Goal: Task Accomplishment & Management: Use online tool/utility

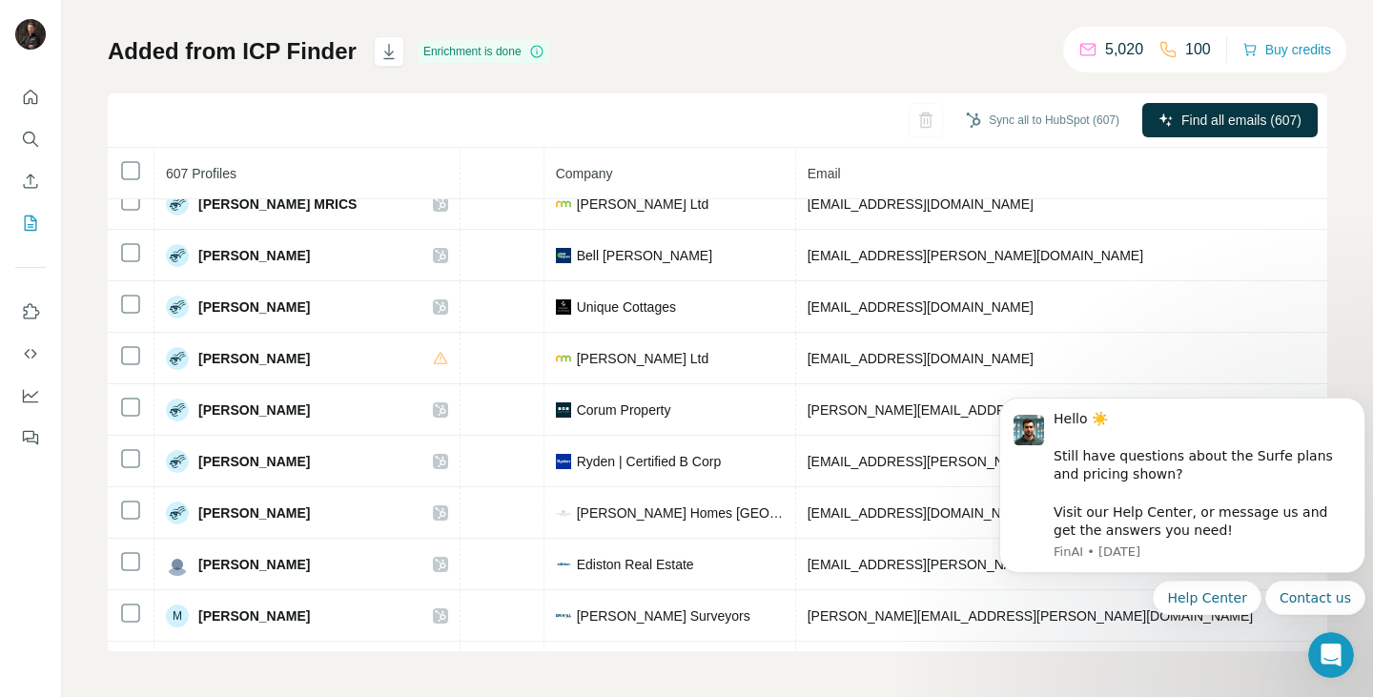
scroll to position [18093, 393]
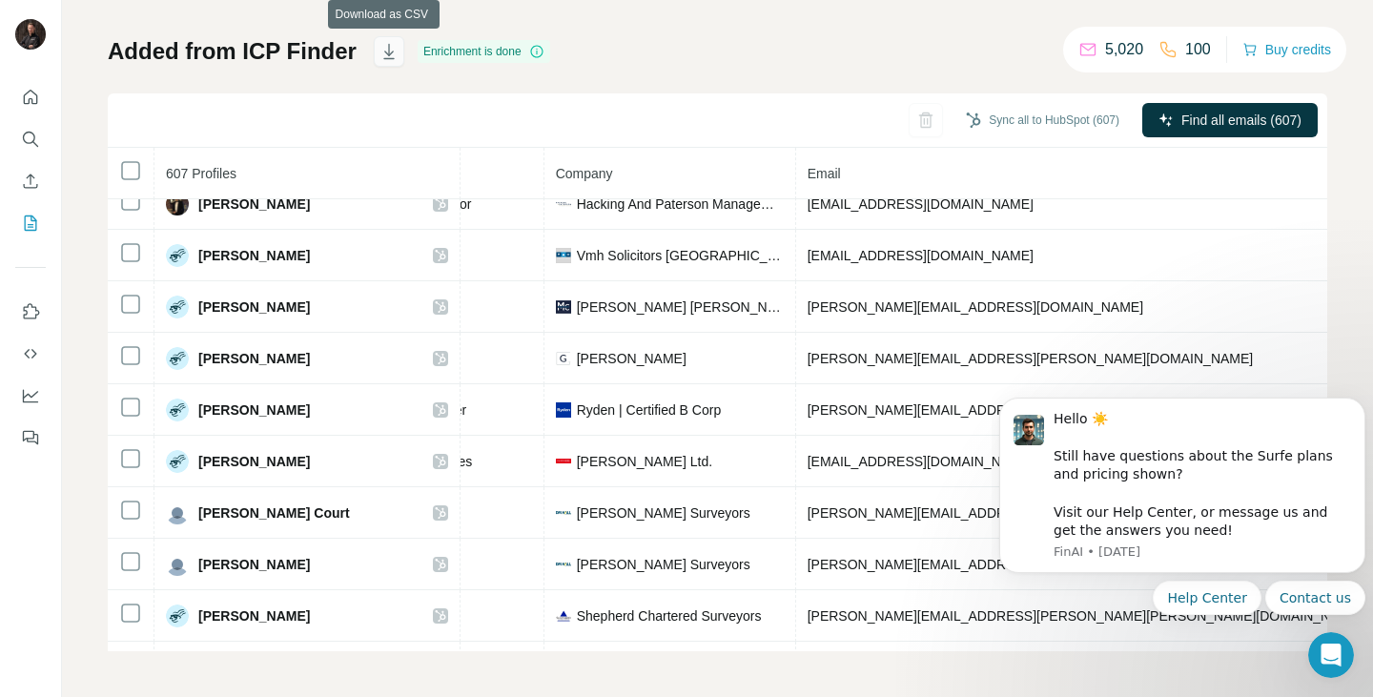
click at [379, 47] on icon "button" at bounding box center [388, 51] width 19 height 19
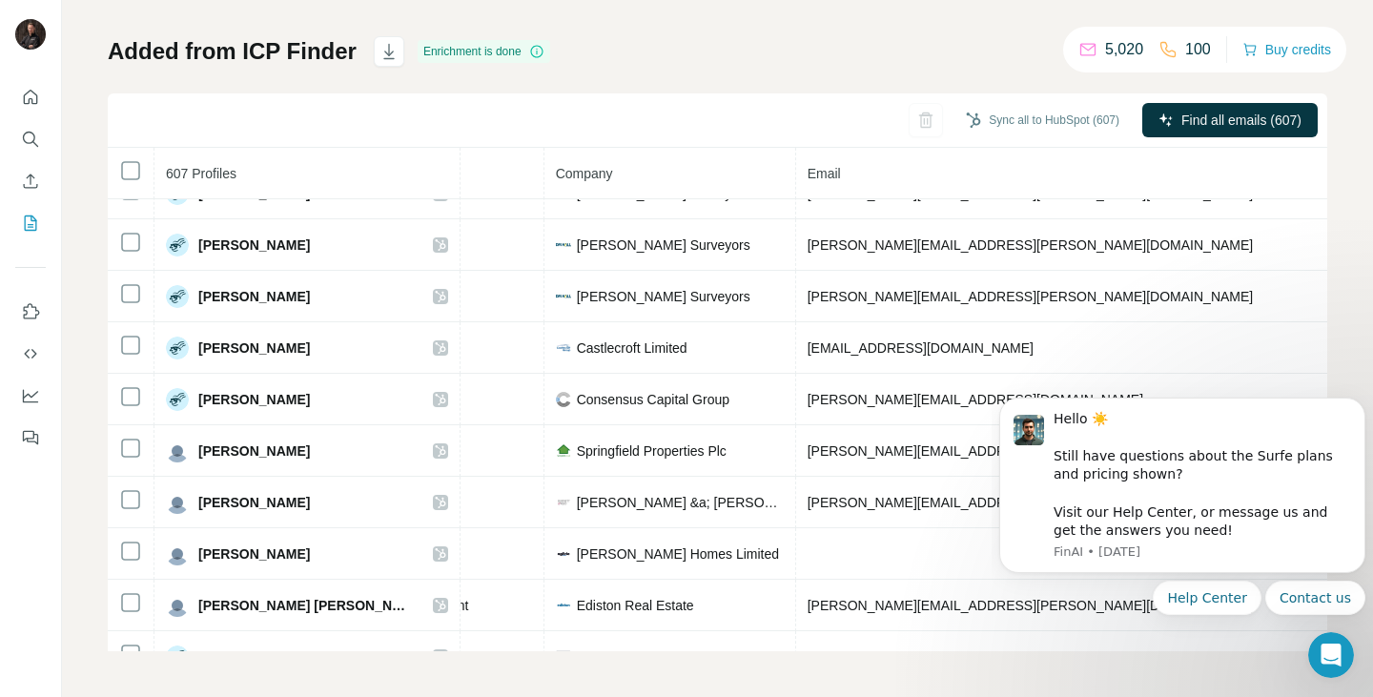
scroll to position [14104, 393]
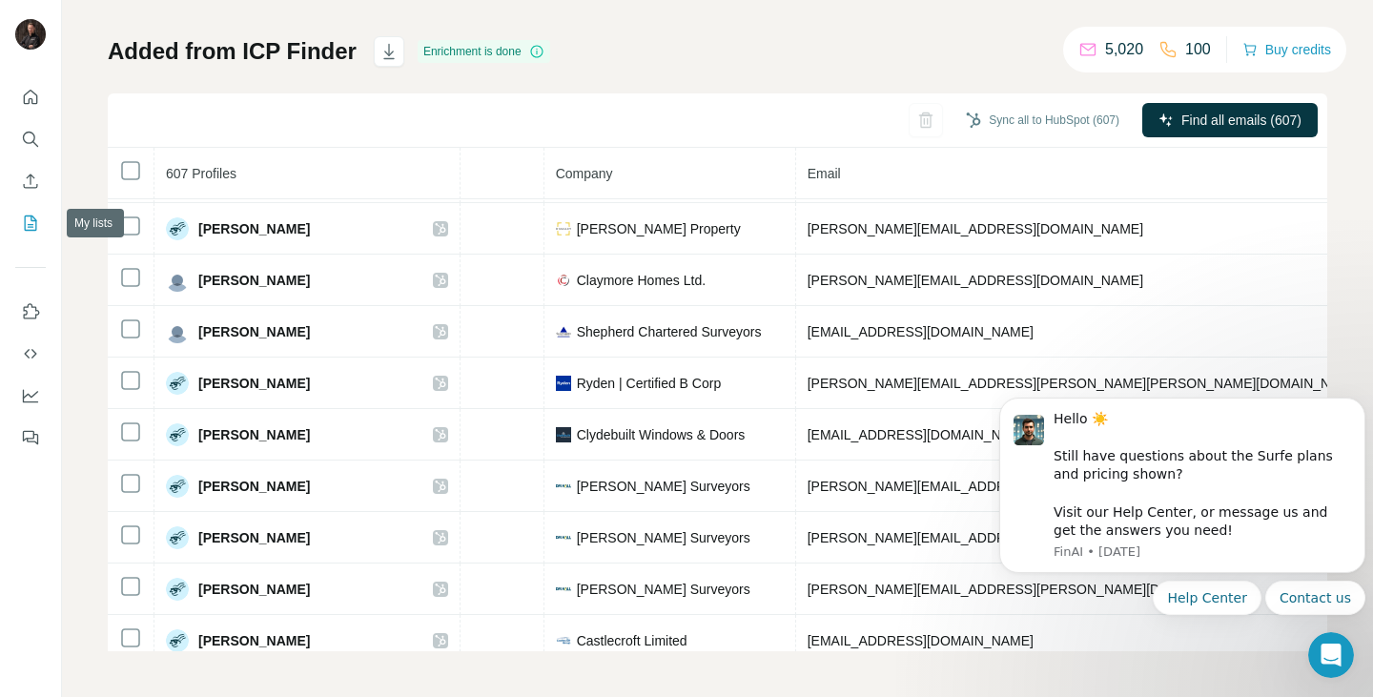
click at [25, 228] on icon "My lists" at bounding box center [31, 222] width 12 height 15
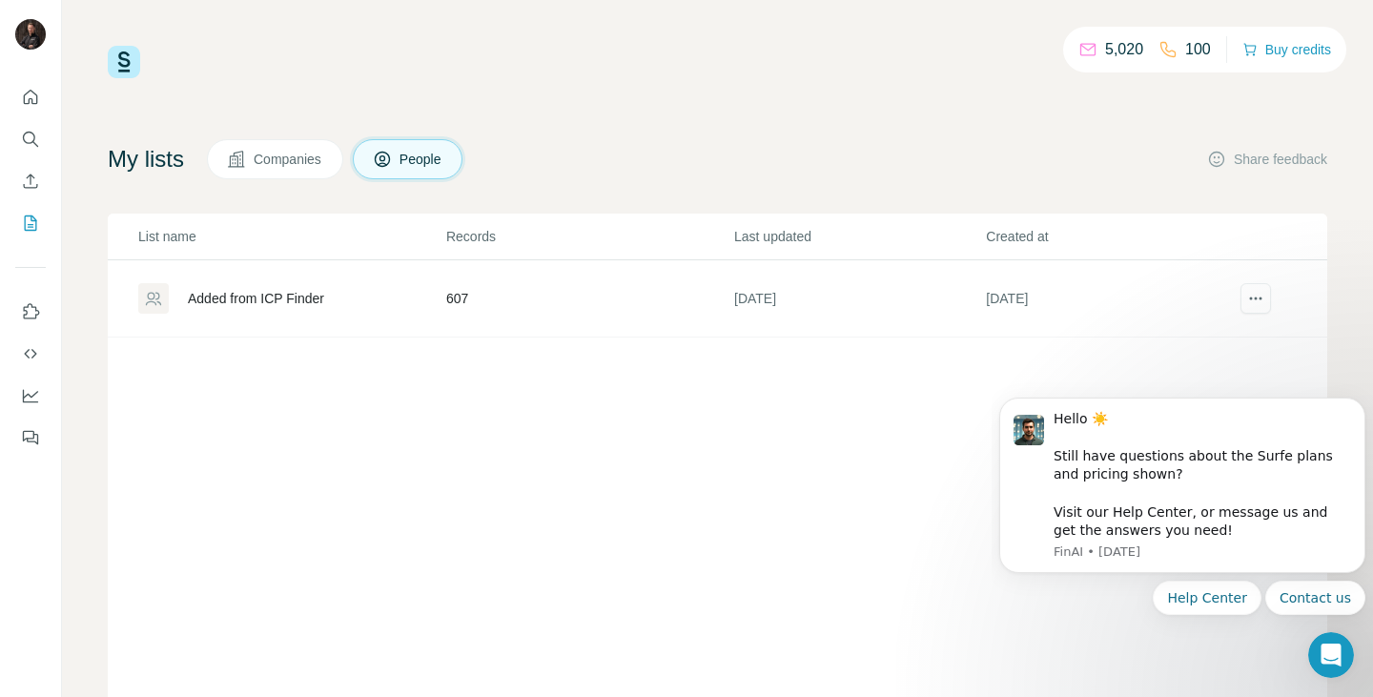
click at [317, 154] on span "Companies" at bounding box center [289, 159] width 70 height 19
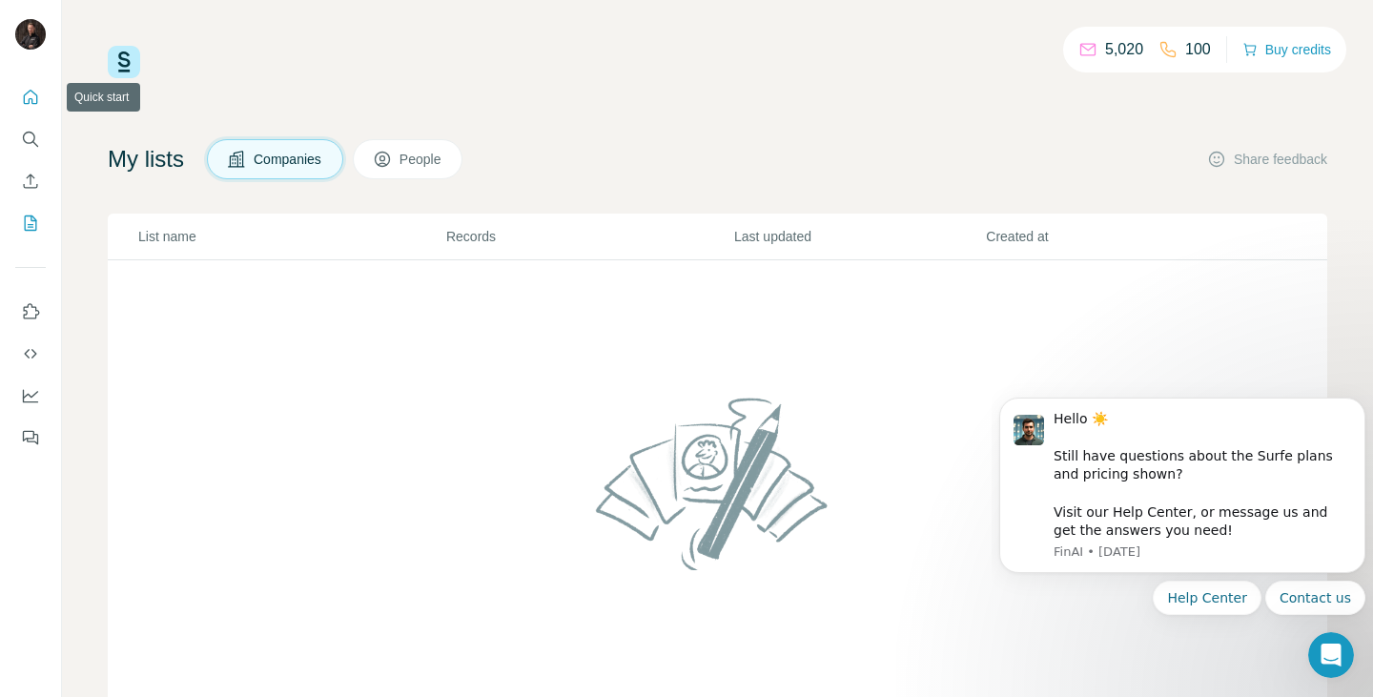
click at [31, 95] on icon "Quick start" at bounding box center [30, 97] width 19 height 19
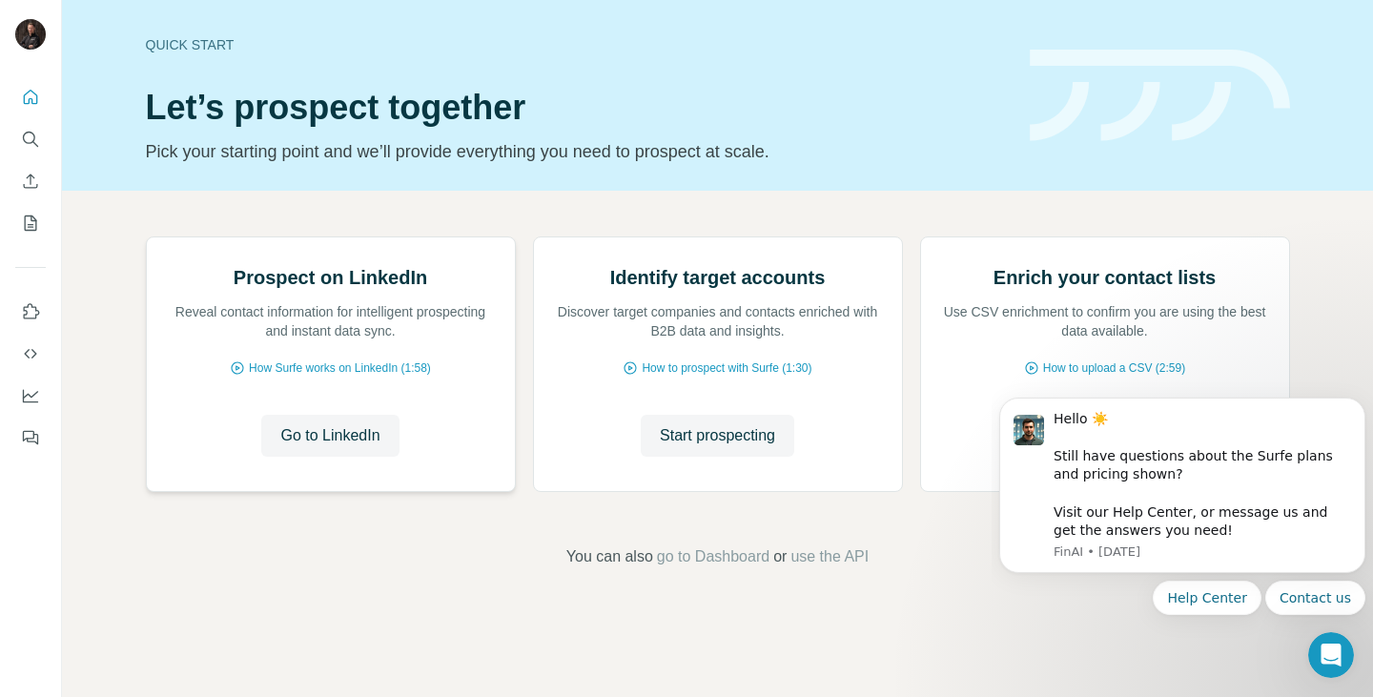
scroll to position [36, 0]
click at [673, 447] on span "Start prospecting" at bounding box center [717, 435] width 115 height 23
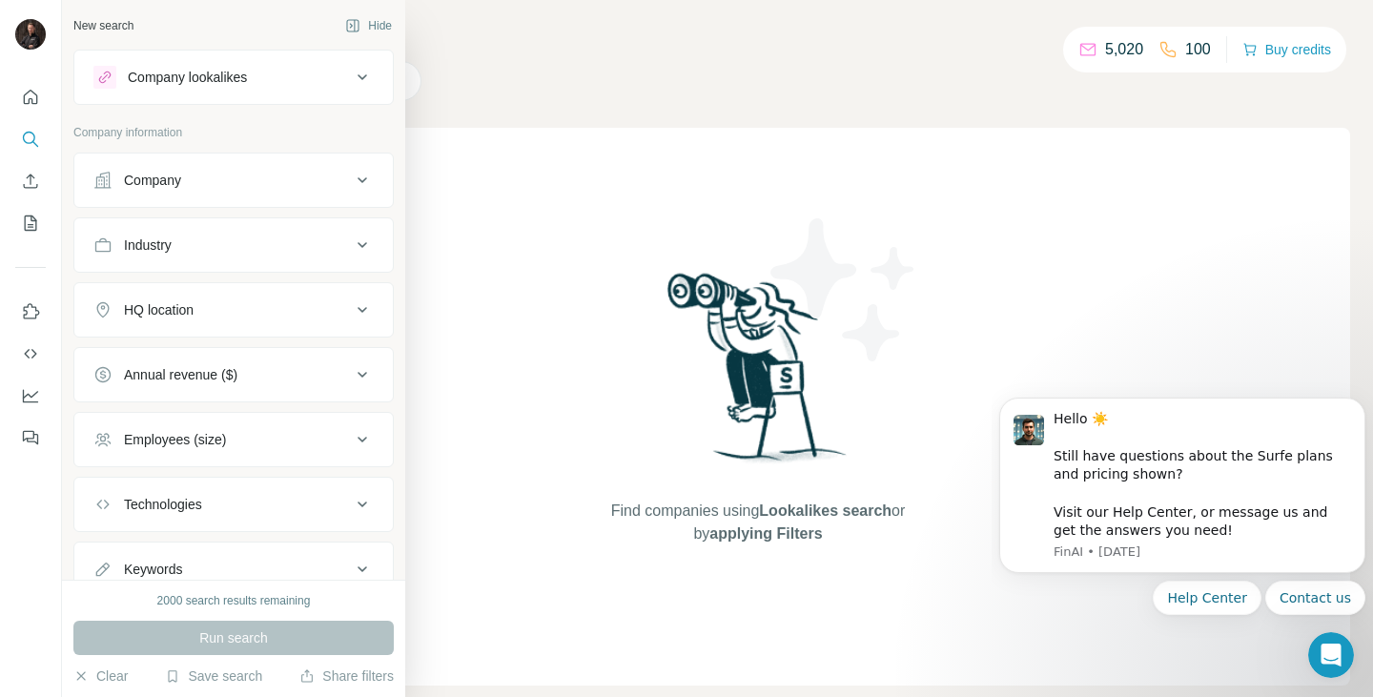
click at [301, 63] on button "Company lookalikes" at bounding box center [233, 77] width 318 height 46
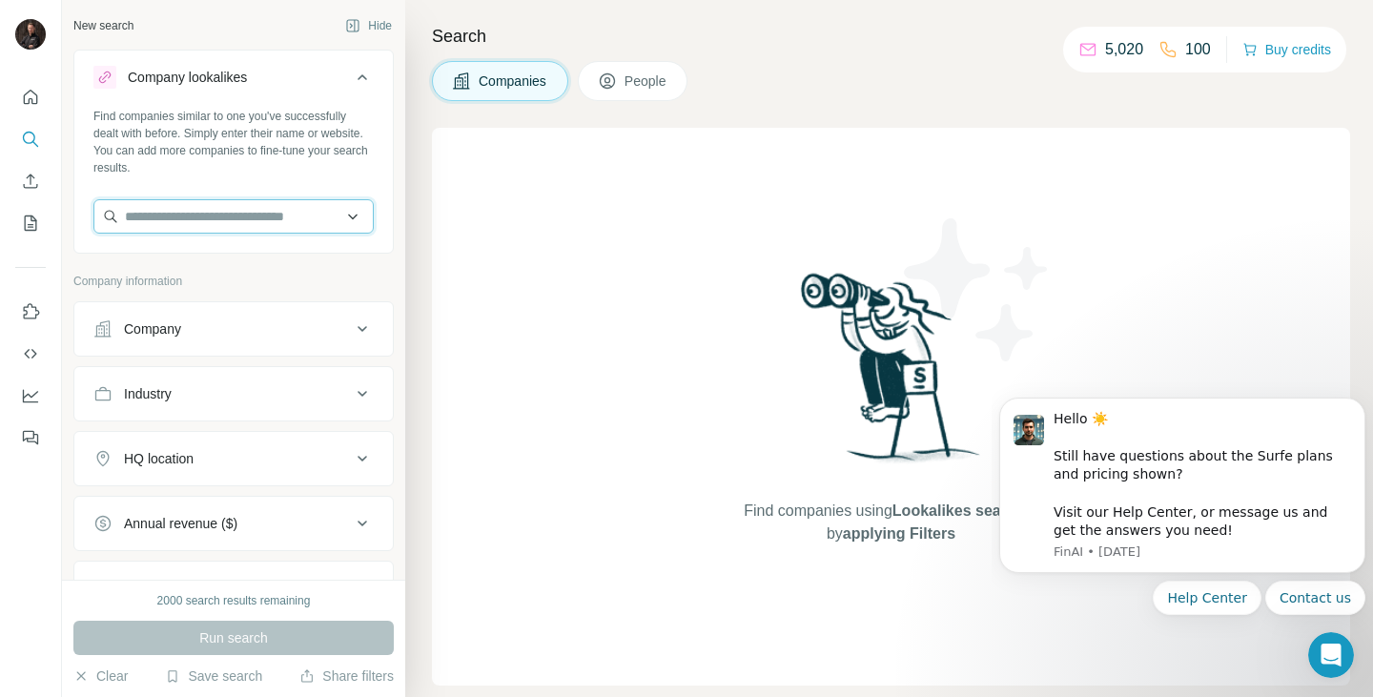
click at [244, 215] on input "text" at bounding box center [233, 216] width 280 height 34
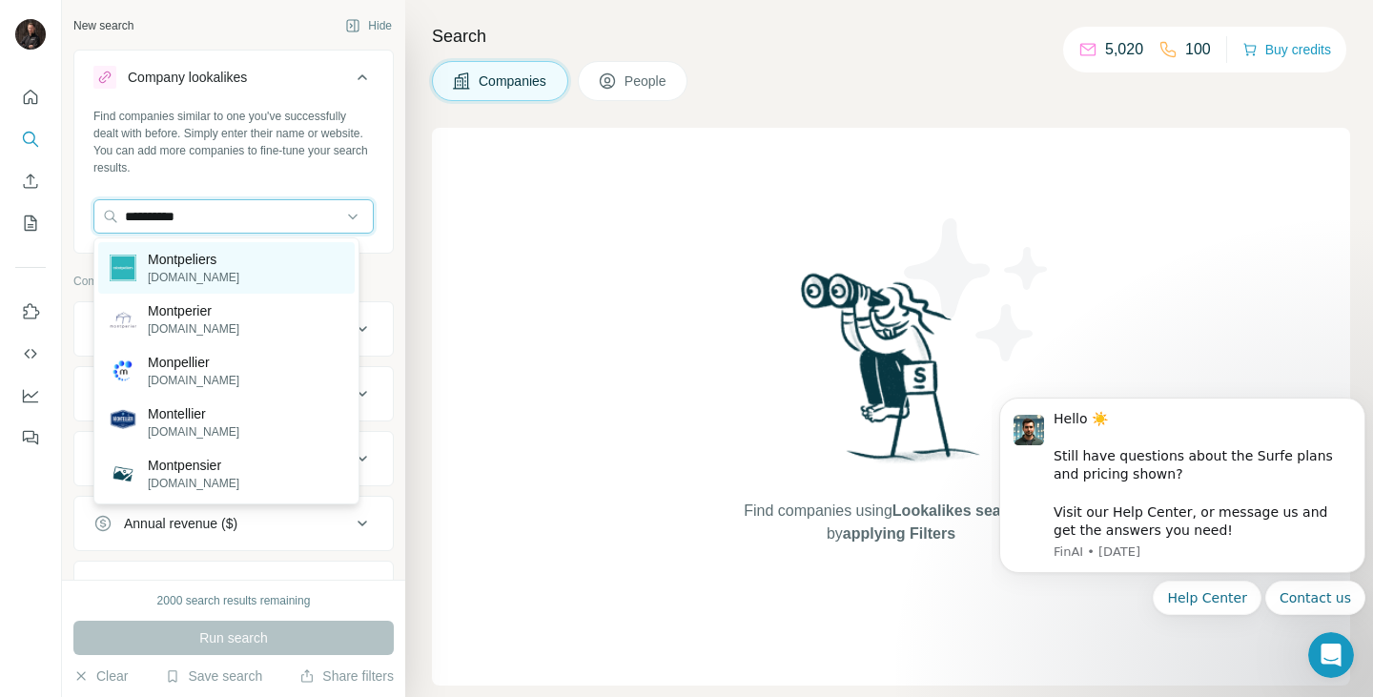
type input "**********"
click at [236, 265] on p "Montpeliers" at bounding box center [194, 259] width 92 height 19
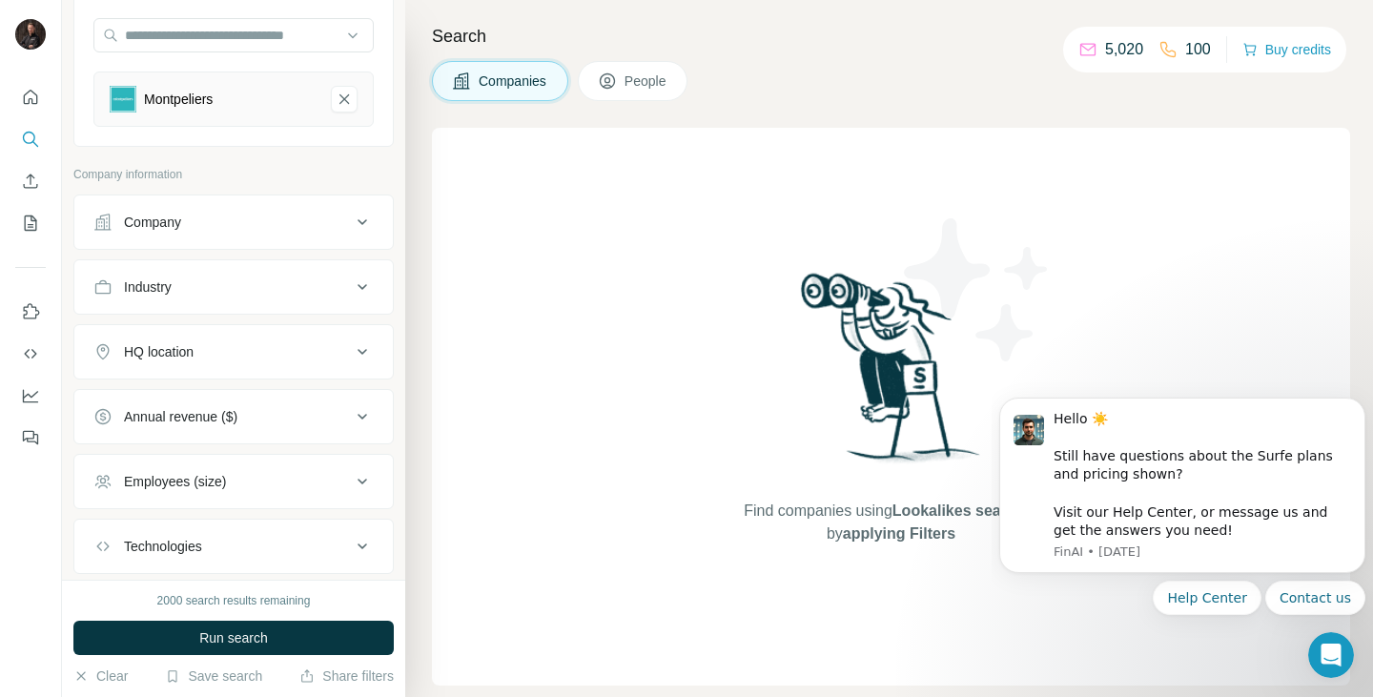
scroll to position [183, 0]
click at [256, 631] on span "Run search" at bounding box center [233, 637] width 69 height 19
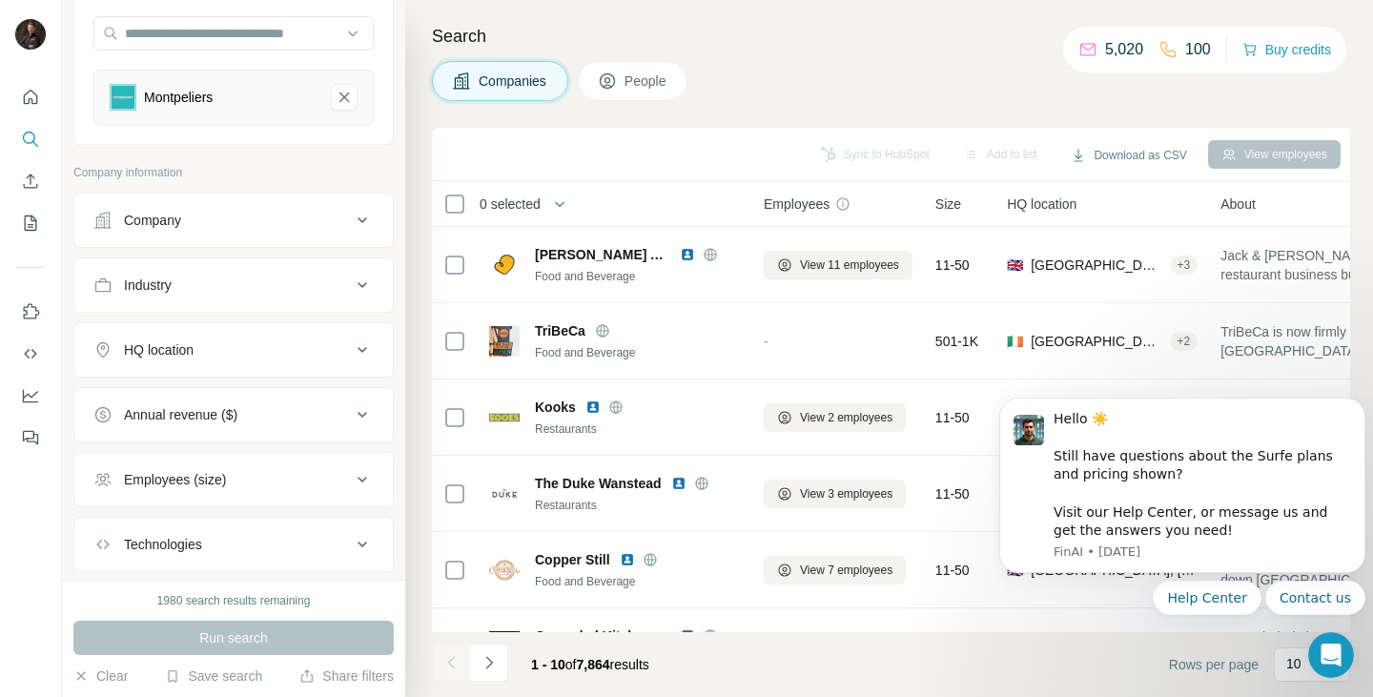
click at [955, 108] on div "Search Companies People Sync to HubSpot Add to list Download as CSV View employ…" at bounding box center [889, 348] width 968 height 697
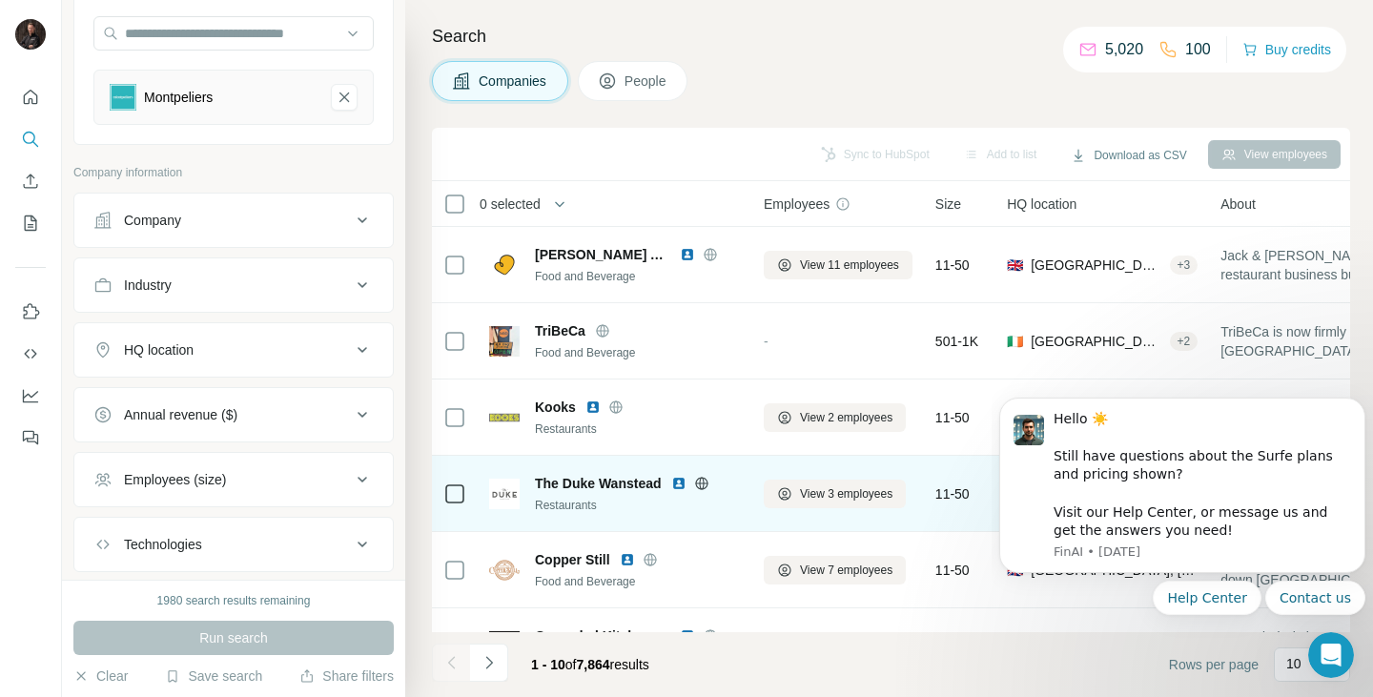
click at [965, 472] on div "11-50" at bounding box center [959, 493] width 49 height 52
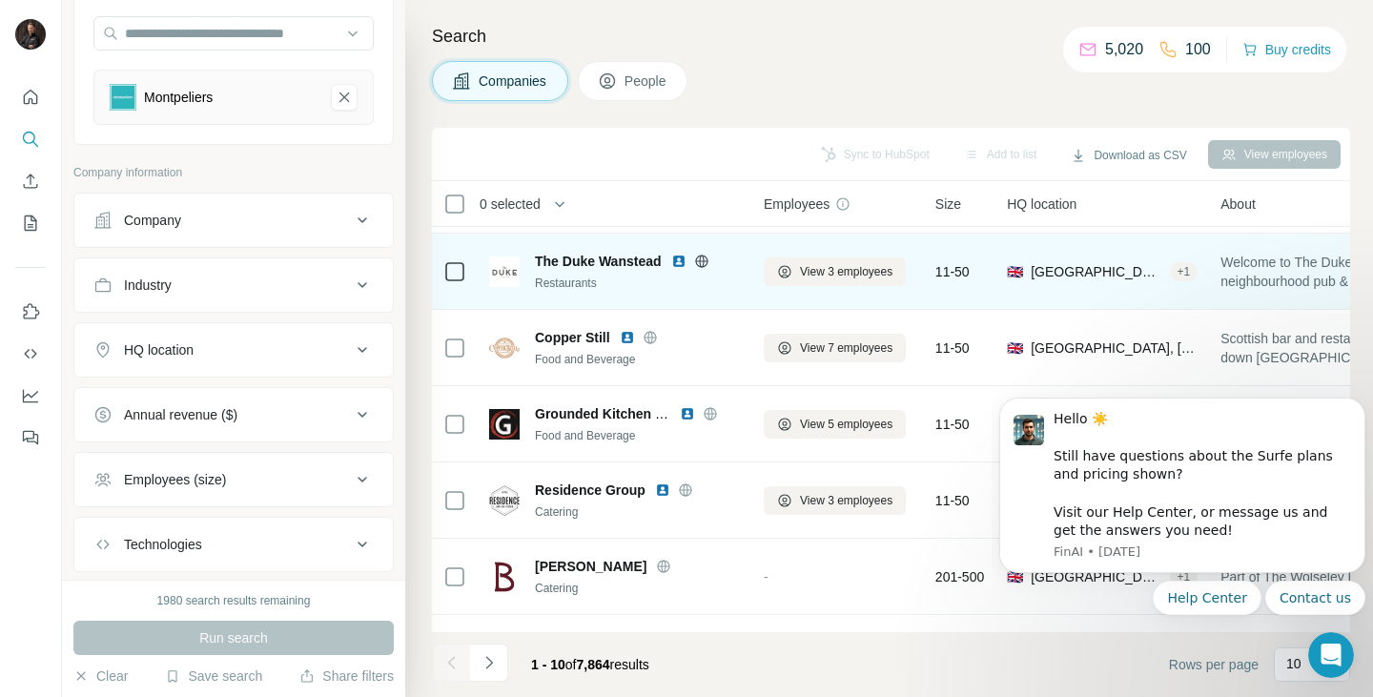
scroll to position [223, 0]
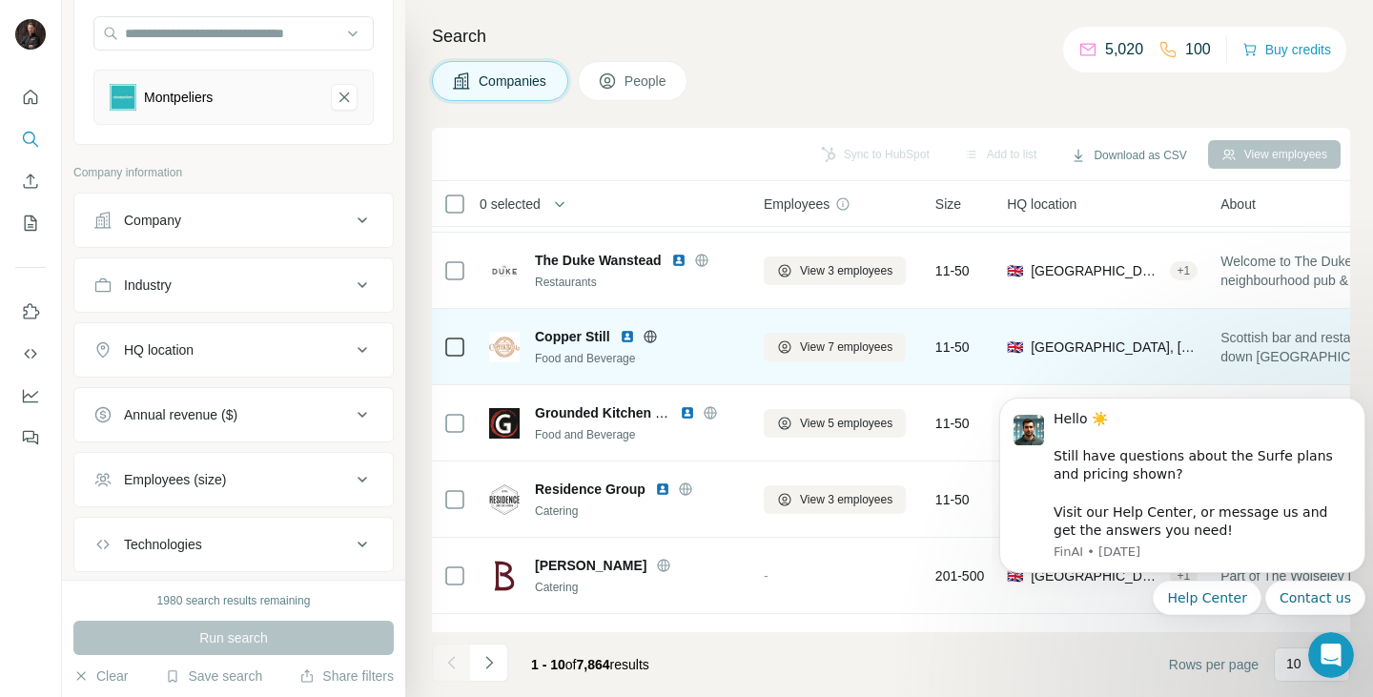
click at [1178, 347] on span "[GEOGRAPHIC_DATA], [GEOGRAPHIC_DATA], [GEOGRAPHIC_DATA]" at bounding box center [1114, 347] width 167 height 19
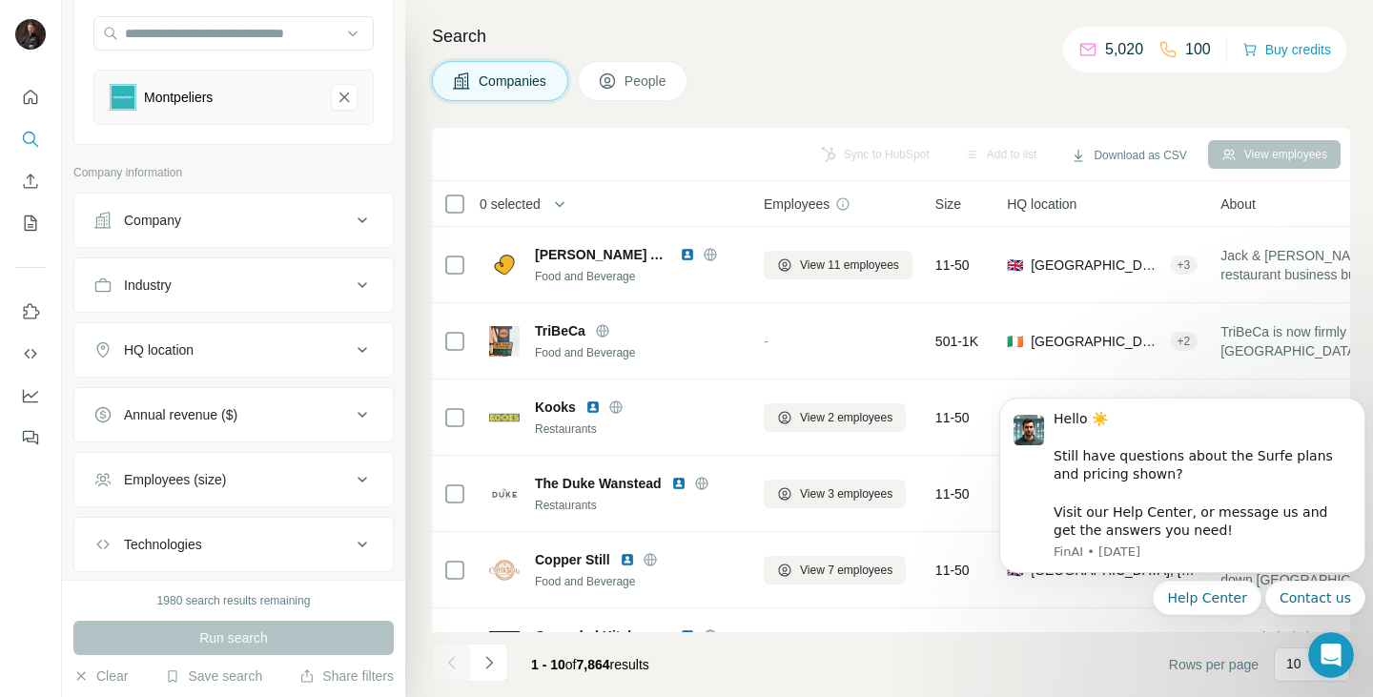
click at [217, 356] on div "HQ location" at bounding box center [221, 349] width 257 height 19
click at [279, 395] on input "text" at bounding box center [233, 397] width 280 height 34
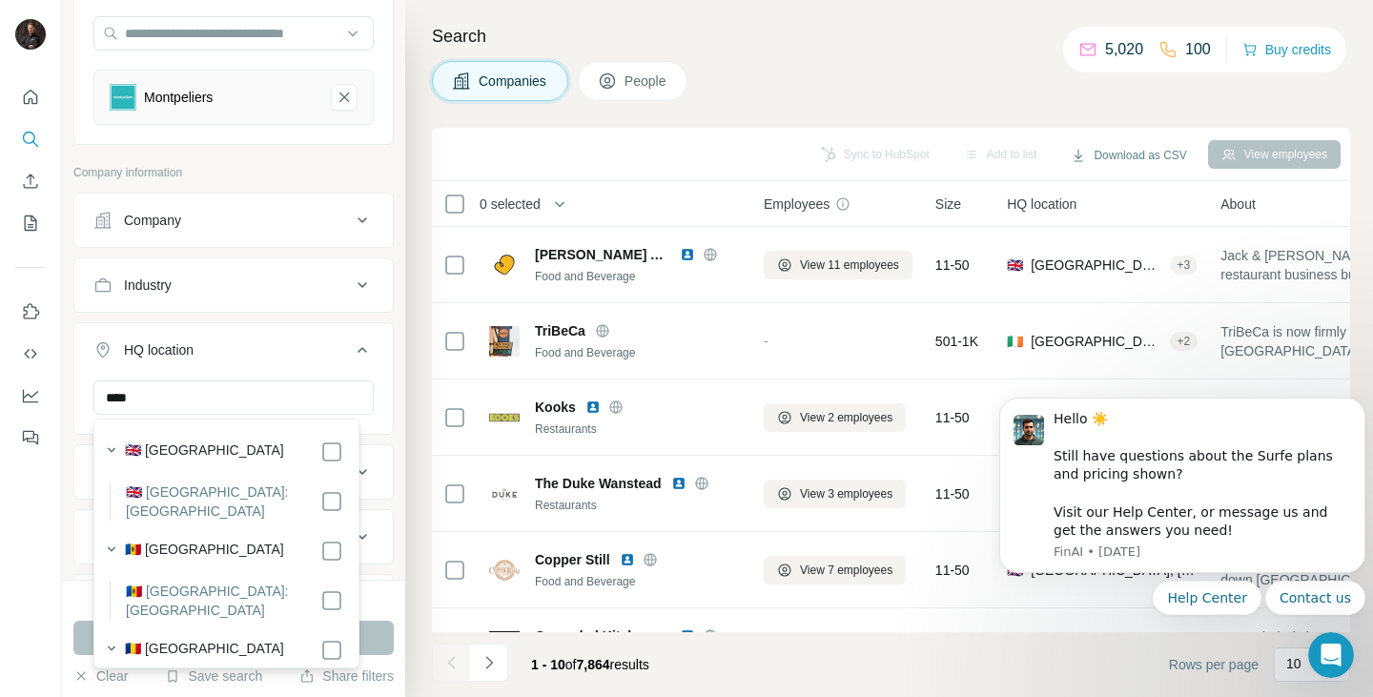
click at [242, 491] on label "🇬🇧 [GEOGRAPHIC_DATA]: [GEOGRAPHIC_DATA]" at bounding box center [223, 501] width 195 height 38
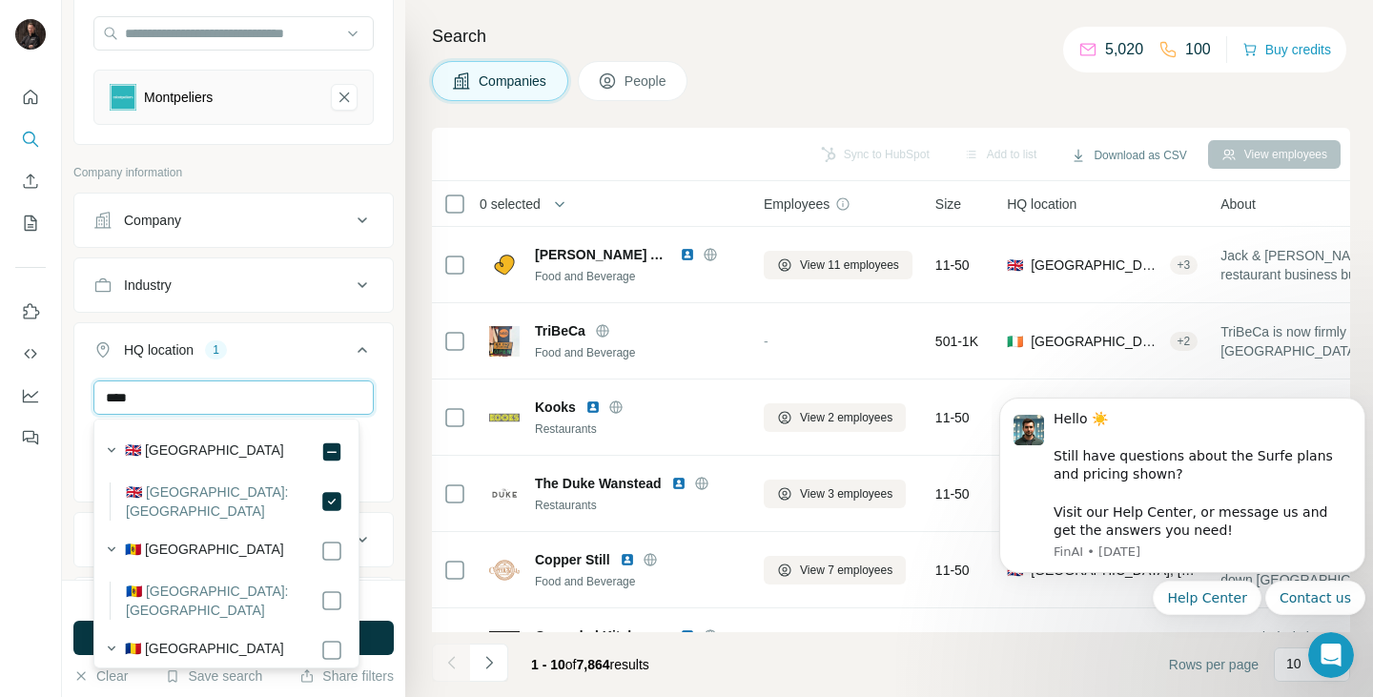
click at [186, 399] on input "****" at bounding box center [233, 397] width 280 height 34
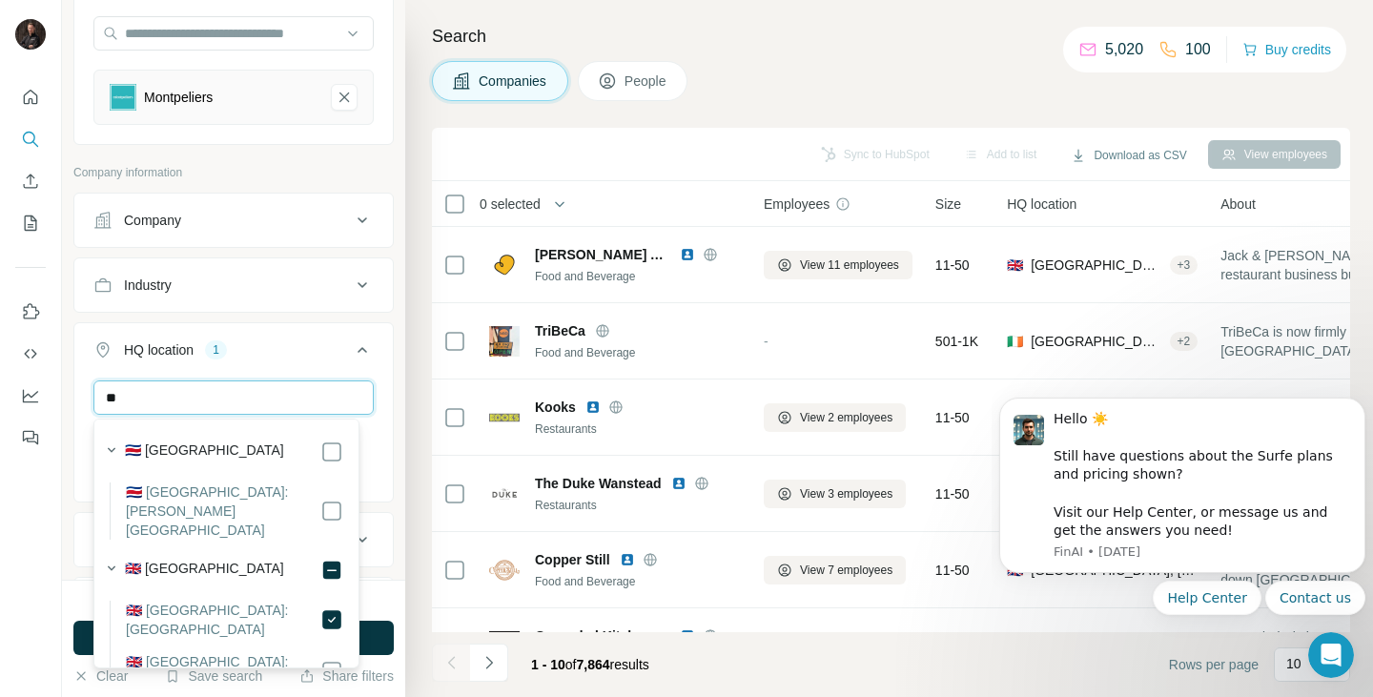
type input "*"
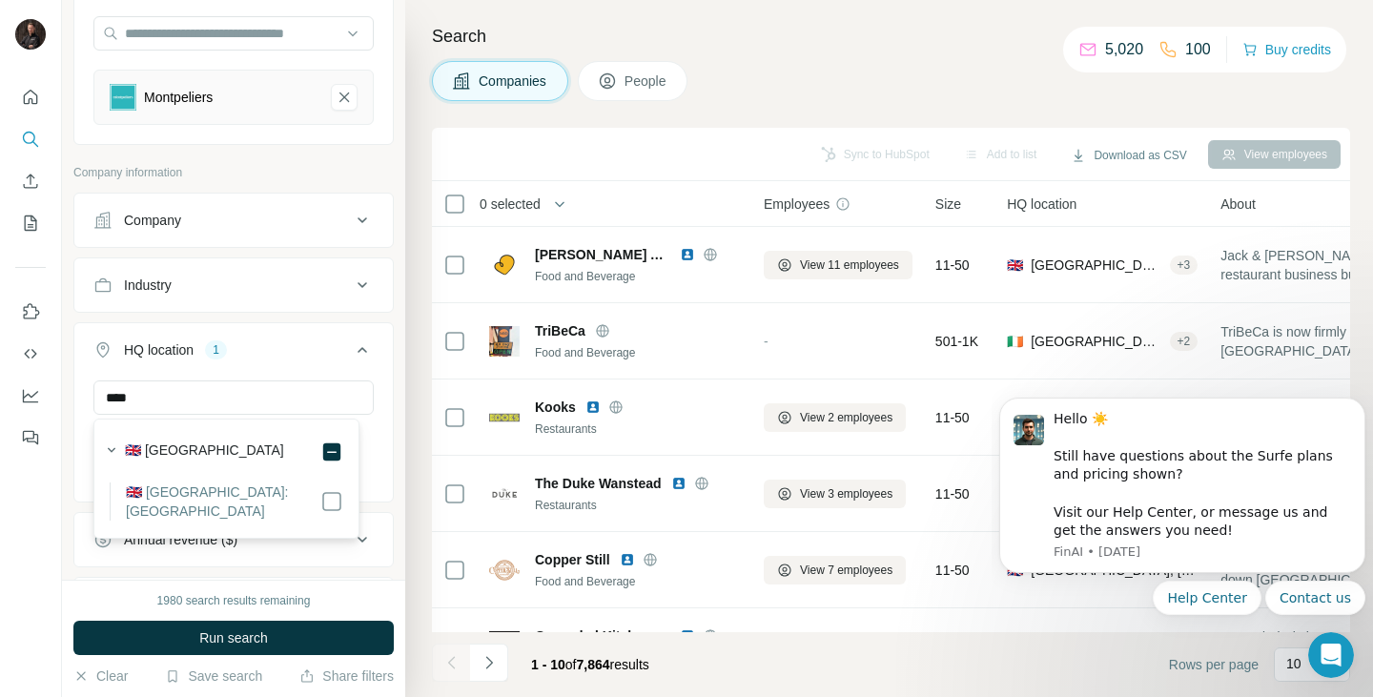
click at [275, 491] on label "🇬🇧 [GEOGRAPHIC_DATA]: [GEOGRAPHIC_DATA]" at bounding box center [223, 501] width 195 height 38
drag, startPoint x: 144, startPoint y: 400, endPoint x: 75, endPoint y: 374, distance: 73.3
click at [82, 376] on div "HQ location 2 **** City of [GEOGRAPHIC_DATA] [GEOGRAPHIC_DATA] Clear all" at bounding box center [233, 429] width 320 height 214
type input "******"
click at [236, 514] on label "🇬🇧 [GEOGRAPHIC_DATA]: [GEOGRAPHIC_DATA]" at bounding box center [223, 501] width 195 height 38
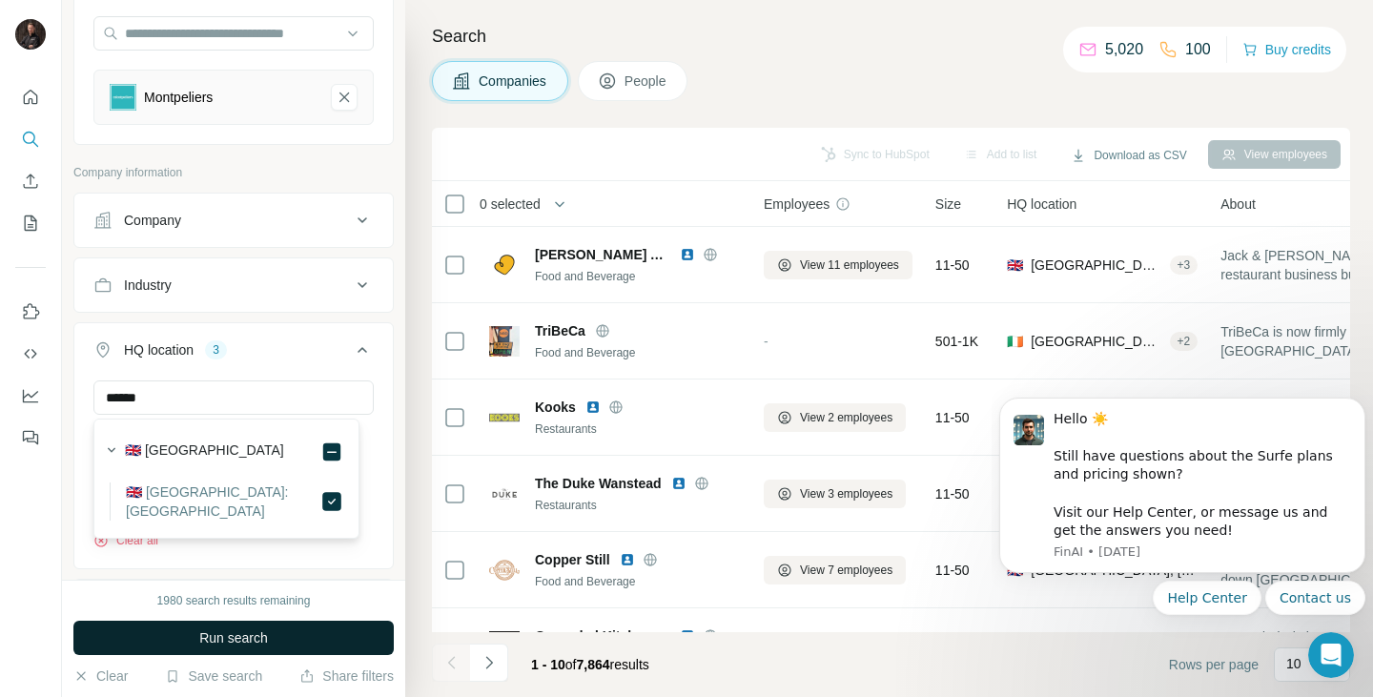
click at [276, 644] on button "Run search" at bounding box center [233, 638] width 320 height 34
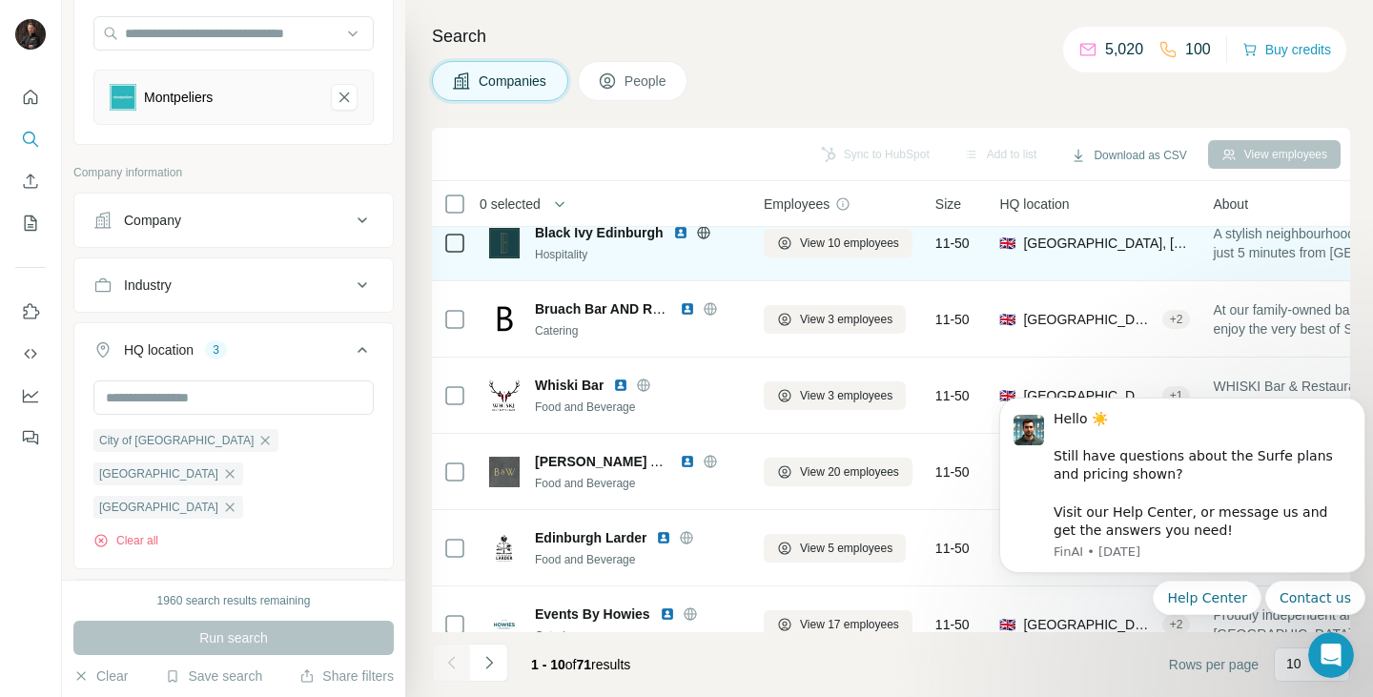
scroll to position [99, 0]
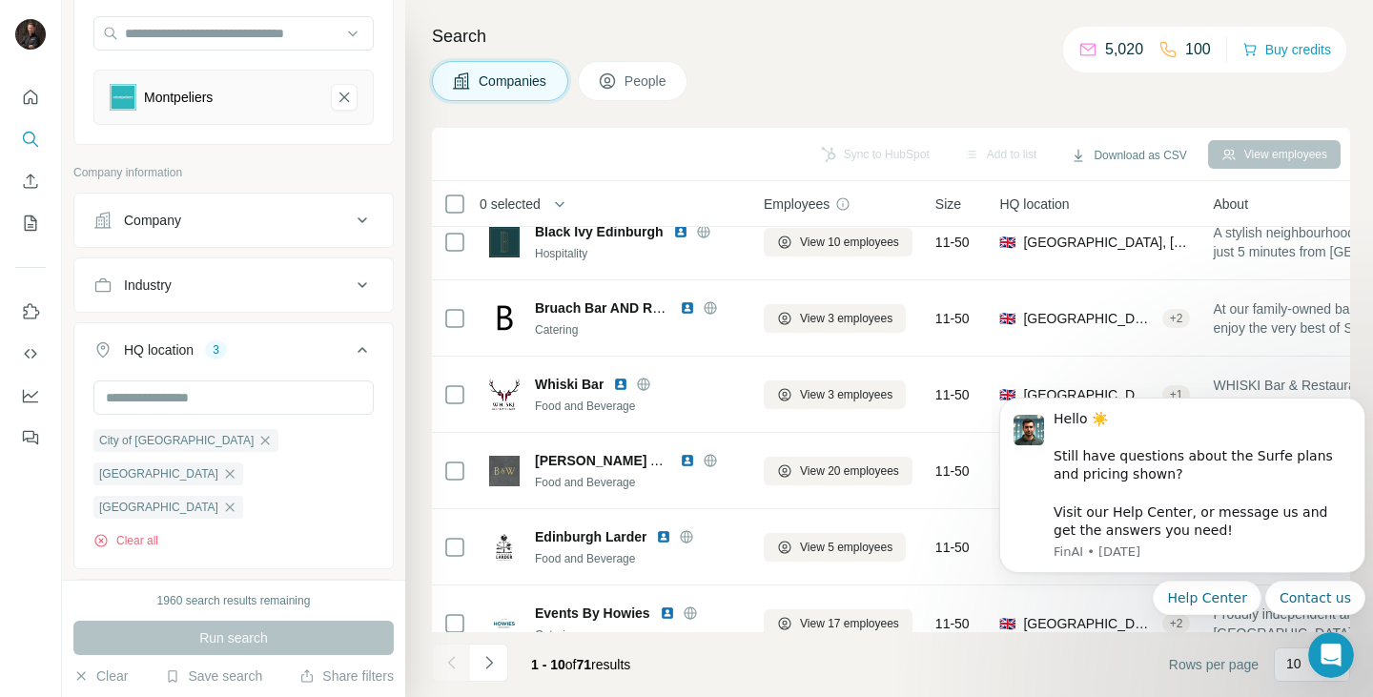
click at [652, 92] on button "People" at bounding box center [633, 81] width 111 height 40
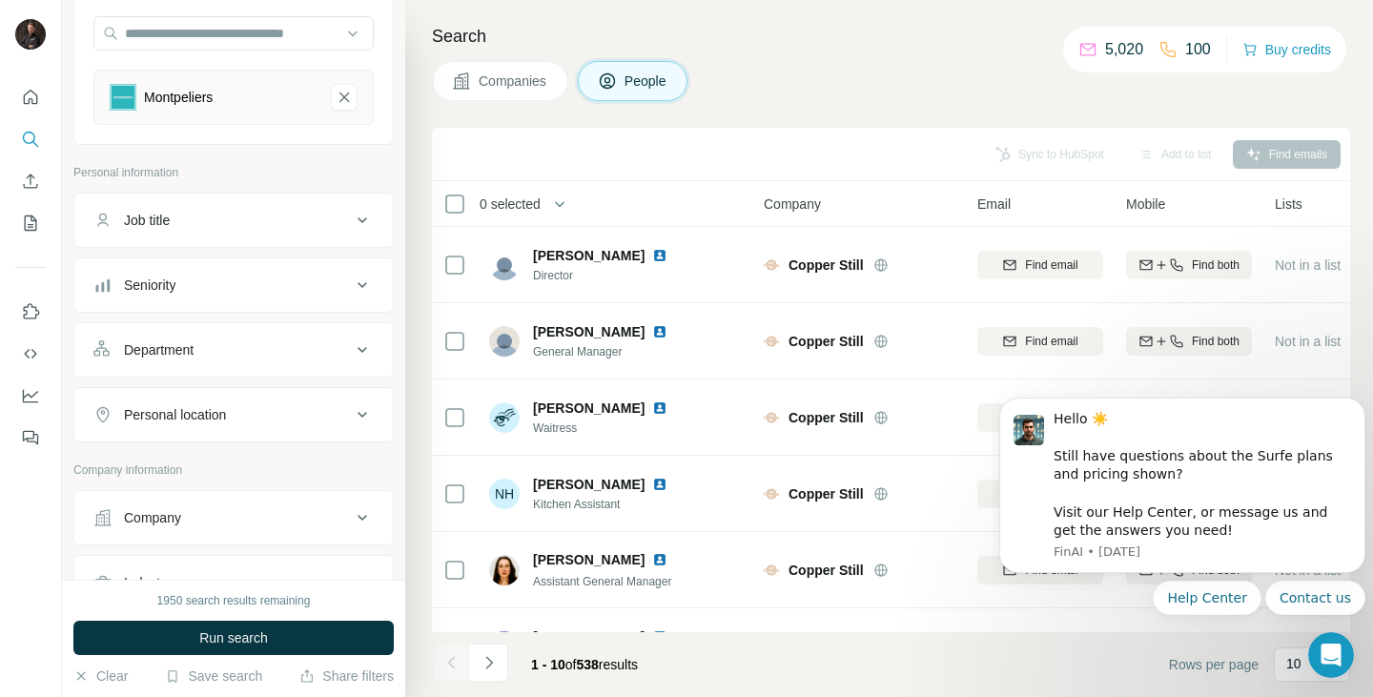
click at [487, 637] on footer "1 - 10 of 538 results Rows per page 10" at bounding box center [891, 664] width 918 height 65
drag, startPoint x: 487, startPoint y: 637, endPoint x: 496, endPoint y: 663, distance: 27.1
click at [496, 663] on footer "1 - 10 of 538 results Rows per page 10" at bounding box center [891, 664] width 918 height 65
click at [496, 663] on icon "Navigate to next page" at bounding box center [489, 662] width 19 height 19
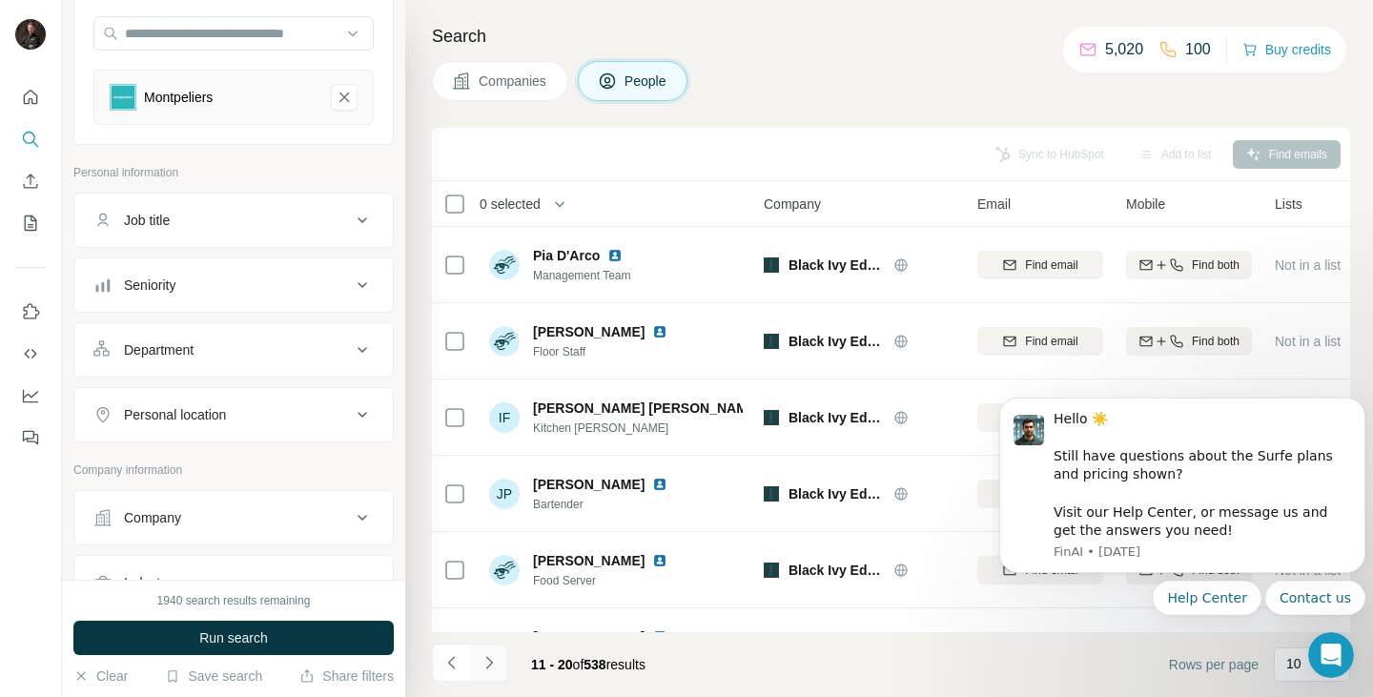
click at [496, 663] on icon "Navigate to next page" at bounding box center [489, 662] width 19 height 19
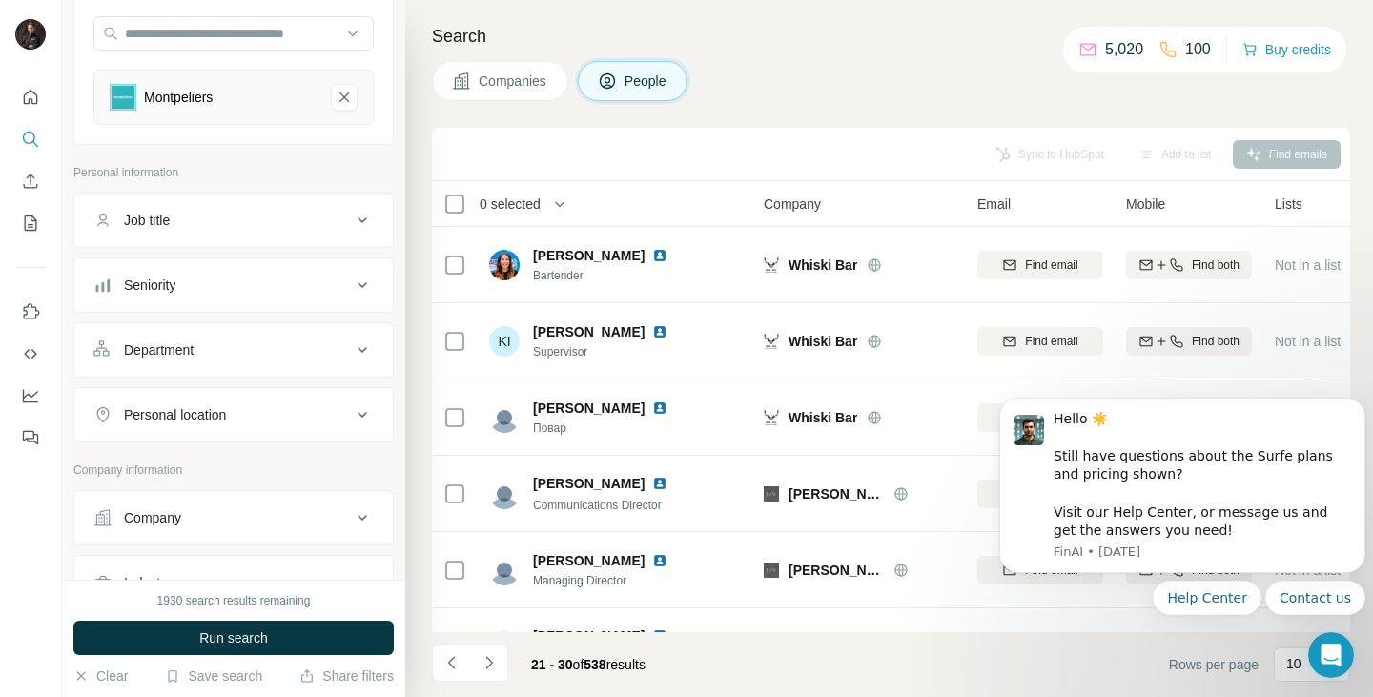
click at [252, 280] on div "Seniority" at bounding box center [221, 285] width 257 height 19
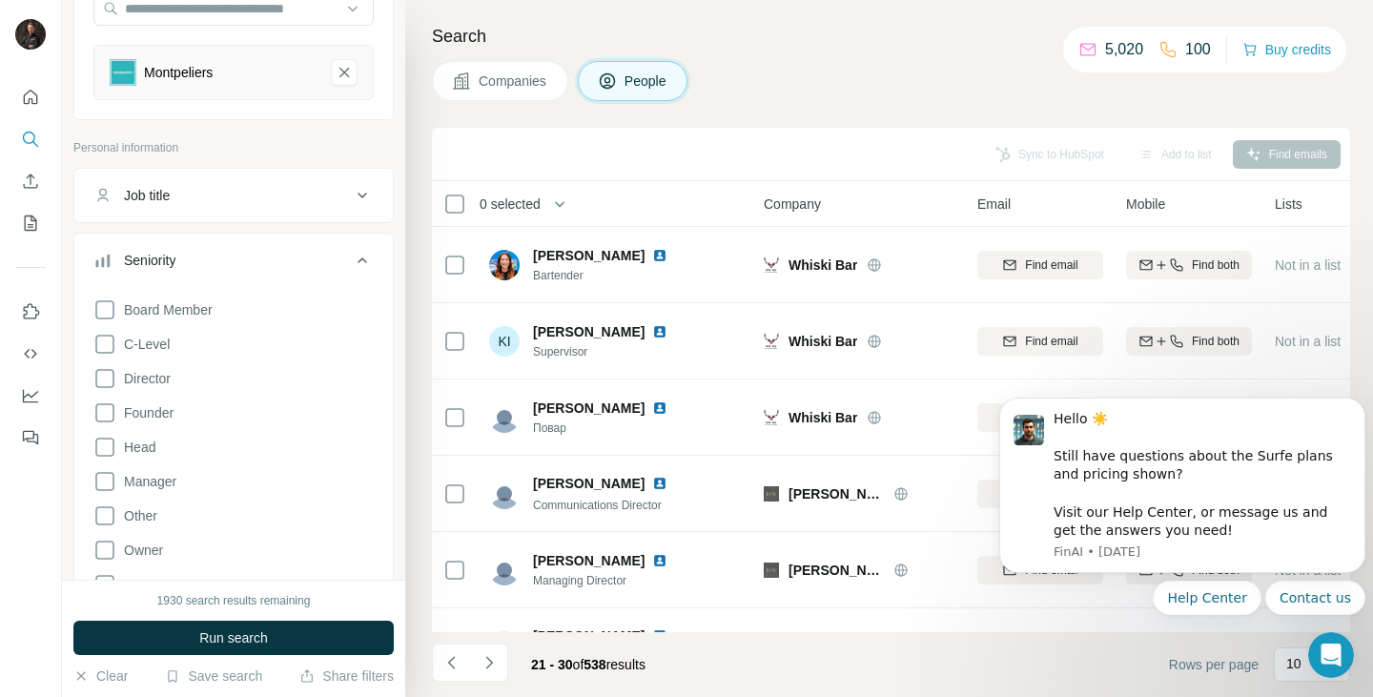
scroll to position [209, 0]
click at [112, 404] on icon at bounding box center [104, 411] width 23 height 23
click at [110, 441] on icon at bounding box center [104, 446] width 23 height 23
click at [111, 485] on icon at bounding box center [104, 480] width 23 height 23
click at [109, 545] on icon at bounding box center [104, 549] width 23 height 23
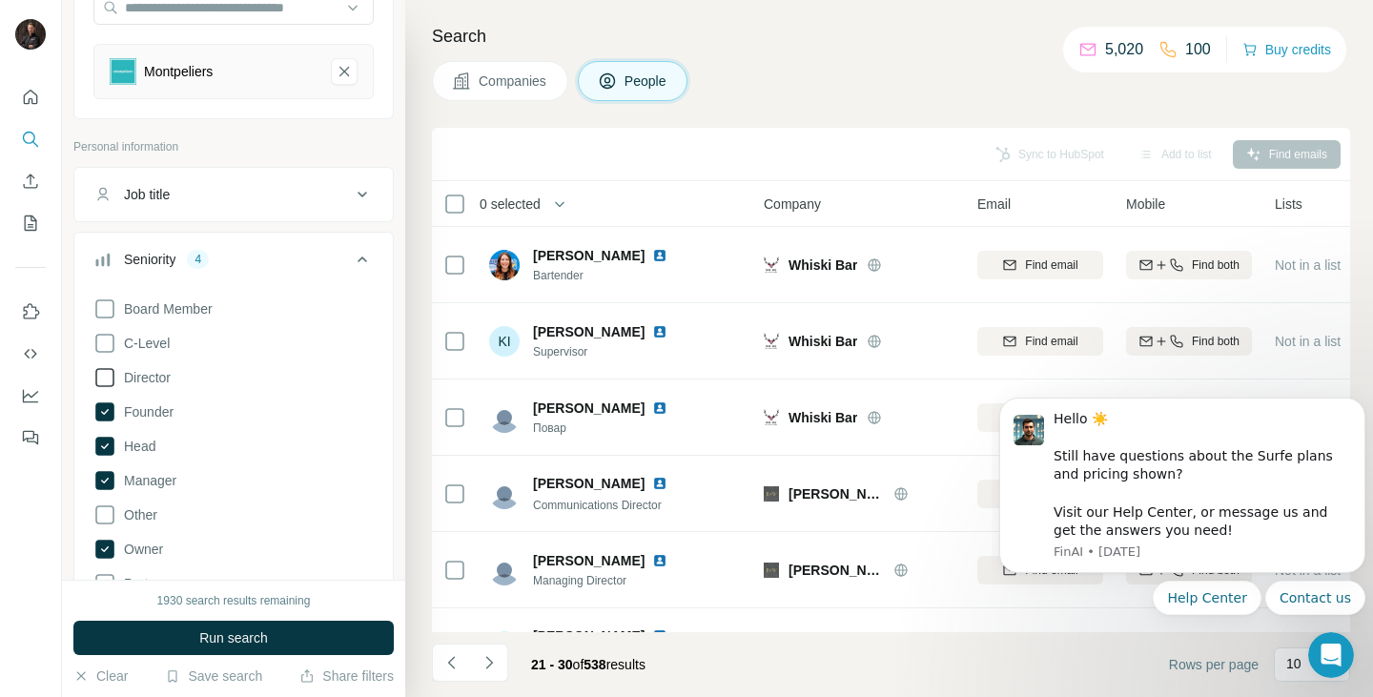
click at [105, 377] on icon at bounding box center [104, 377] width 23 height 23
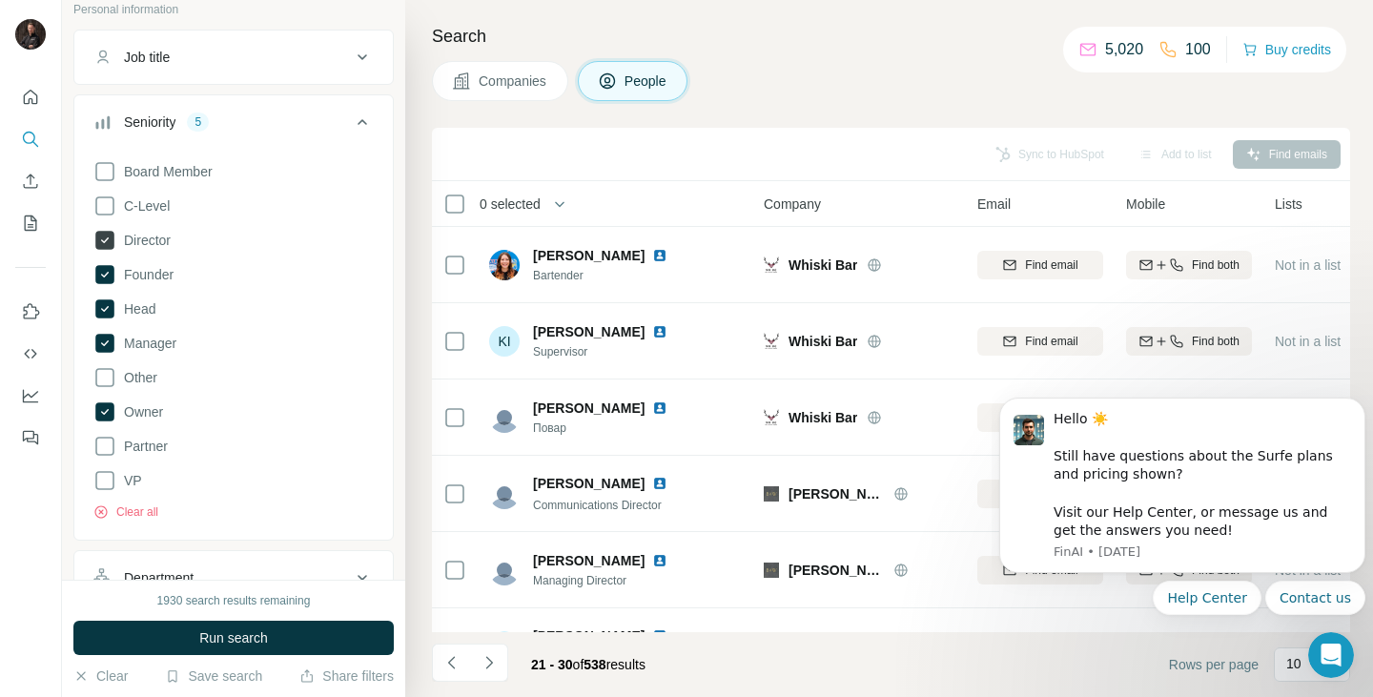
scroll to position [348, 0]
click at [106, 438] on icon at bounding box center [104, 444] width 23 height 23
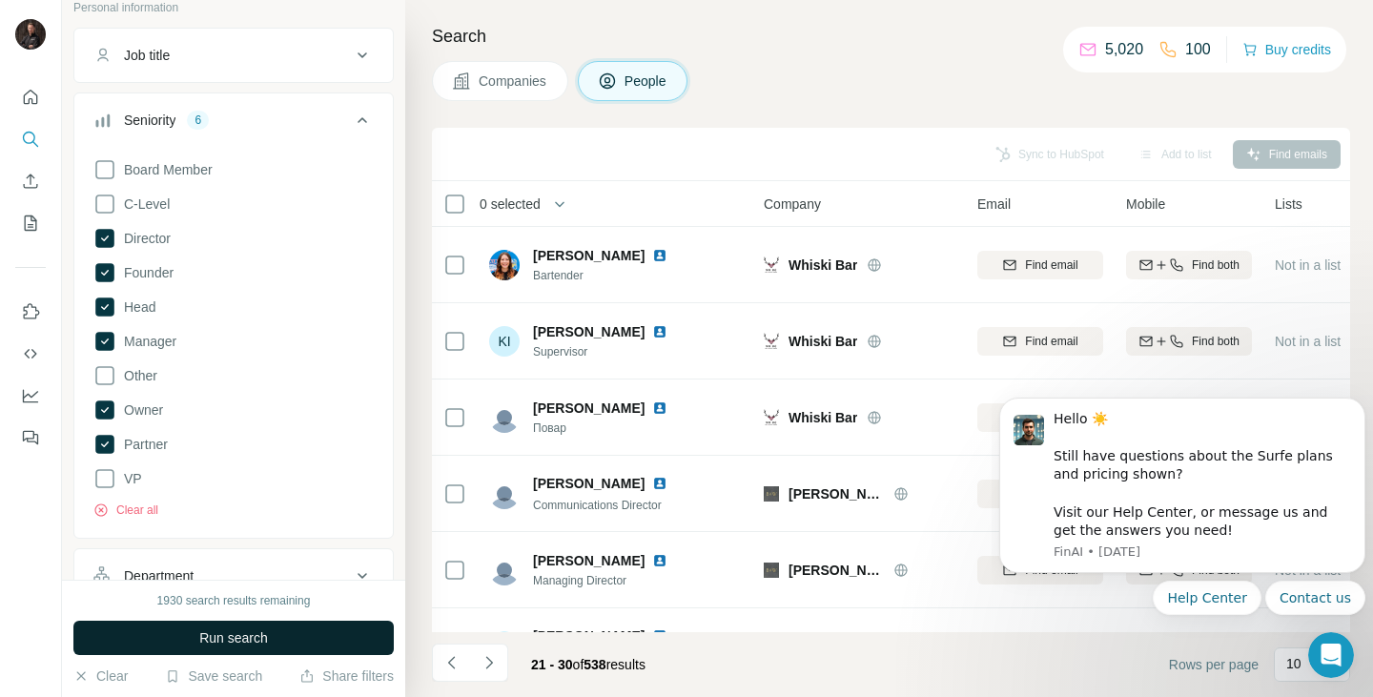
click at [265, 636] on span "Run search" at bounding box center [233, 637] width 69 height 19
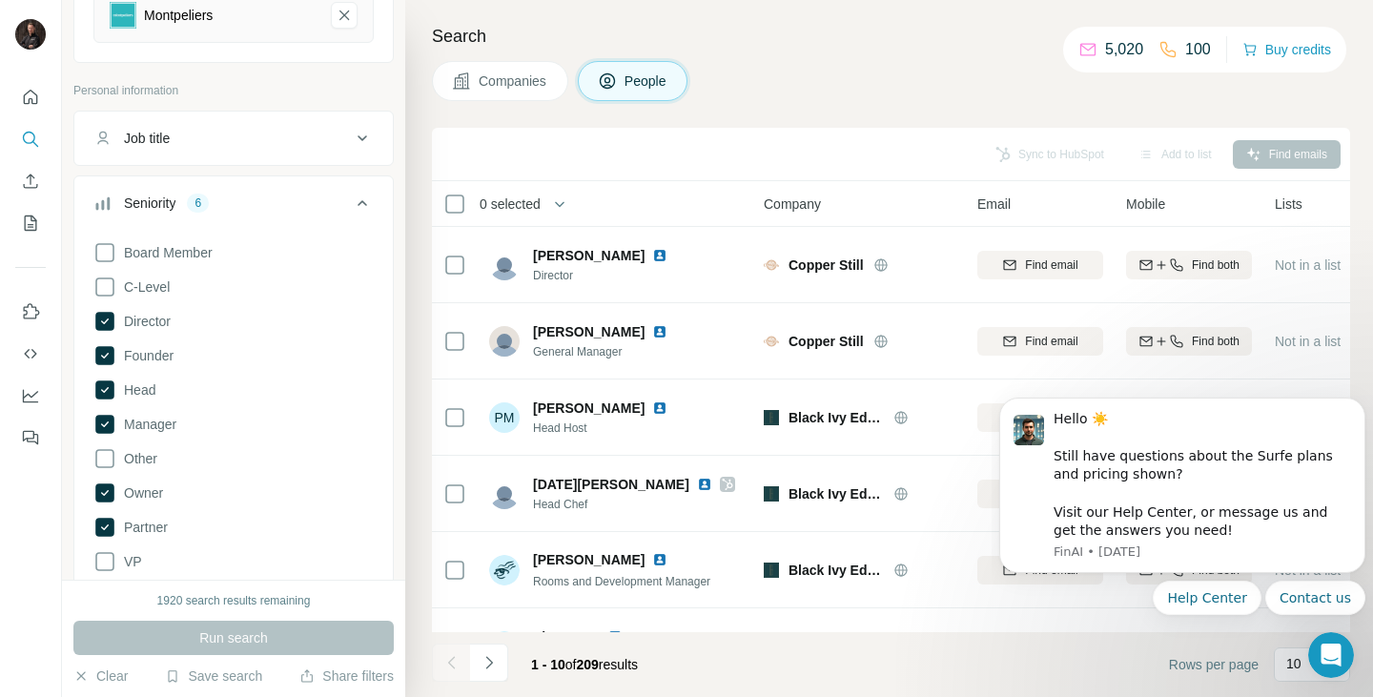
scroll to position [264, 0]
click at [113, 393] on icon at bounding box center [104, 390] width 19 height 19
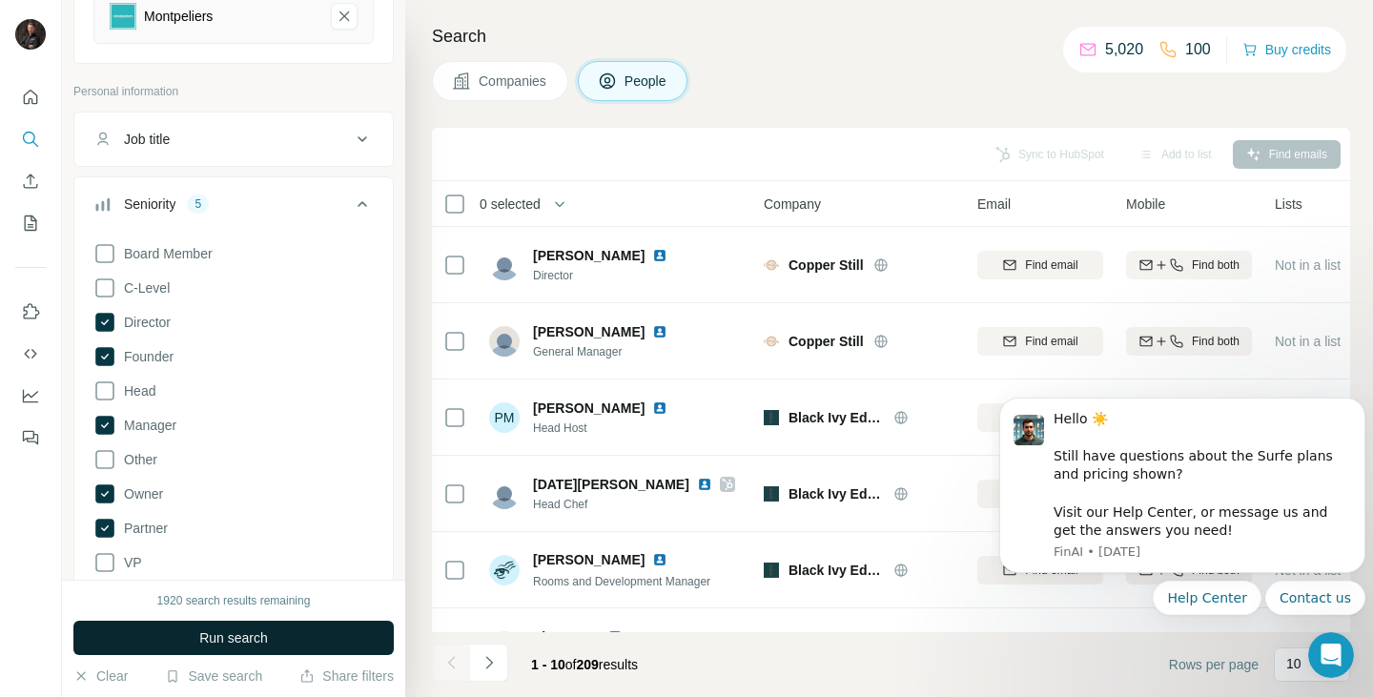
click at [201, 637] on span "Run search" at bounding box center [233, 637] width 69 height 19
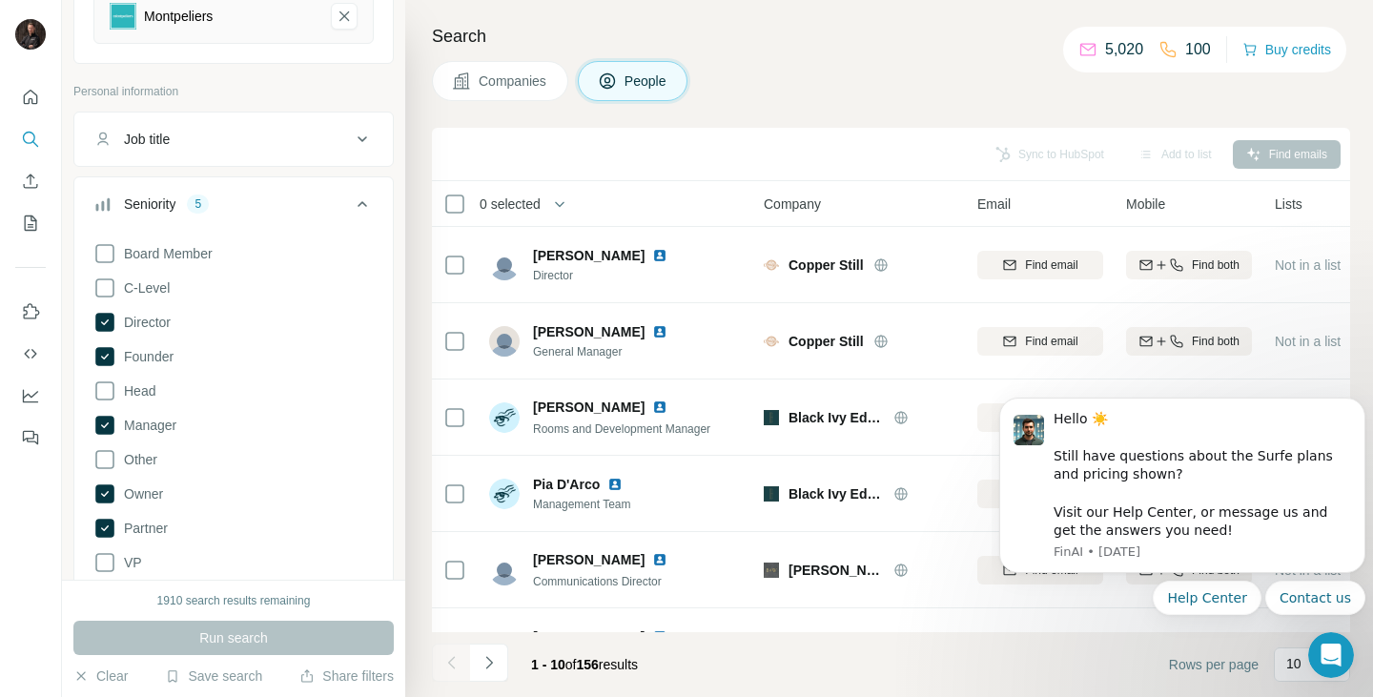
scroll to position [367, 0]
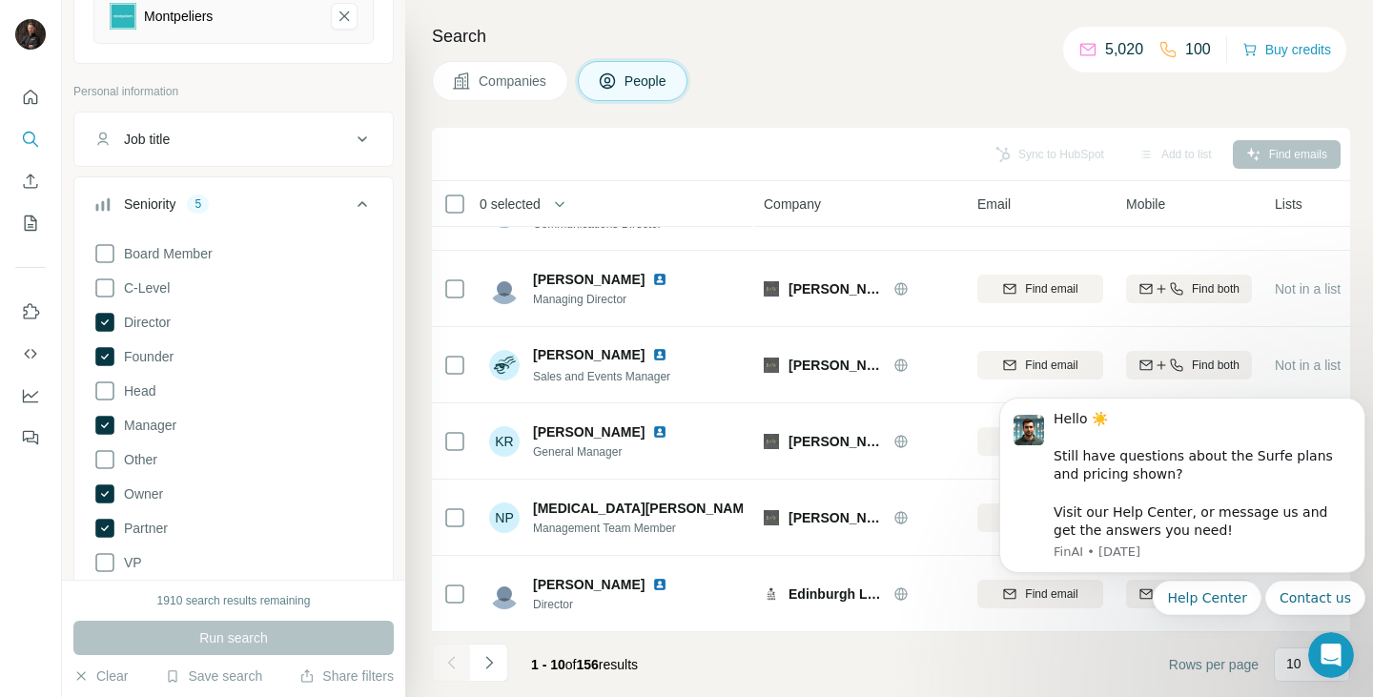
click at [358, 203] on icon at bounding box center [363, 204] width 10 height 6
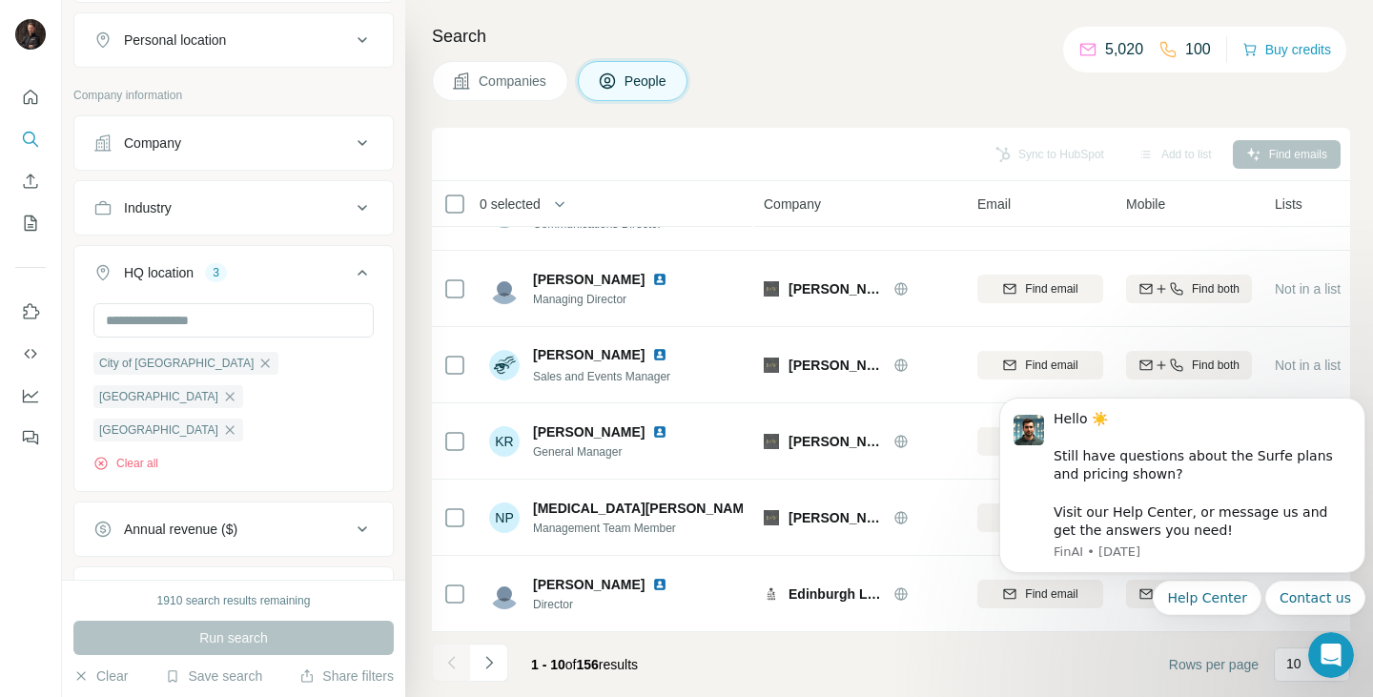
scroll to position [601, 0]
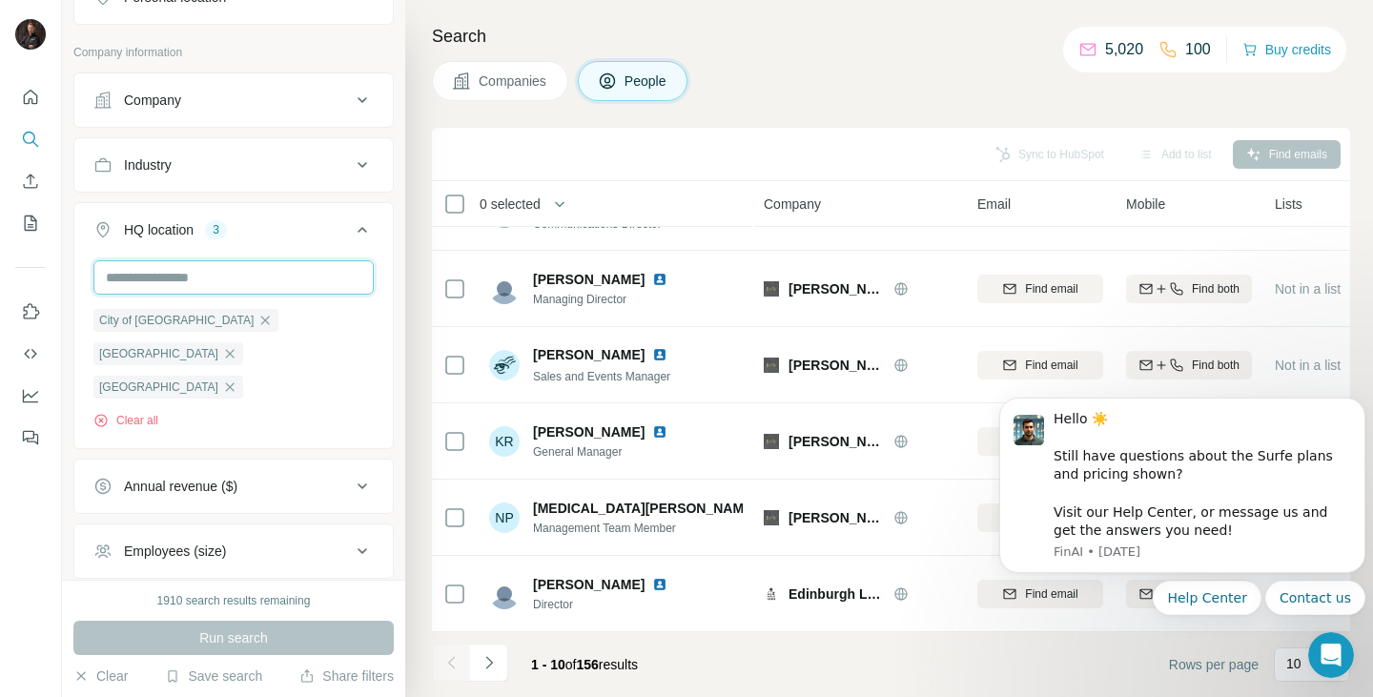
click at [193, 280] on input "text" at bounding box center [233, 277] width 280 height 34
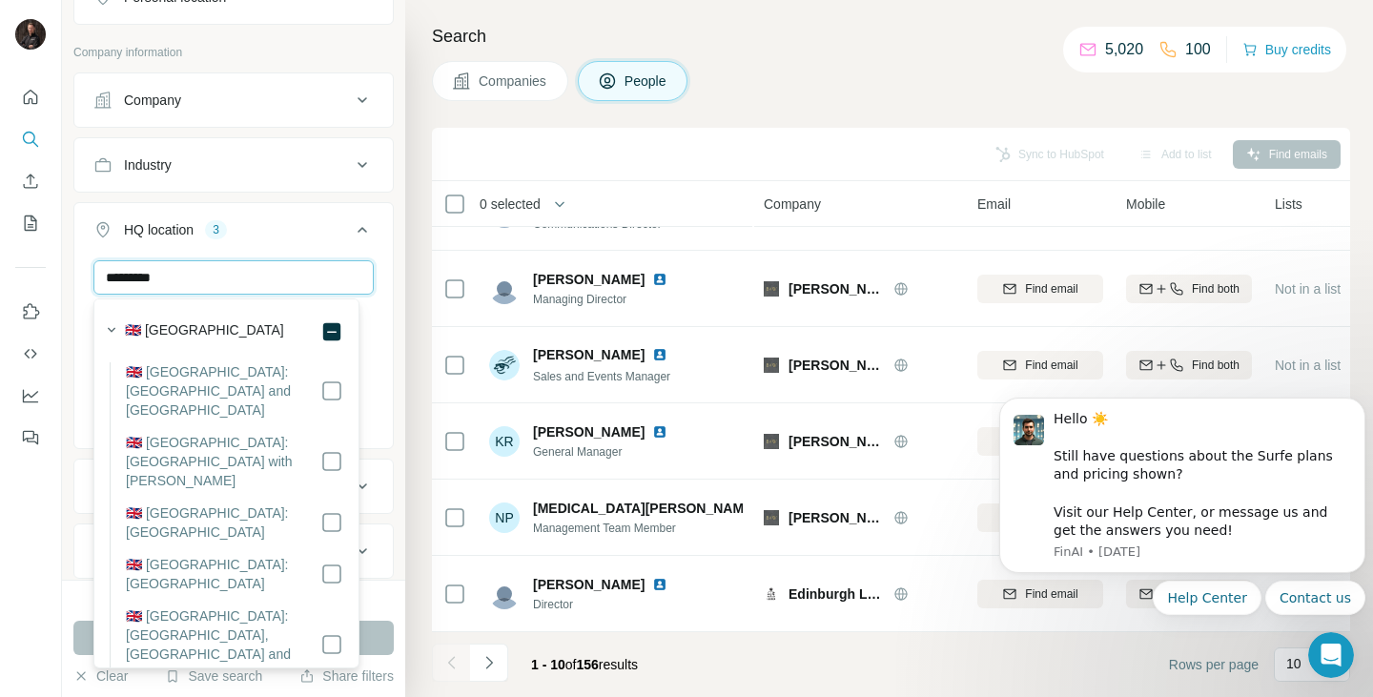
type input "*********"
click at [200, 327] on label "🇬🇧 [GEOGRAPHIC_DATA]" at bounding box center [204, 331] width 159 height 23
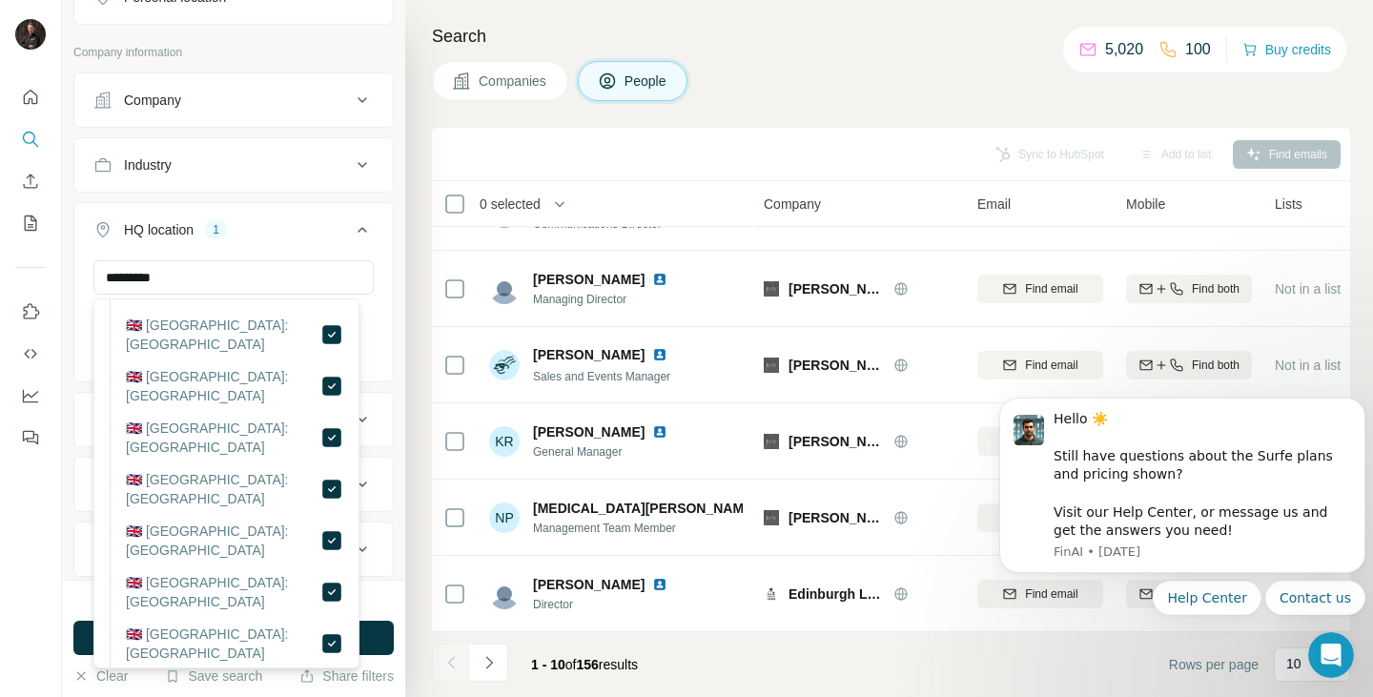
scroll to position [10172, 0]
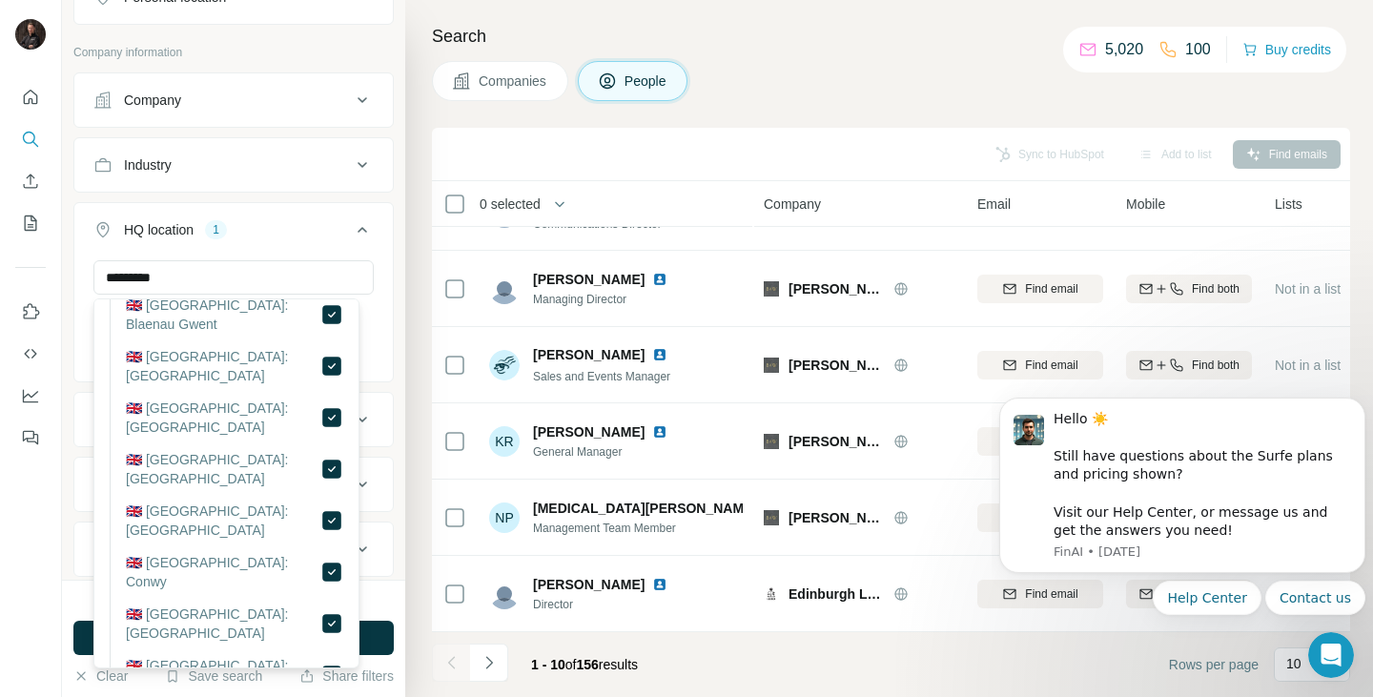
click at [477, 141] on div "Sync to HubSpot Add to list Find emails" at bounding box center [890, 153] width 899 height 33
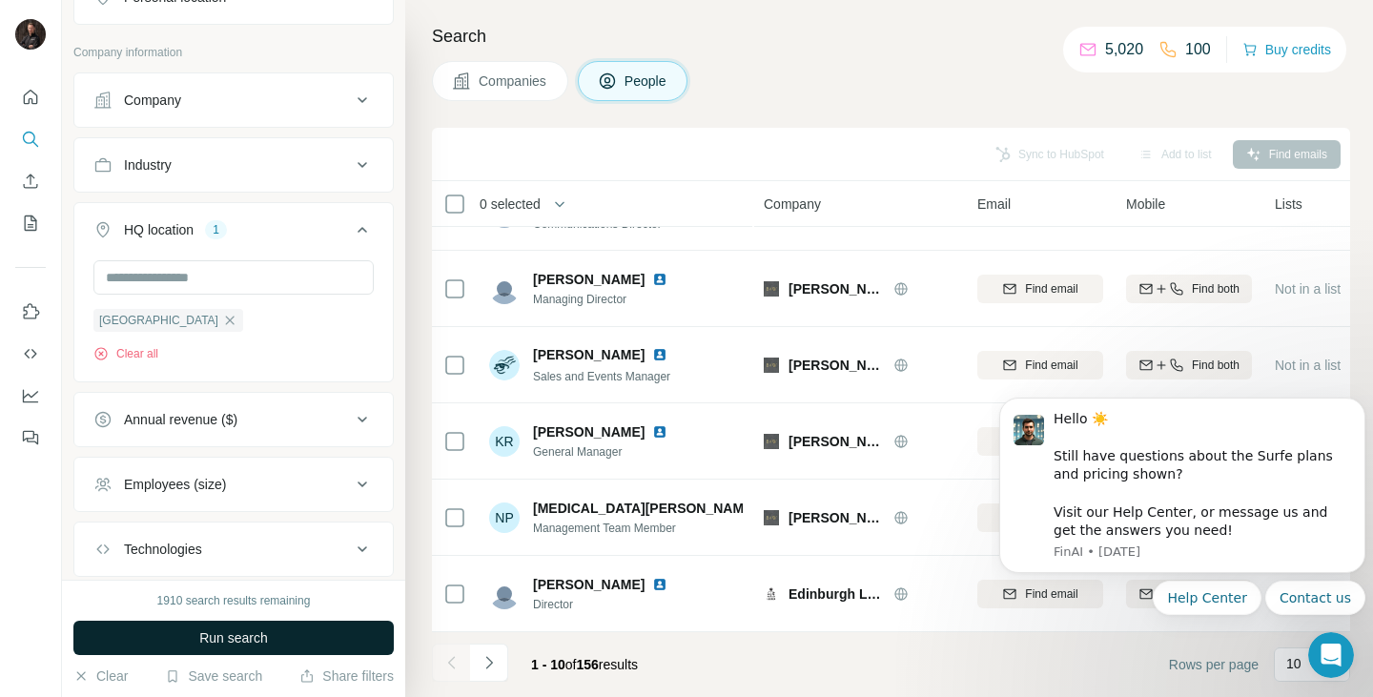
click at [270, 633] on button "Run search" at bounding box center [233, 638] width 320 height 34
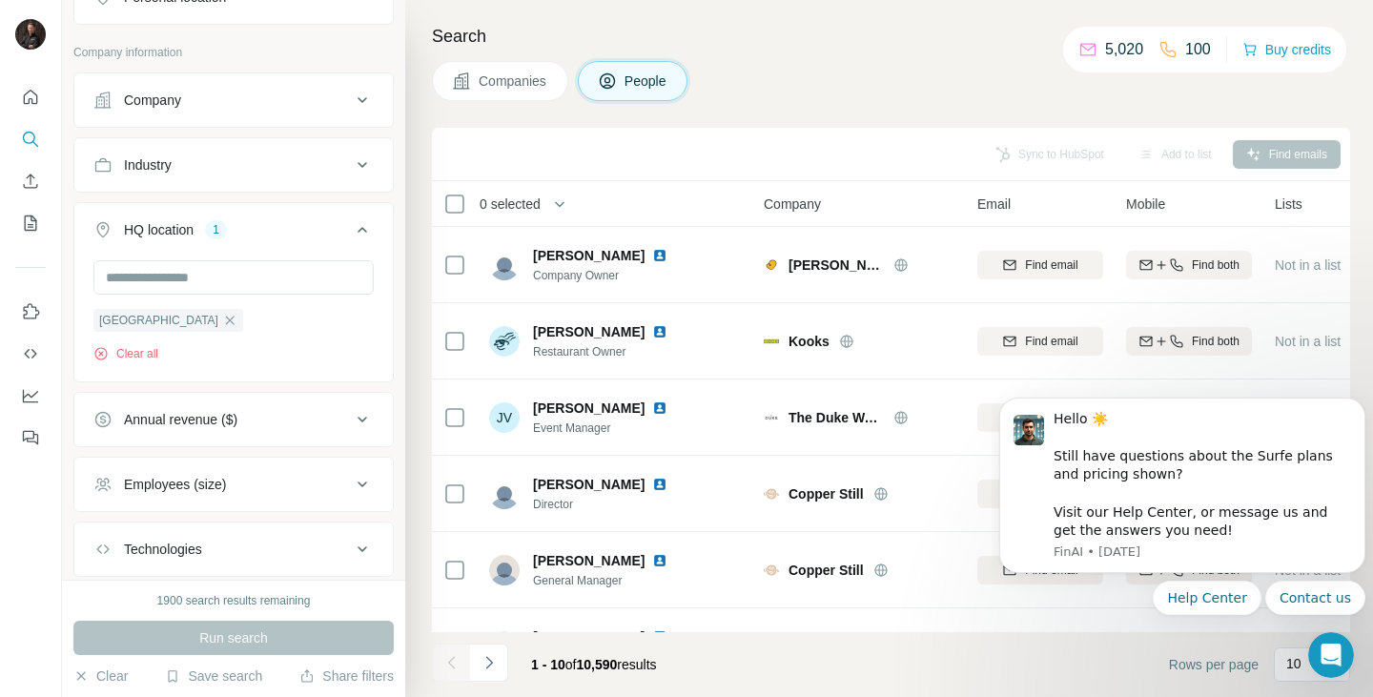
scroll to position [367, 0]
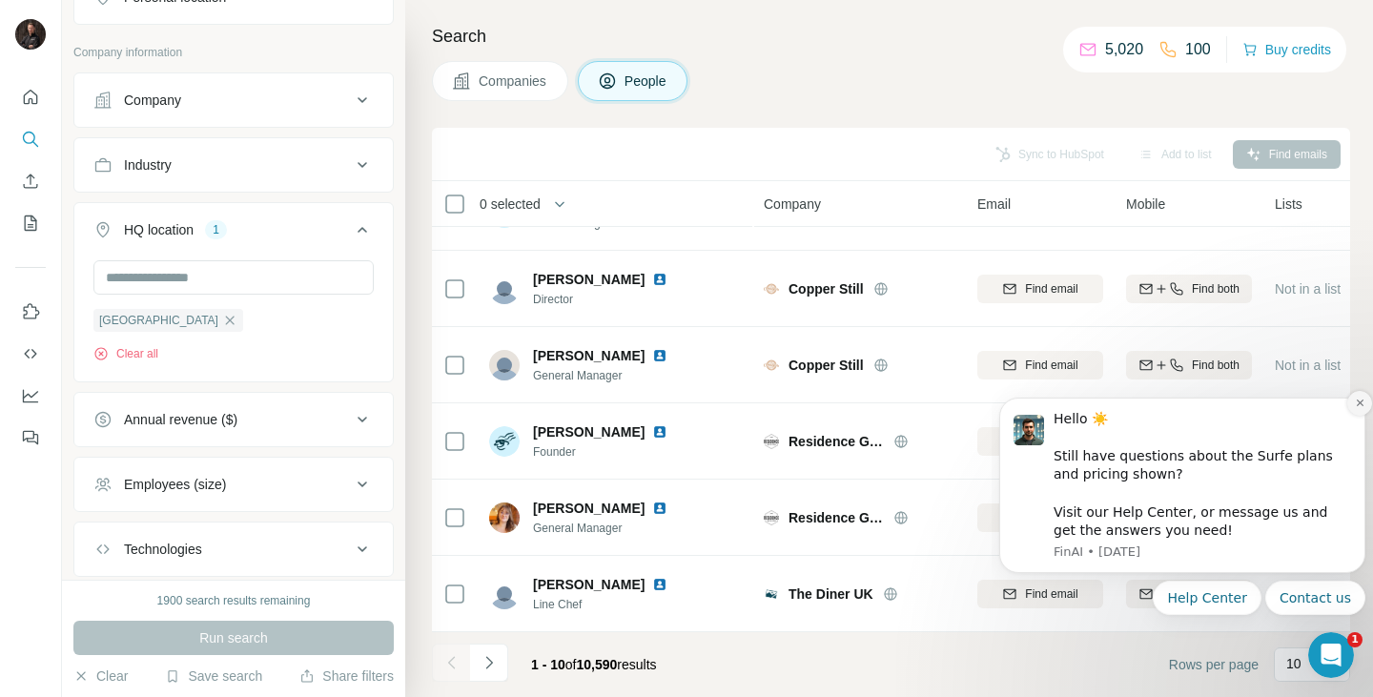
click at [1357, 400] on icon "Dismiss notification" at bounding box center [1359, 403] width 7 height 7
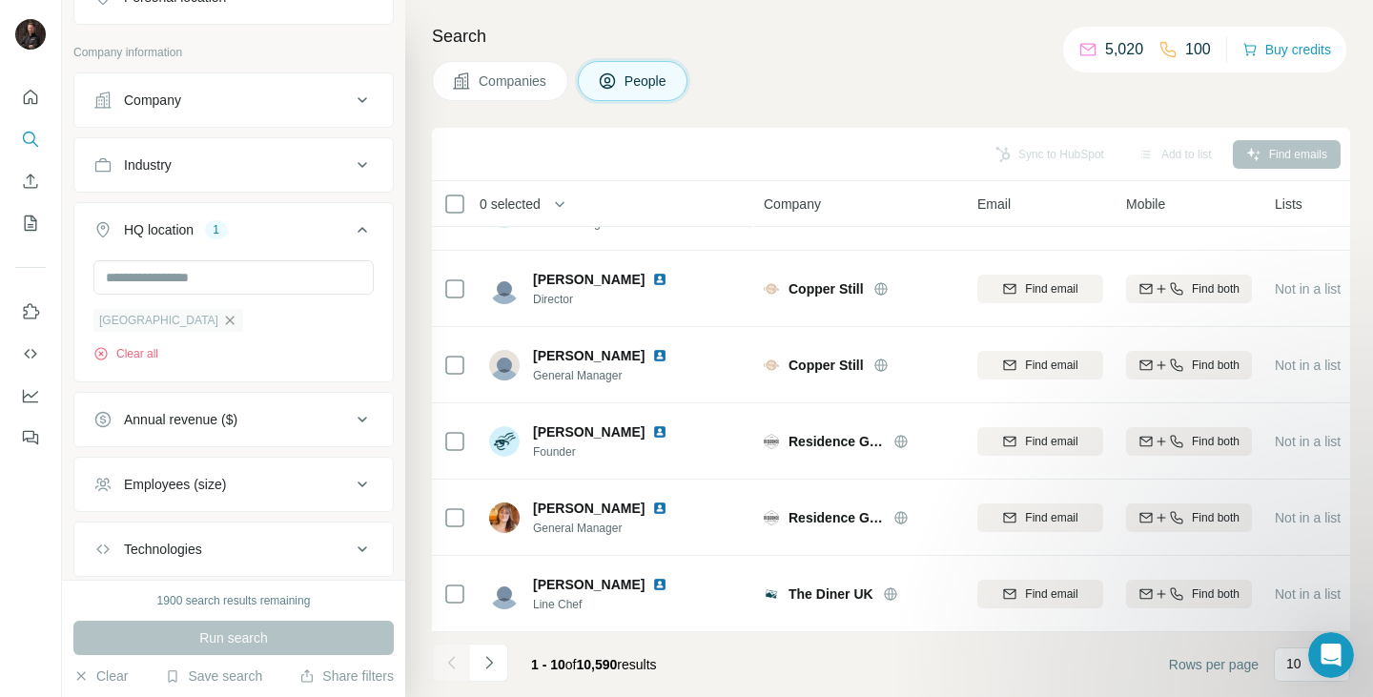
click at [222, 320] on icon "button" at bounding box center [229, 320] width 15 height 15
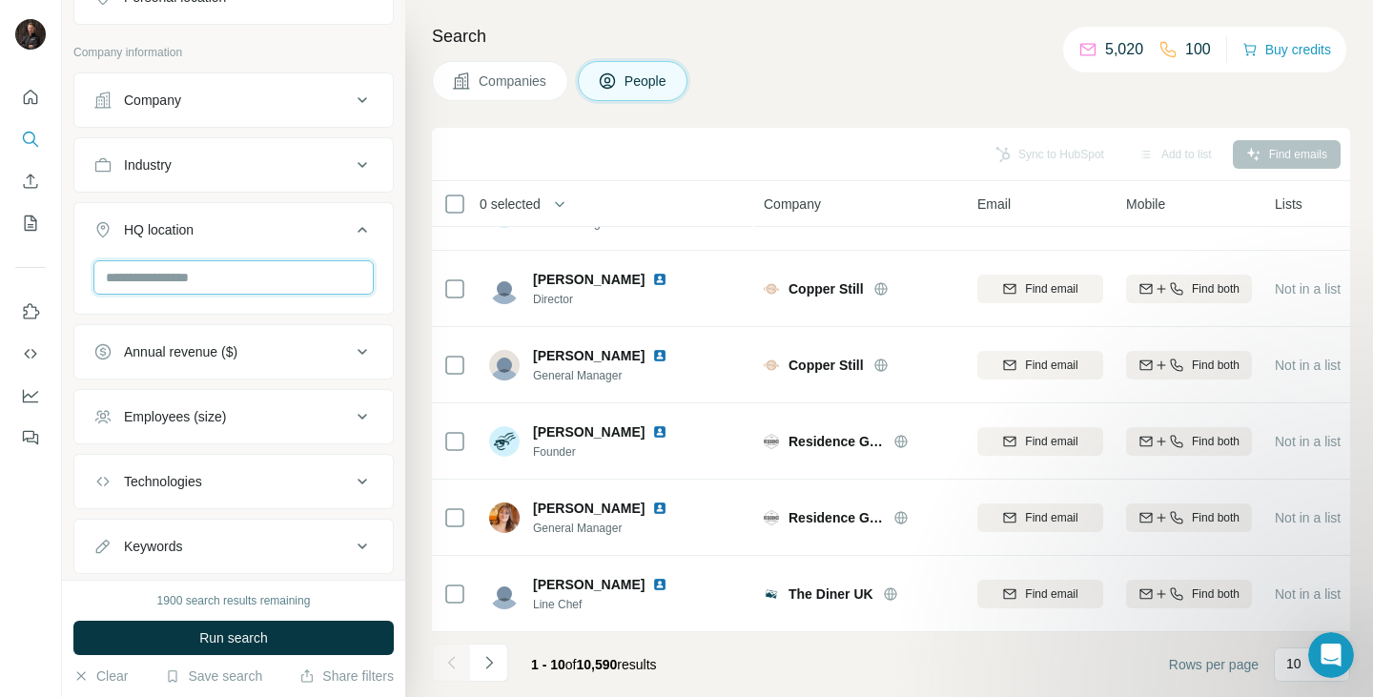
click at [175, 280] on input "text" at bounding box center [233, 277] width 280 height 34
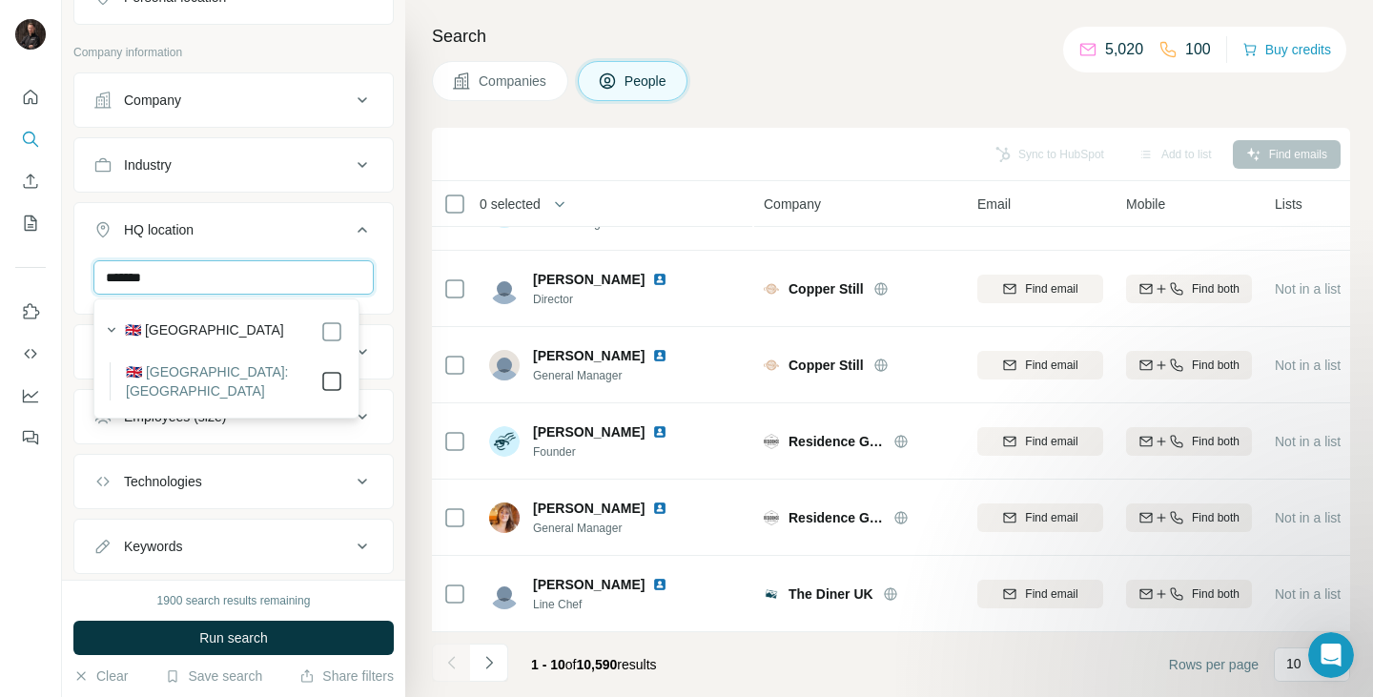
type input "*******"
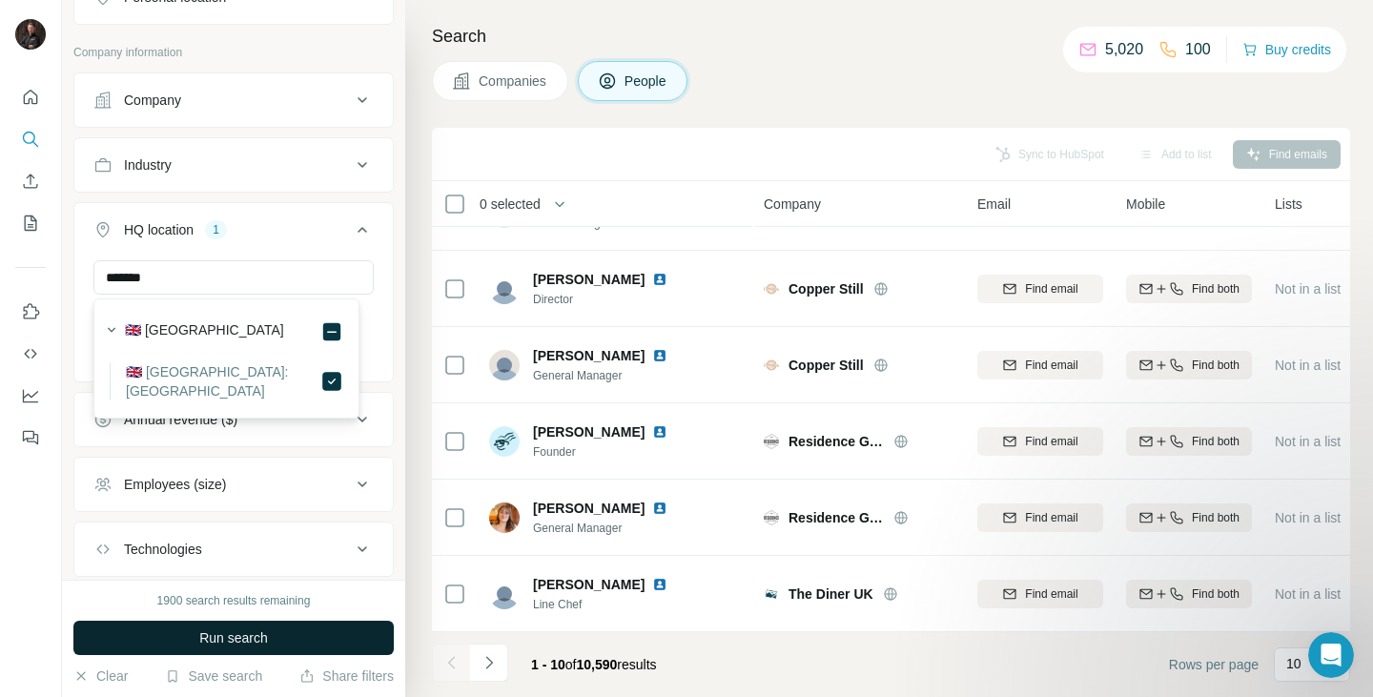
click at [304, 627] on button "Run search" at bounding box center [233, 638] width 320 height 34
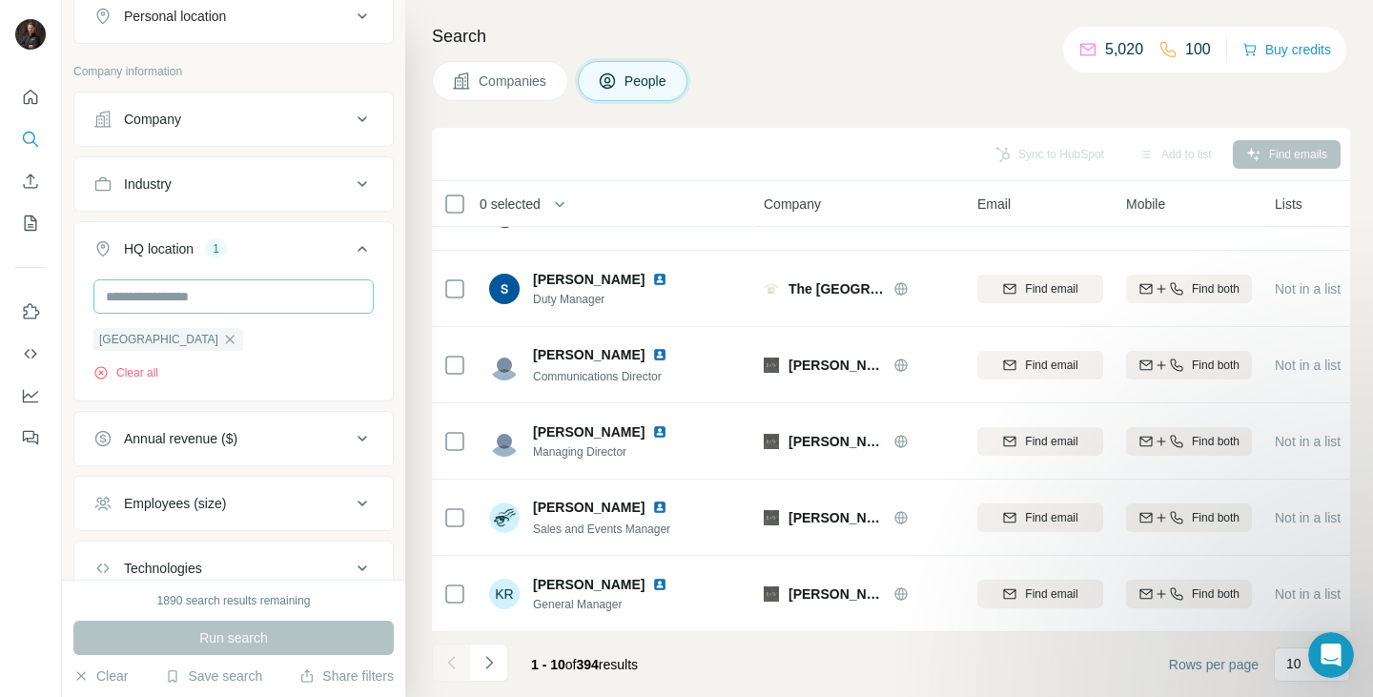
scroll to position [585, 0]
click at [334, 197] on button "Industry" at bounding box center [233, 180] width 318 height 46
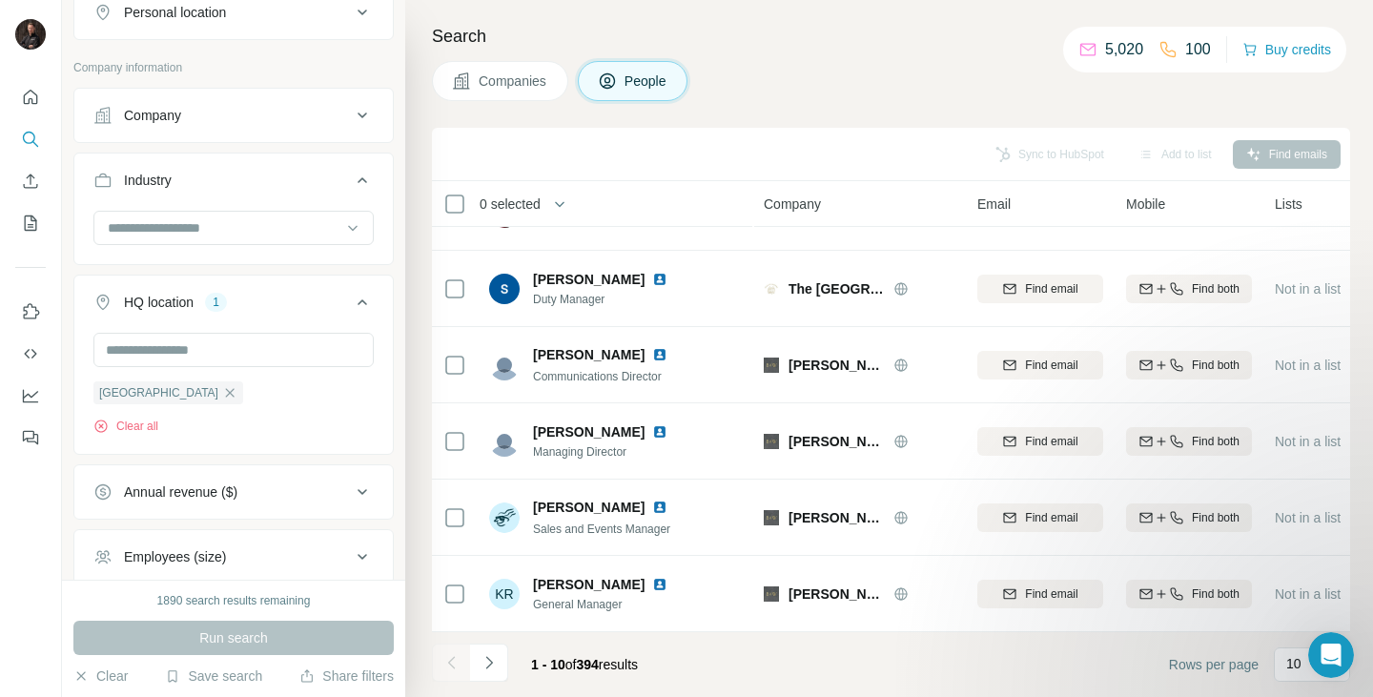
click at [351, 185] on icon at bounding box center [362, 180] width 23 height 23
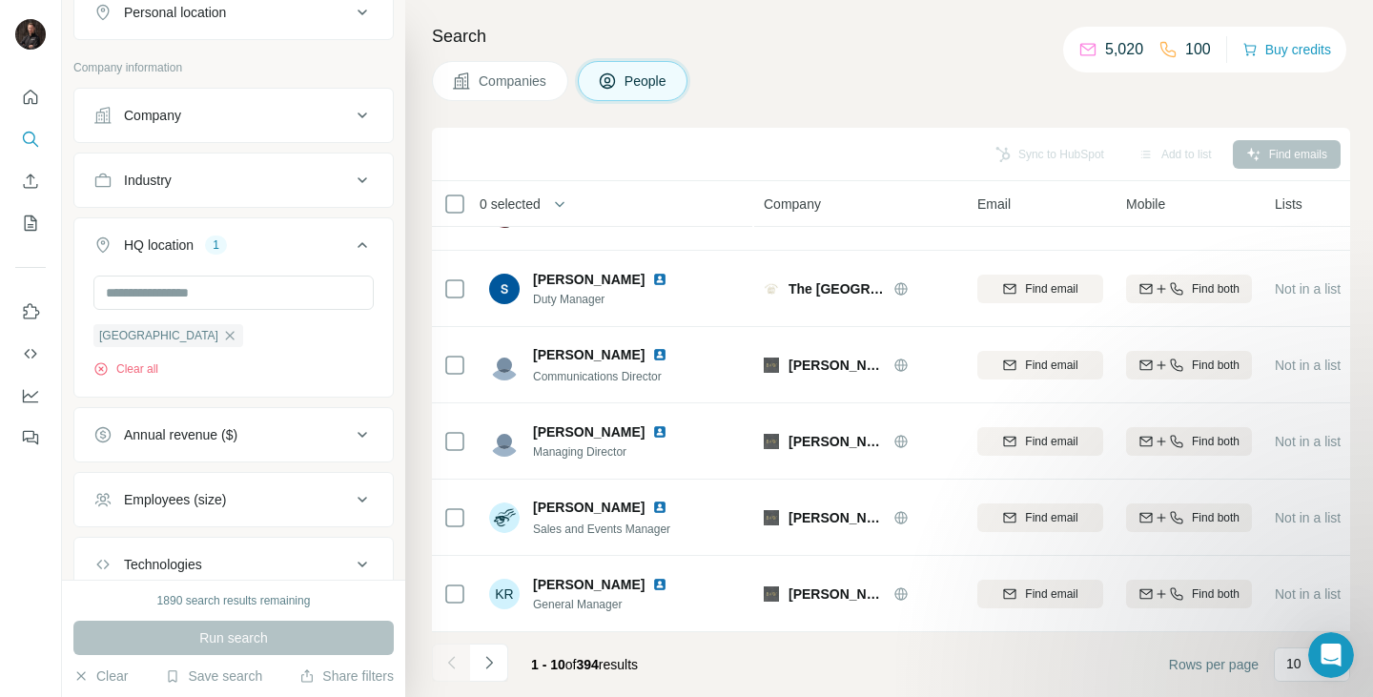
scroll to position [716, 0]
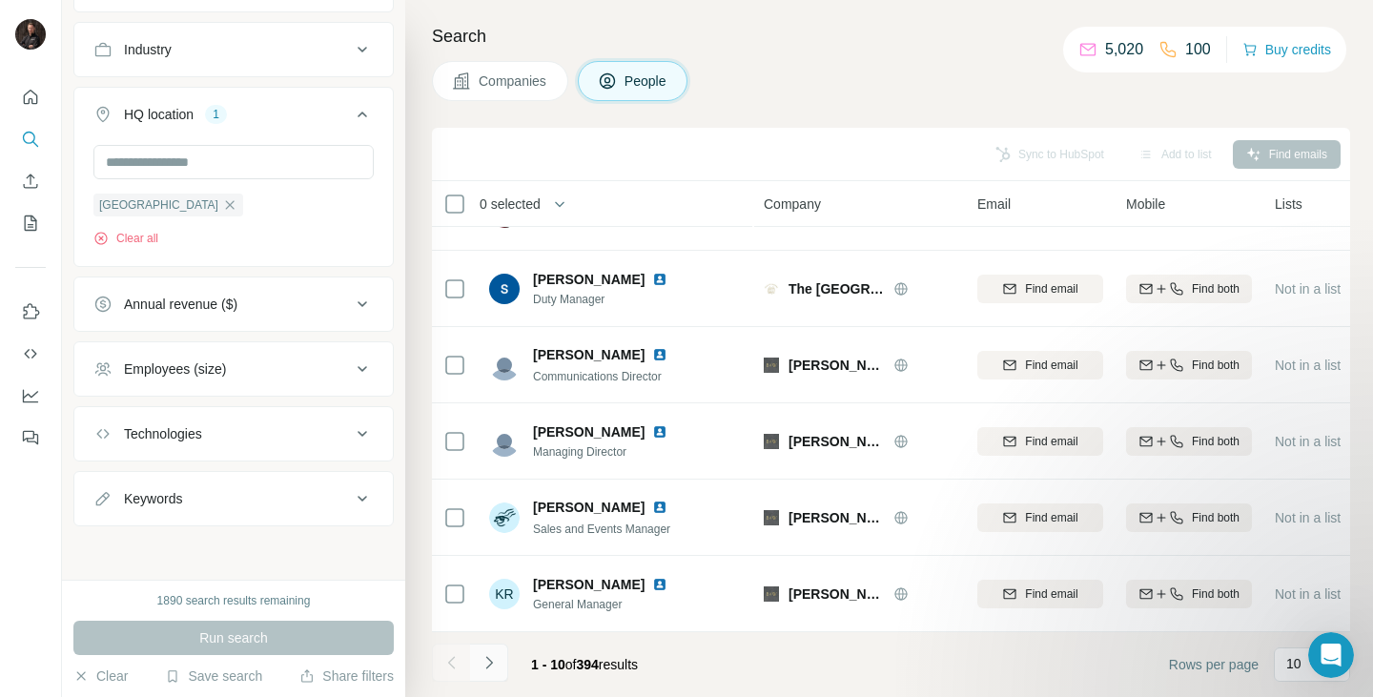
click at [495, 663] on icon "Navigate to next page" at bounding box center [489, 662] width 19 height 19
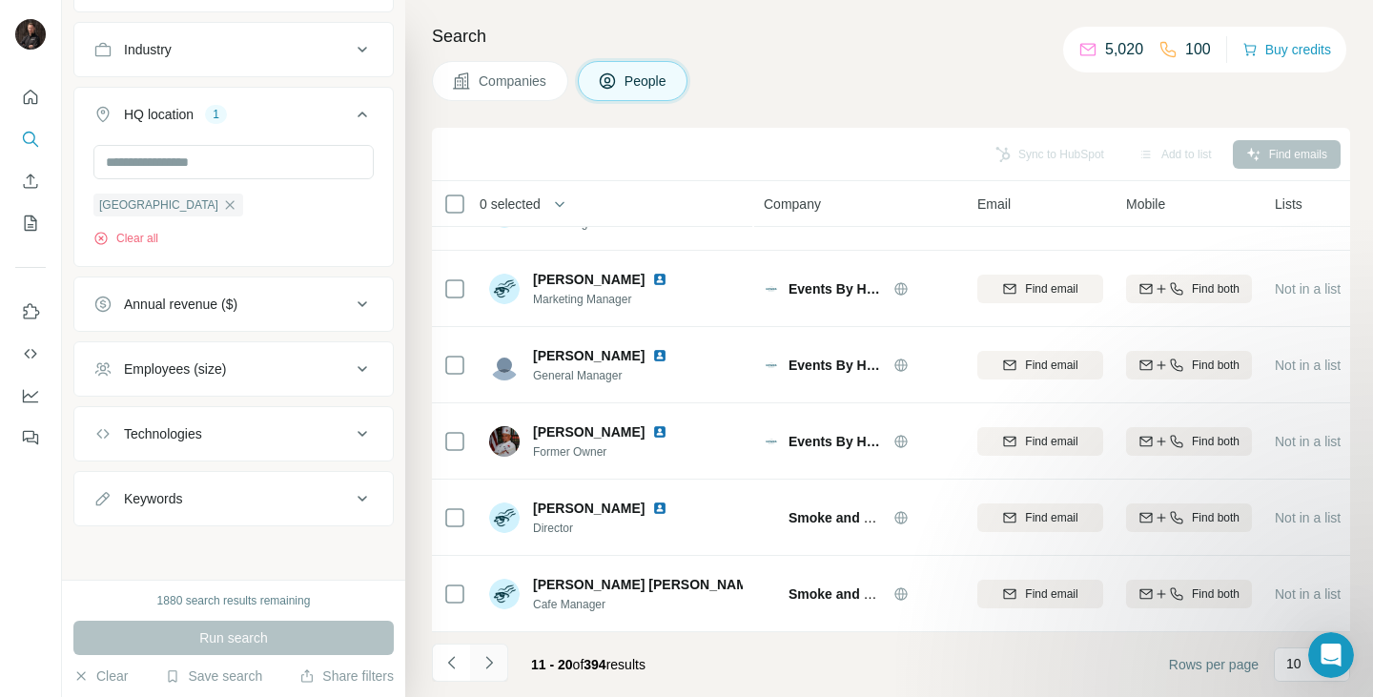
click at [493, 660] on icon "Navigate to next page" at bounding box center [489, 662] width 19 height 19
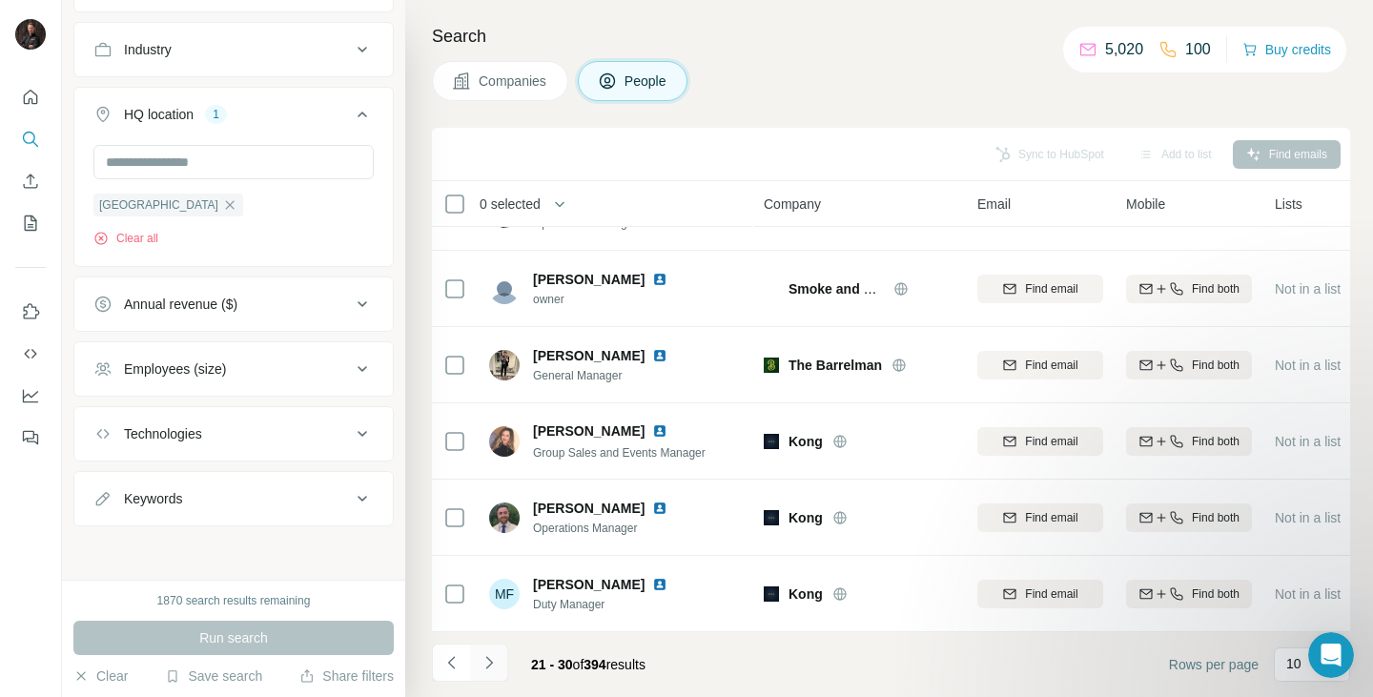
click at [493, 660] on icon "Navigate to next page" at bounding box center [489, 662] width 19 height 19
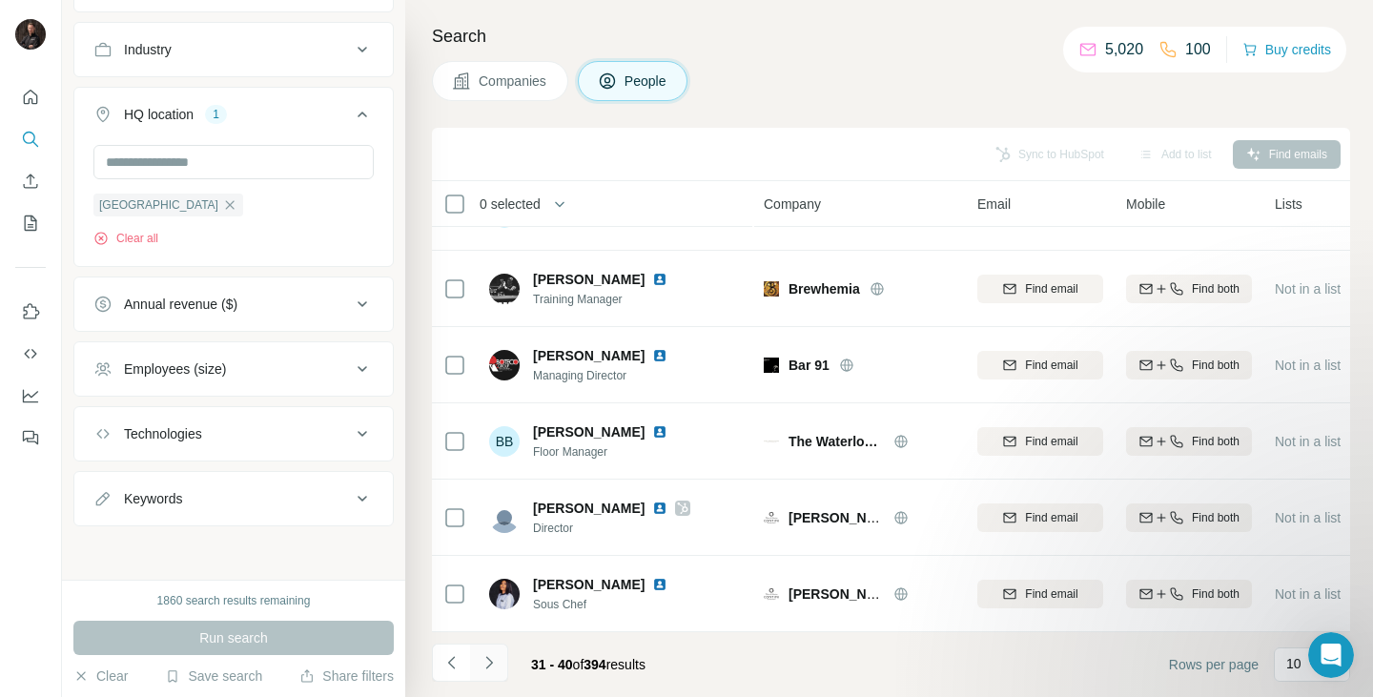
click at [493, 660] on icon "Navigate to next page" at bounding box center [489, 662] width 19 height 19
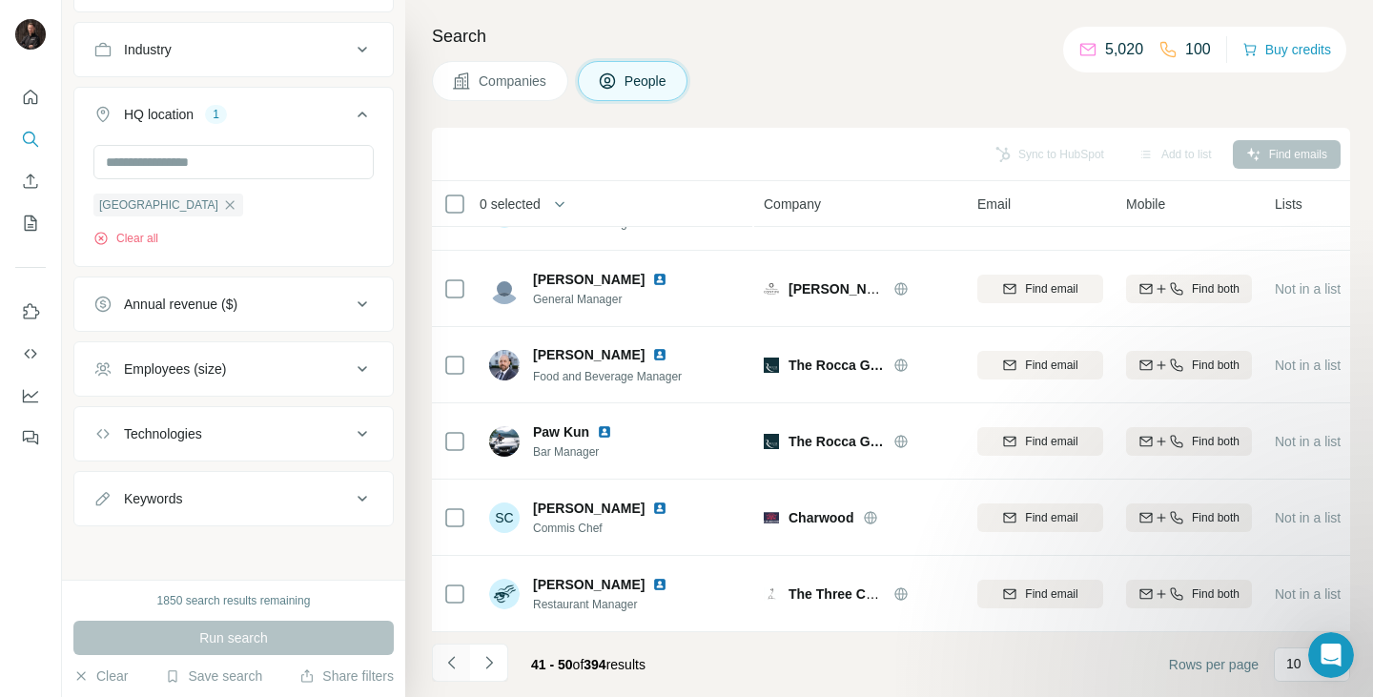
drag, startPoint x: 493, startPoint y: 660, endPoint x: 459, endPoint y: 655, distance: 34.7
click at [459, 655] on ul at bounding box center [470, 665] width 76 height 42
click at [455, 658] on icon "Navigate to previous page" at bounding box center [451, 662] width 19 height 19
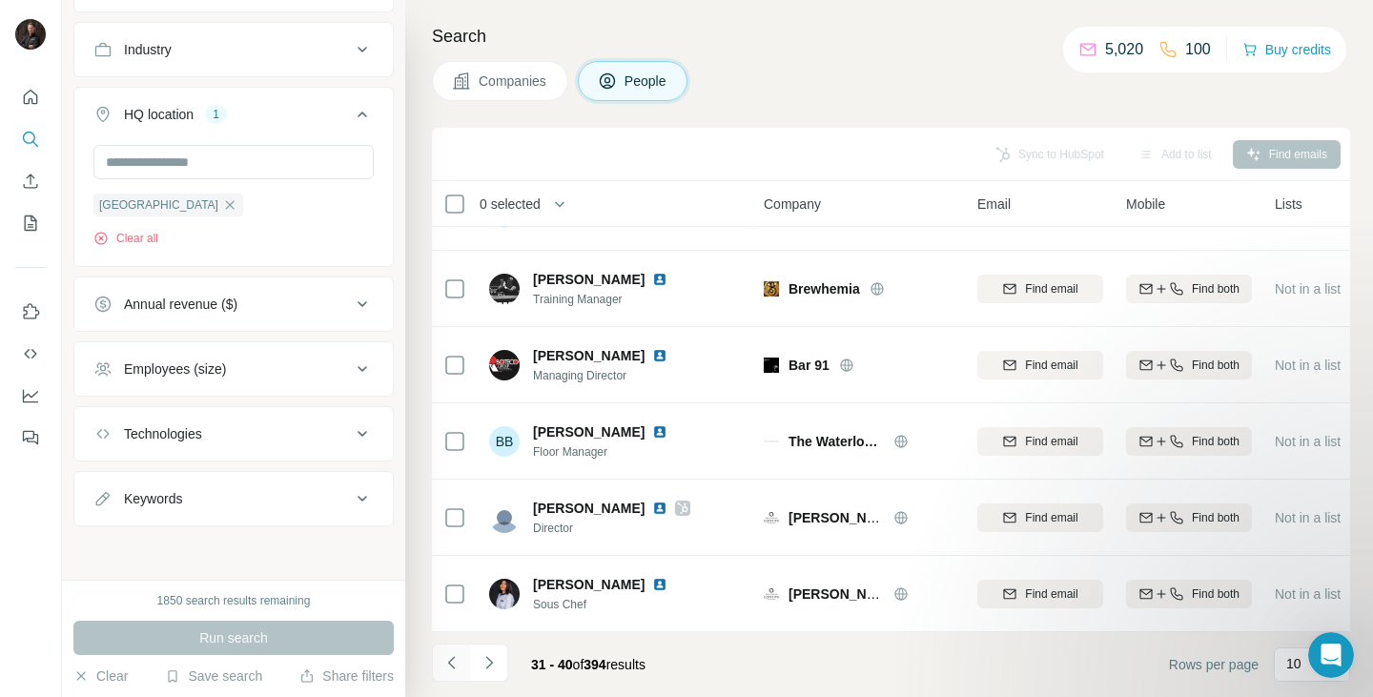
click at [455, 658] on icon "Navigate to previous page" at bounding box center [451, 662] width 19 height 19
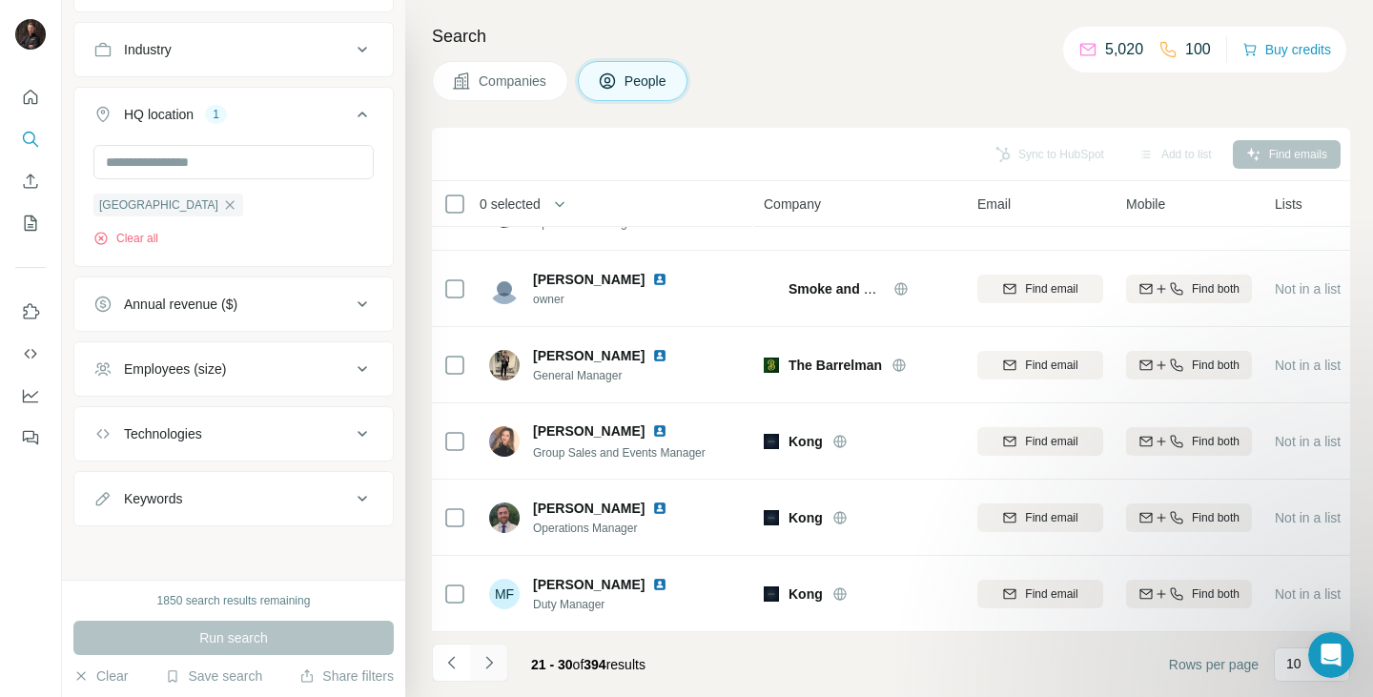
click at [493, 657] on icon "Navigate to next page" at bounding box center [489, 662] width 19 height 19
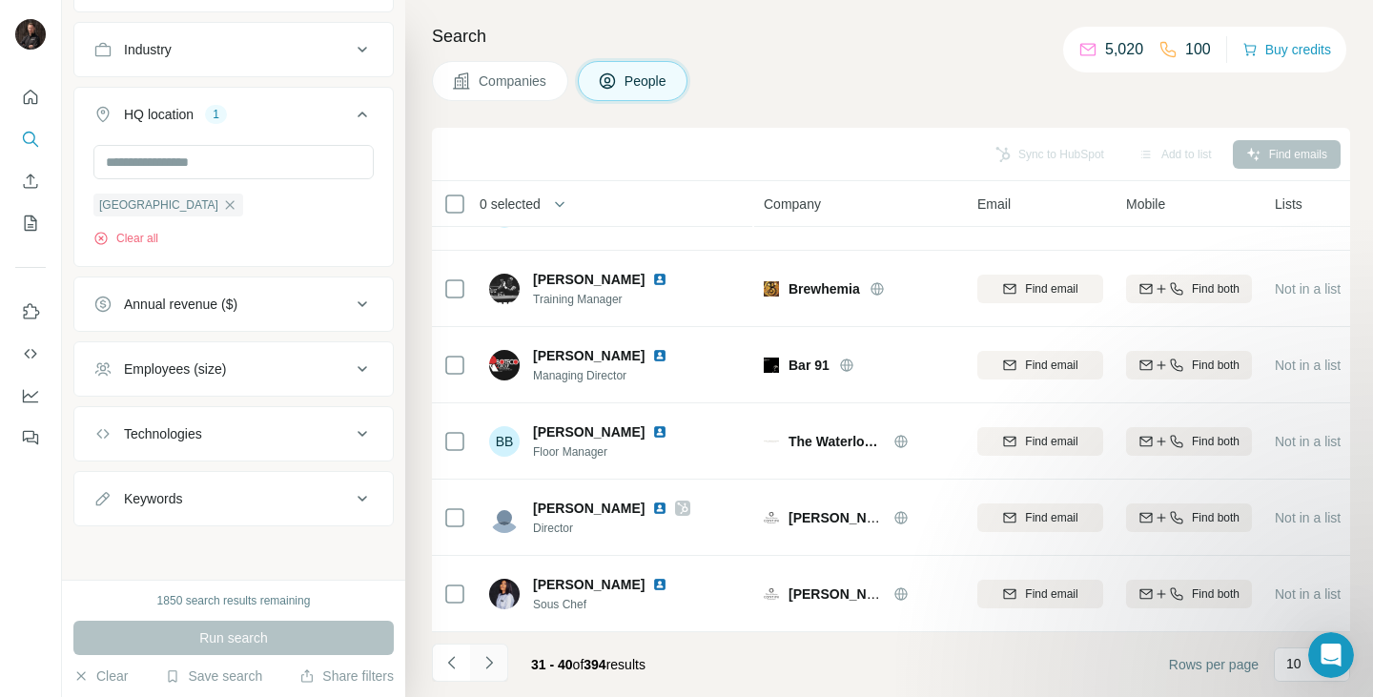
click at [493, 657] on icon "Navigate to next page" at bounding box center [489, 662] width 19 height 19
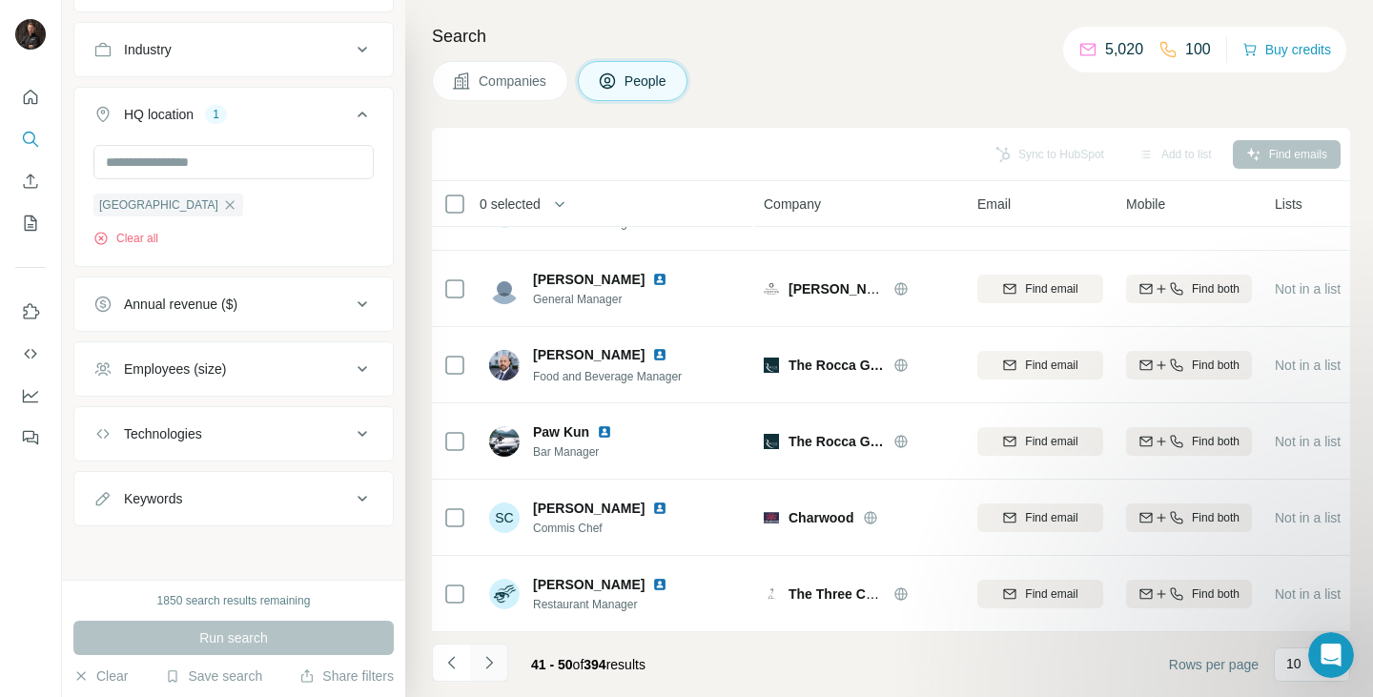
click at [493, 657] on icon "Navigate to next page" at bounding box center [489, 662] width 19 height 19
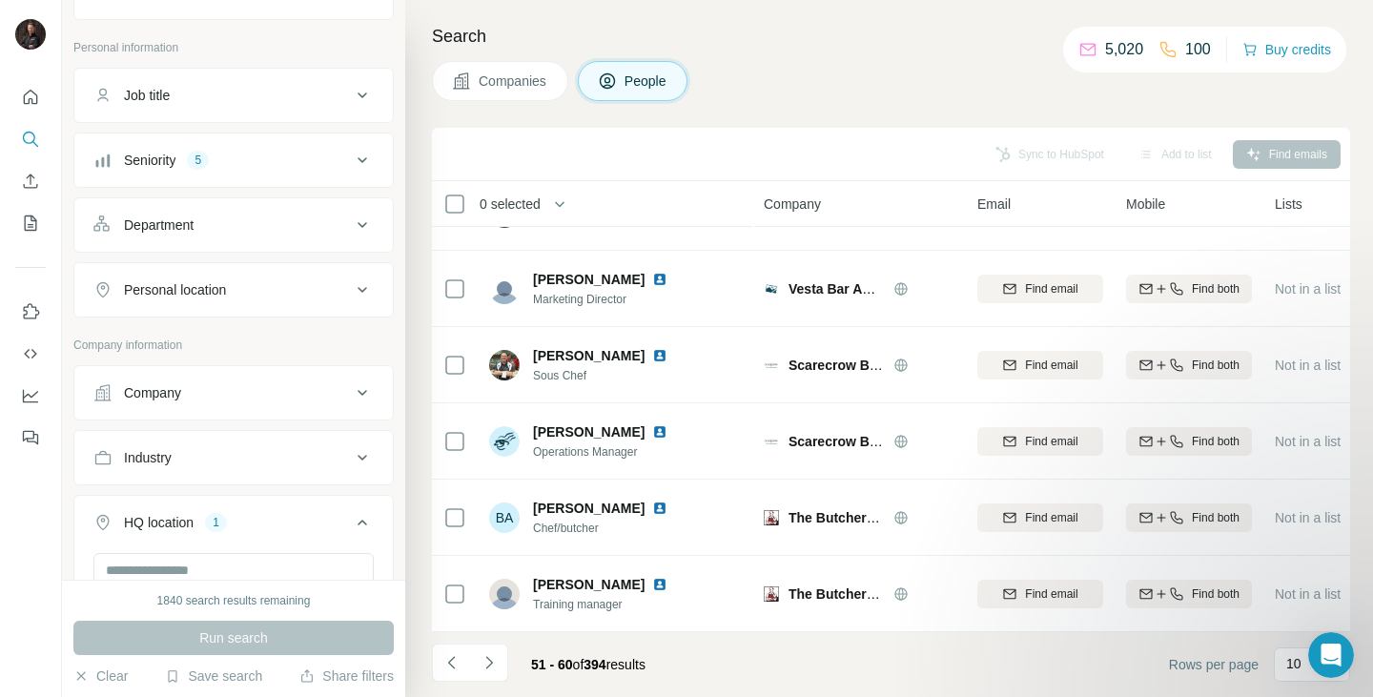
scroll to position [72, 0]
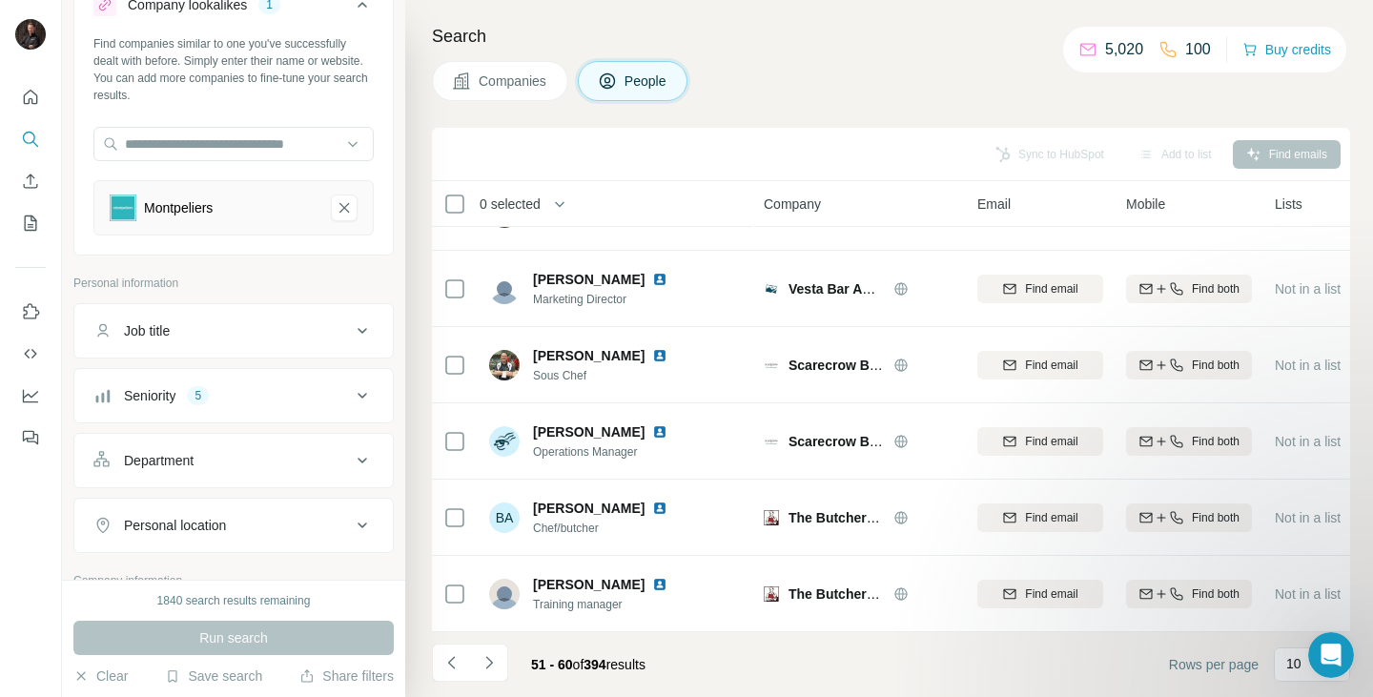
click at [353, 388] on icon at bounding box center [362, 395] width 23 height 23
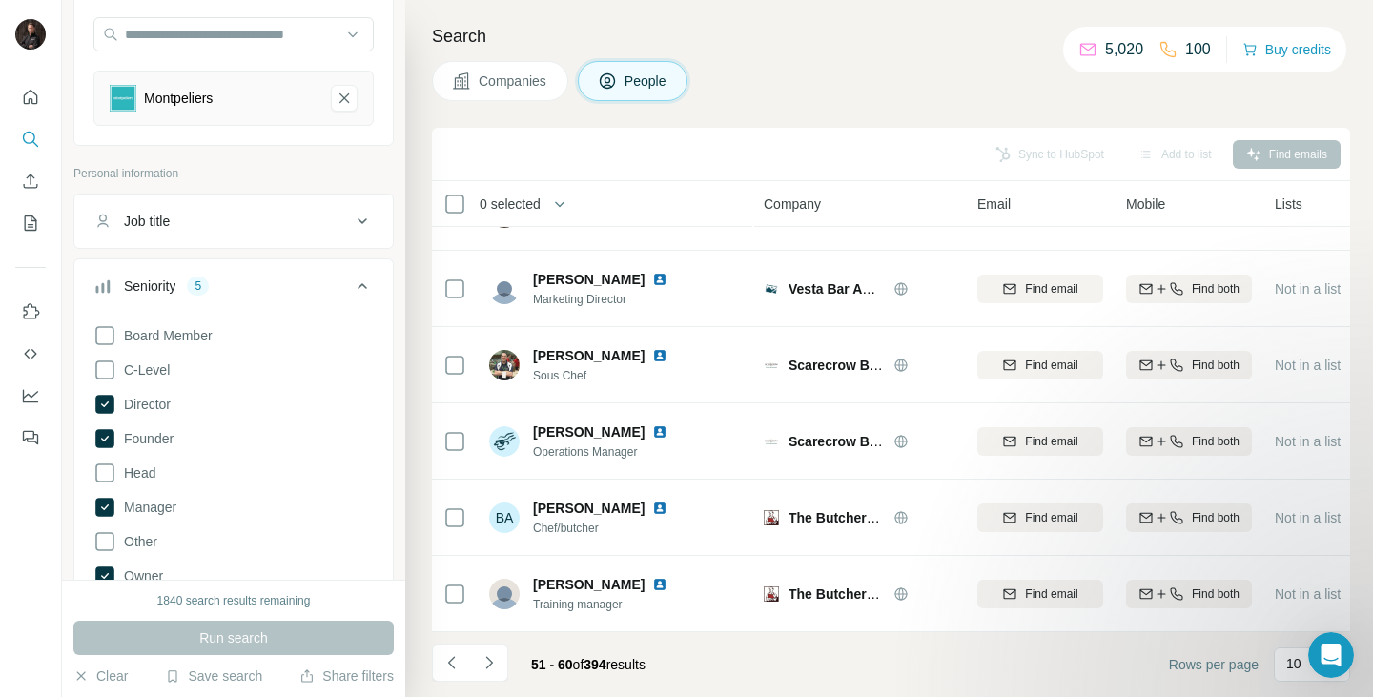
scroll to position [185, 0]
click at [360, 212] on button "Job title" at bounding box center [233, 218] width 318 height 46
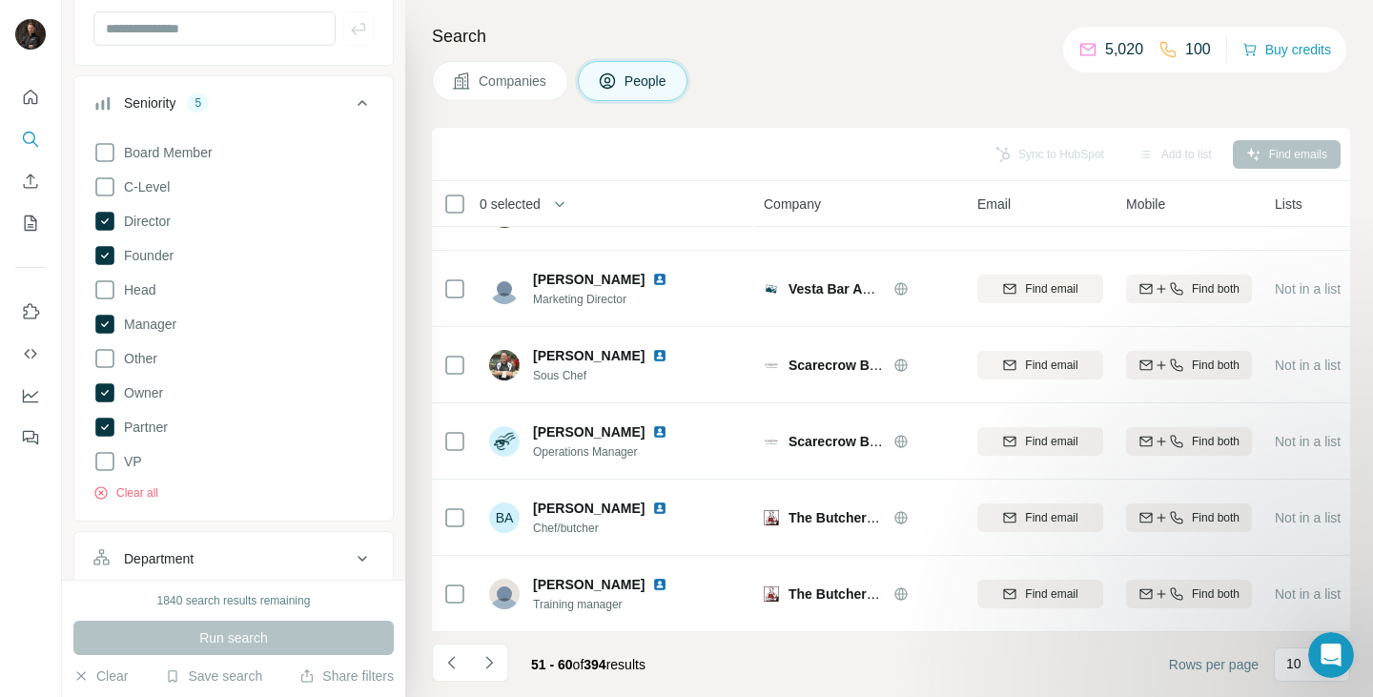
scroll to position [423, 0]
click at [496, 662] on icon "Navigate to next page" at bounding box center [489, 662] width 19 height 19
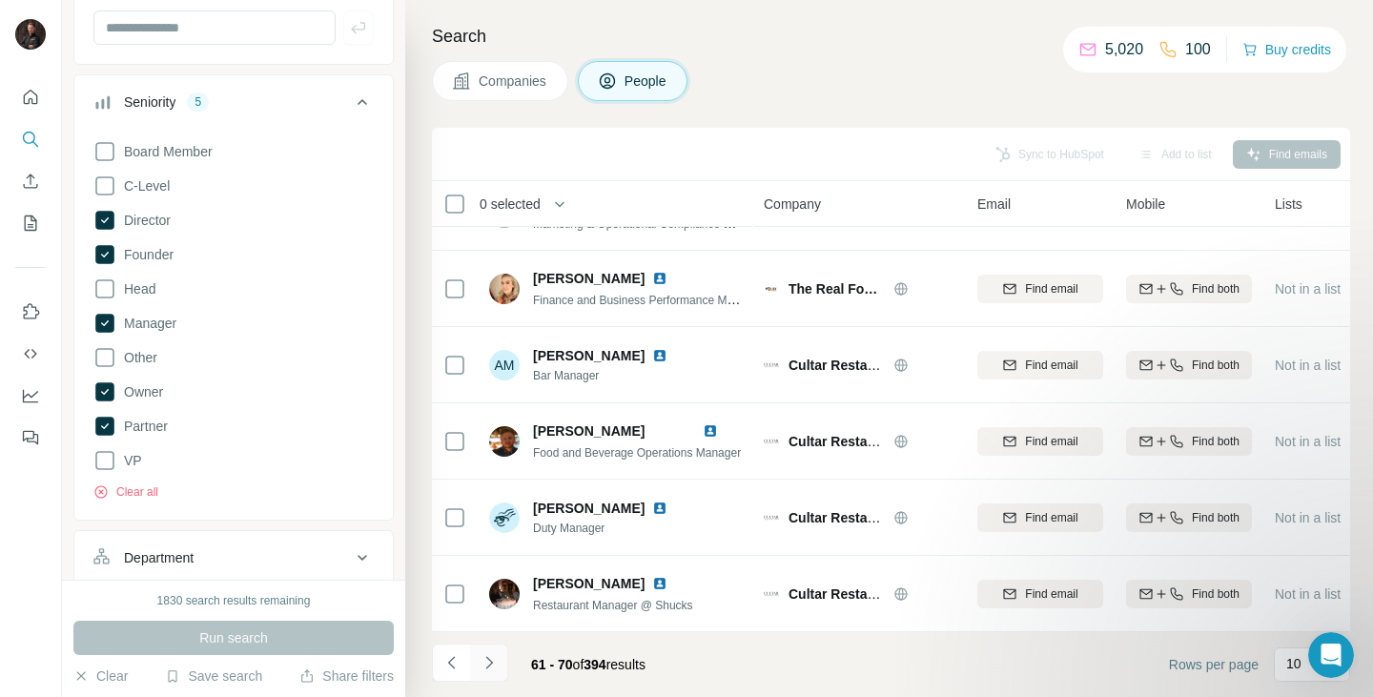
click at [486, 661] on icon "Navigate to next page" at bounding box center [489, 662] width 19 height 19
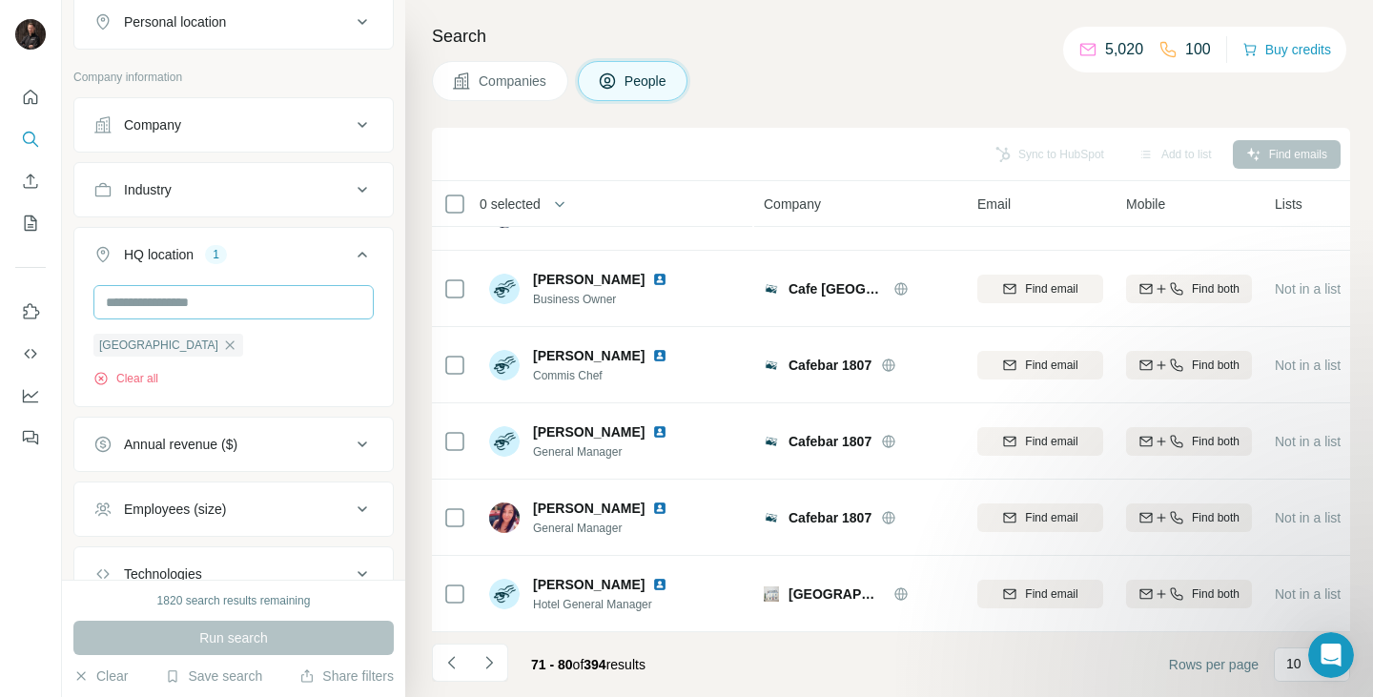
scroll to position [1025, 0]
click at [148, 310] on input "text" at bounding box center [233, 301] width 280 height 34
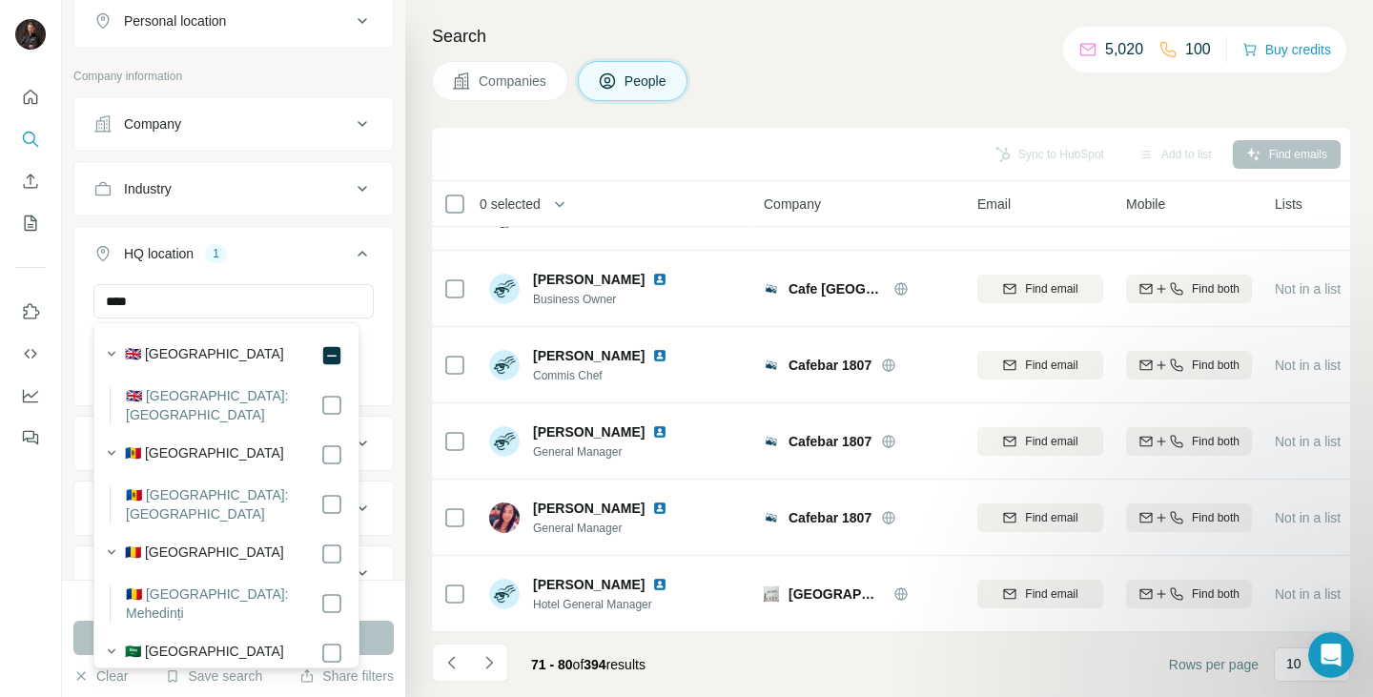
click at [262, 392] on label "🇬🇧 [GEOGRAPHIC_DATA]: [GEOGRAPHIC_DATA]" at bounding box center [223, 405] width 195 height 38
drag, startPoint x: 167, startPoint y: 301, endPoint x: 43, endPoint y: 290, distance: 124.5
click at [43, 290] on div "New search Hide Company lookalikes 1 Find companies similar to one you've succe…" at bounding box center [686, 348] width 1373 height 697
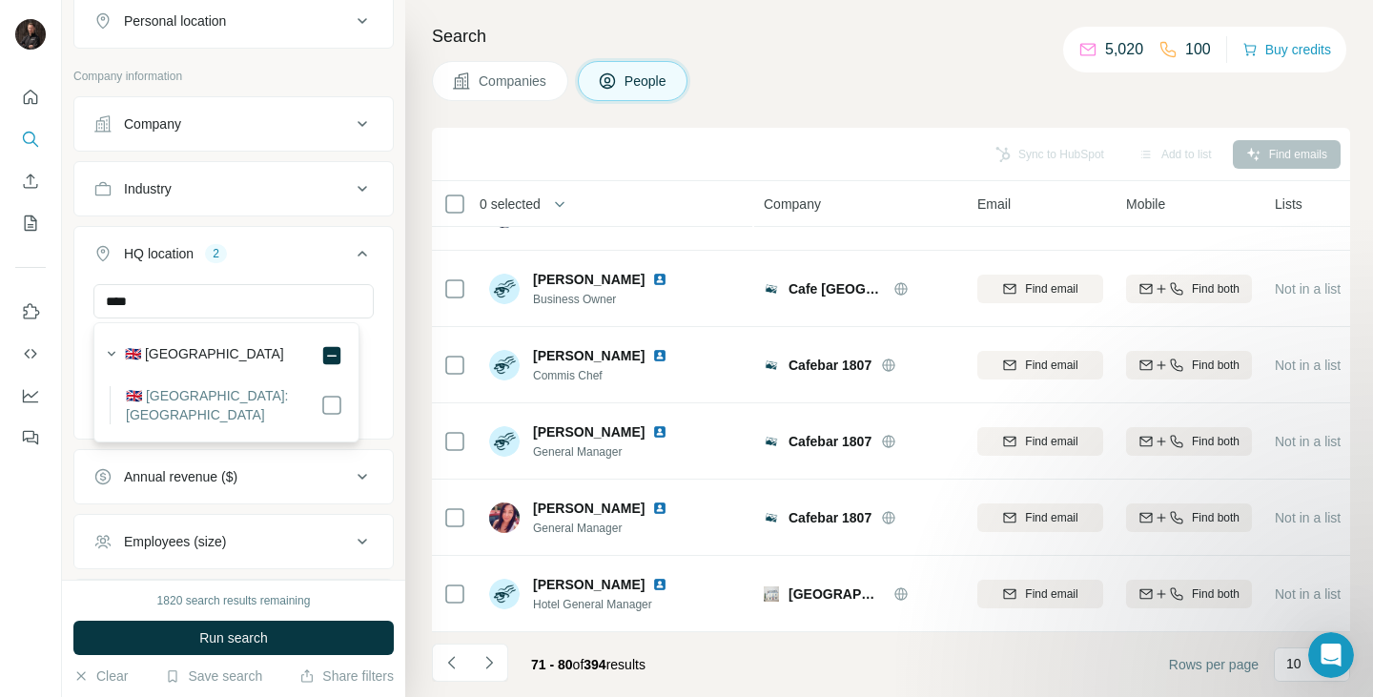
click at [215, 393] on label "🇬🇧 [GEOGRAPHIC_DATA]: [GEOGRAPHIC_DATA]" at bounding box center [223, 405] width 195 height 38
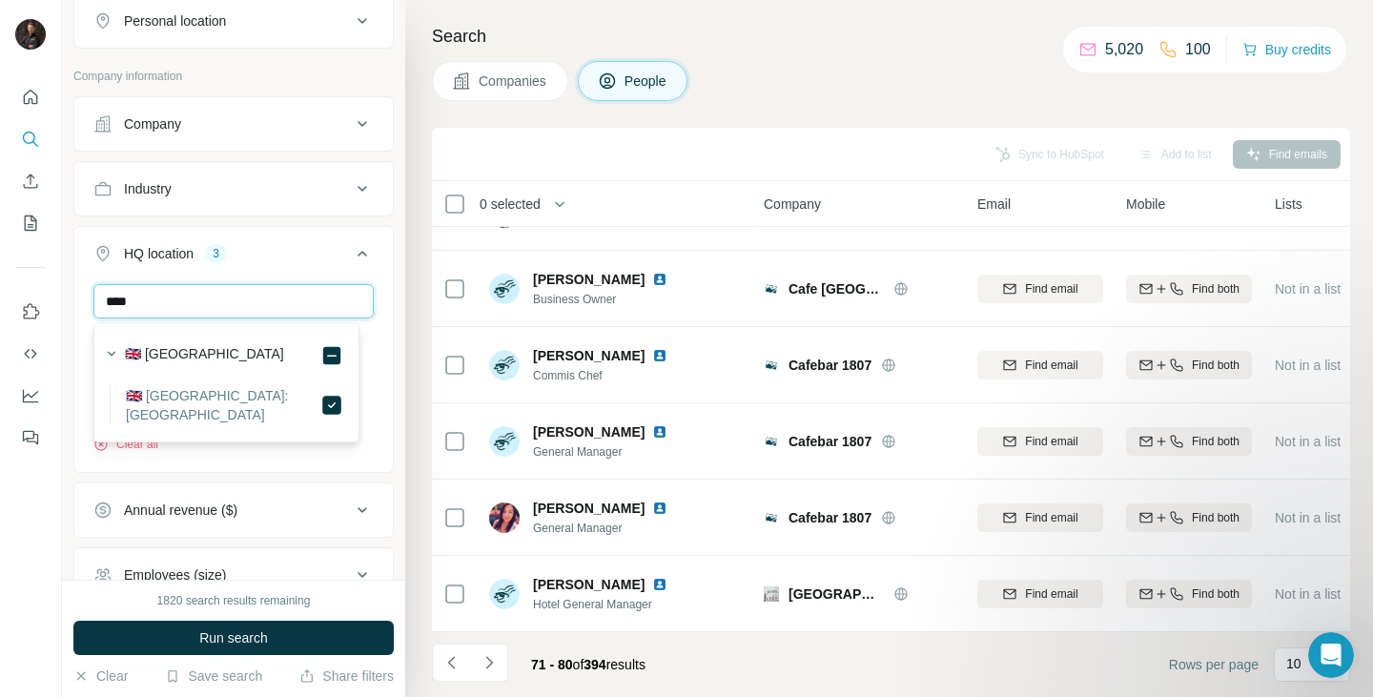
drag, startPoint x: 159, startPoint y: 309, endPoint x: 0, endPoint y: 261, distance: 166.2
click at [0, 261] on div "New search Hide Company lookalikes 1 Find companies similar to one you've succe…" at bounding box center [686, 348] width 1373 height 697
click at [180, 406] on label "🇬🇧 [GEOGRAPHIC_DATA]: [GEOGRAPHIC_DATA]" at bounding box center [223, 405] width 195 height 38
click at [157, 286] on input "******" at bounding box center [233, 301] width 280 height 34
drag, startPoint x: 174, startPoint y: 299, endPoint x: 15, endPoint y: 252, distance: 166.2
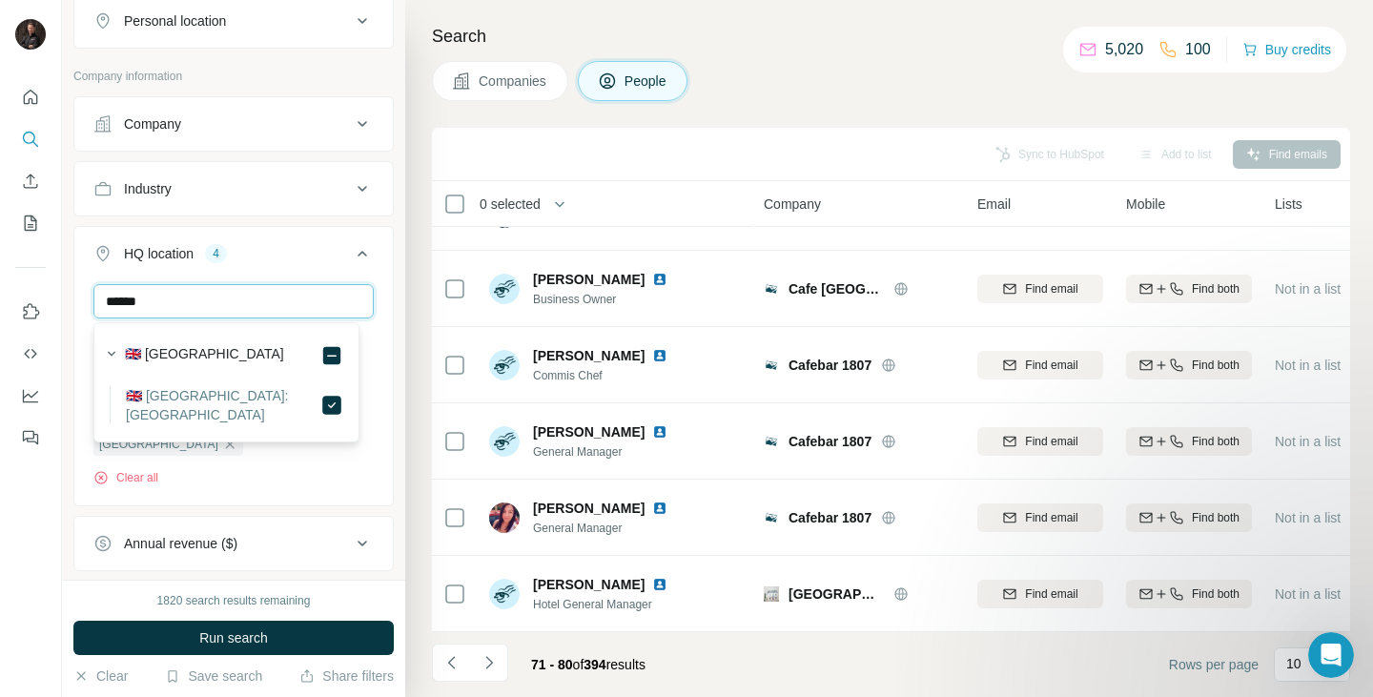
click at [15, 252] on div "New search Hide Company lookalikes 1 Find companies similar to one you've succe…" at bounding box center [686, 348] width 1373 height 697
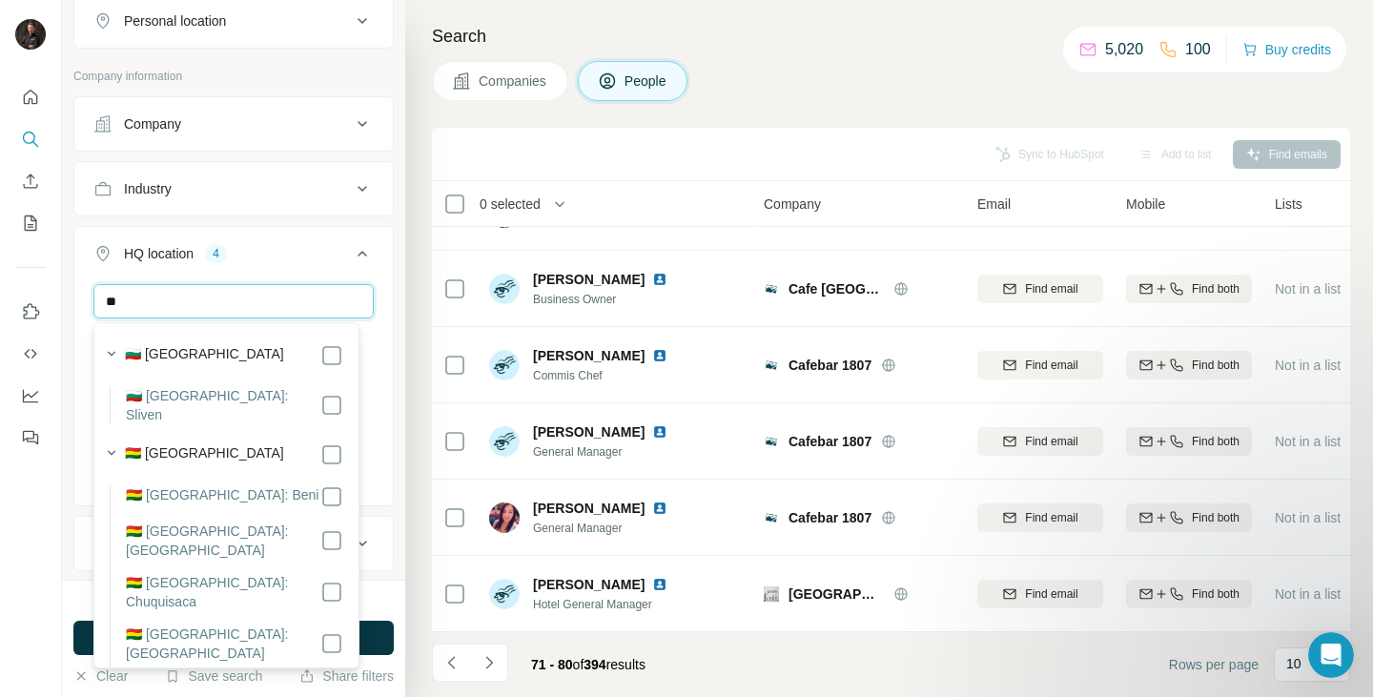
type input "*"
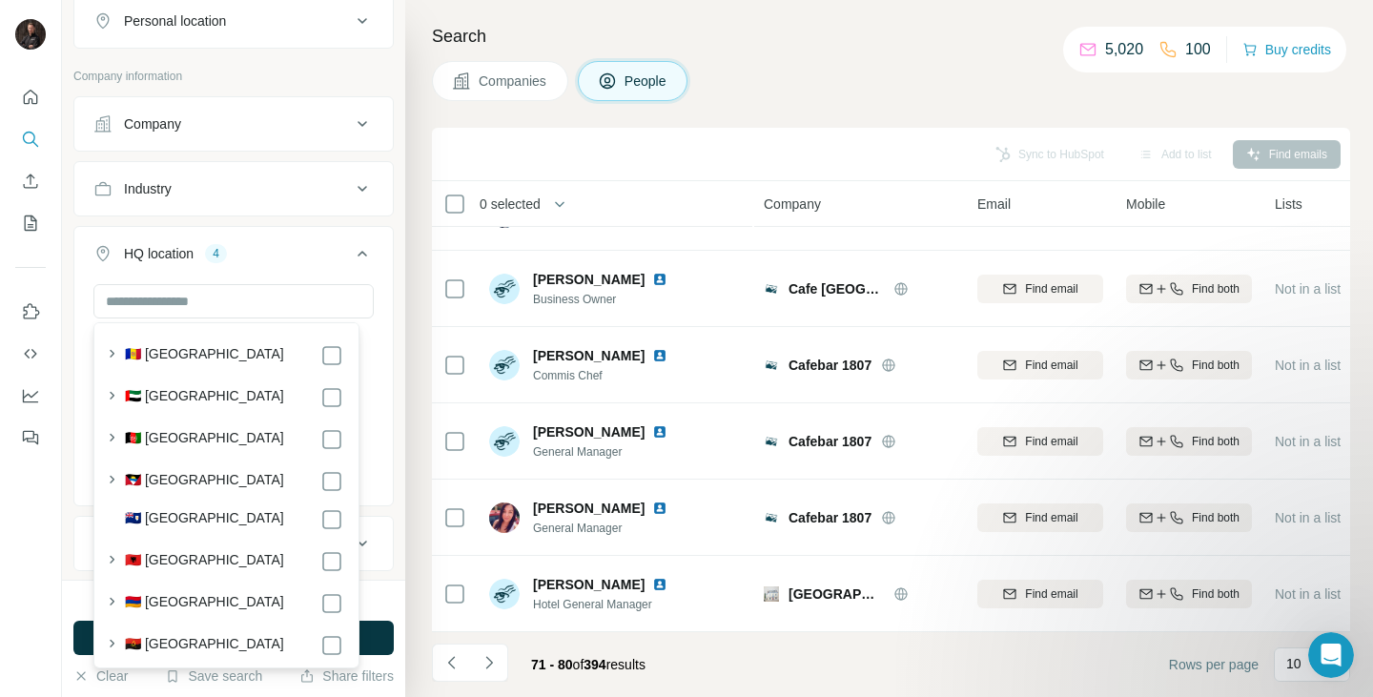
click at [69, 391] on div "New search Hide Company lookalikes 1 Find companies similar to one you've succe…" at bounding box center [233, 290] width 343 height 580
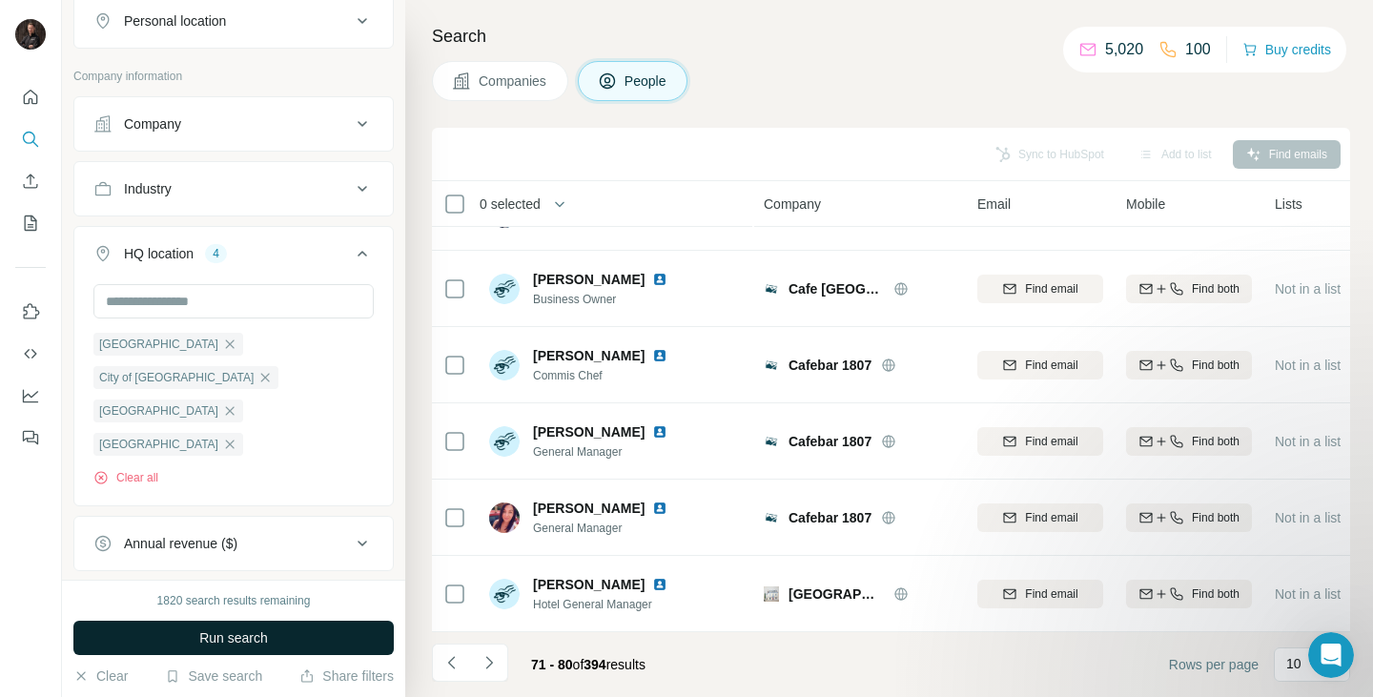
click at [243, 632] on span "Run search" at bounding box center [233, 637] width 69 height 19
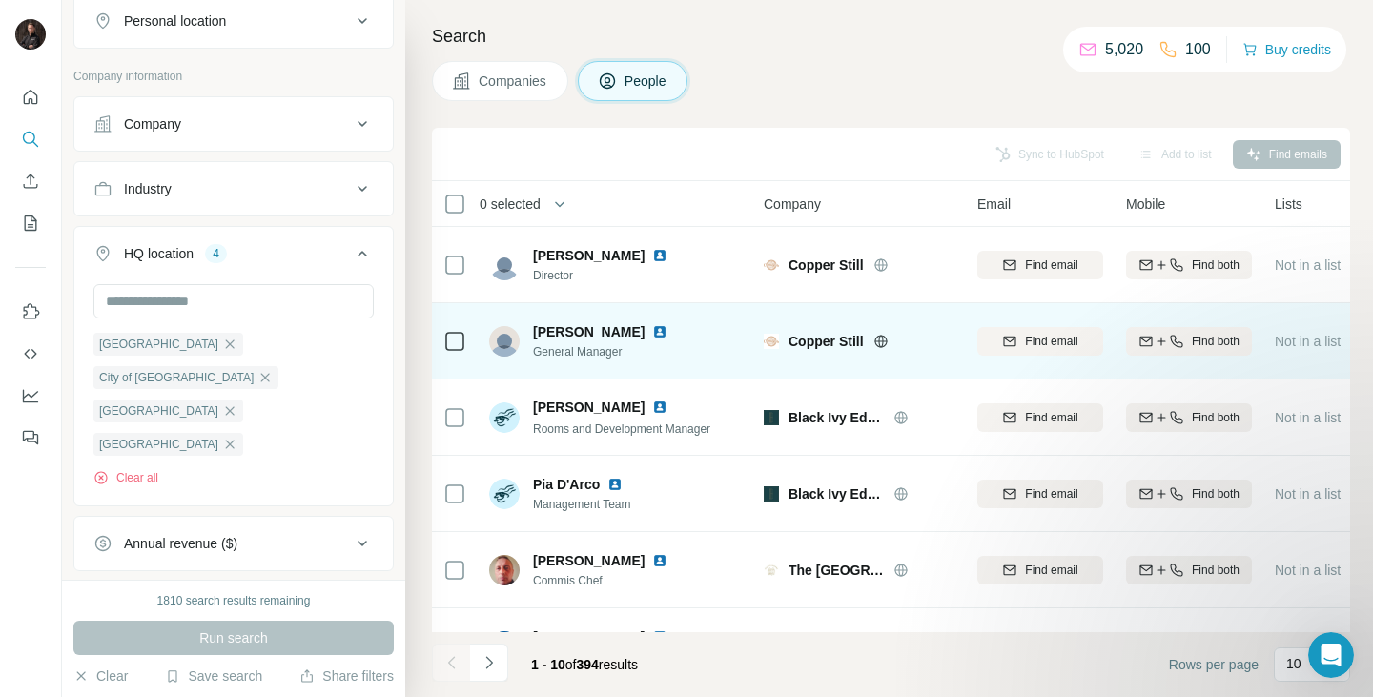
scroll to position [367, 0]
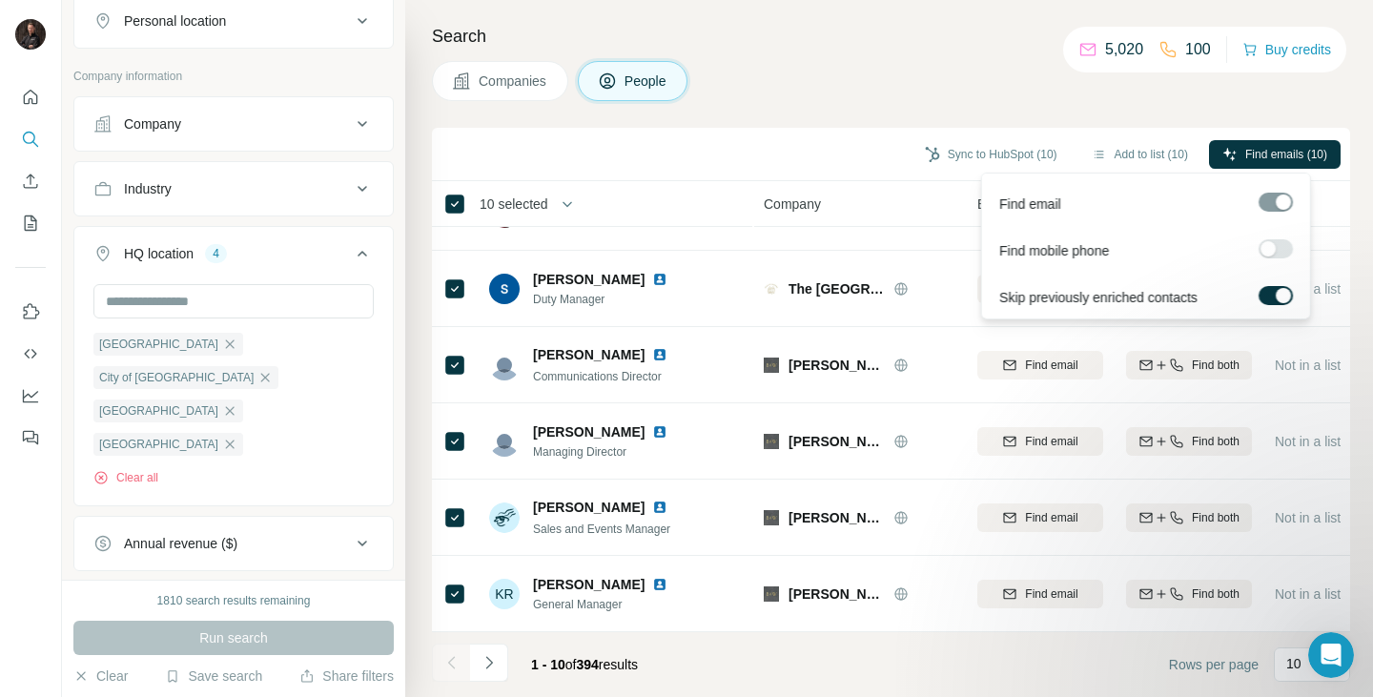
click at [1277, 252] on label at bounding box center [1276, 248] width 34 height 19
click at [1242, 154] on span "Find emails & mobiles (10)" at bounding box center [1259, 154] width 135 height 17
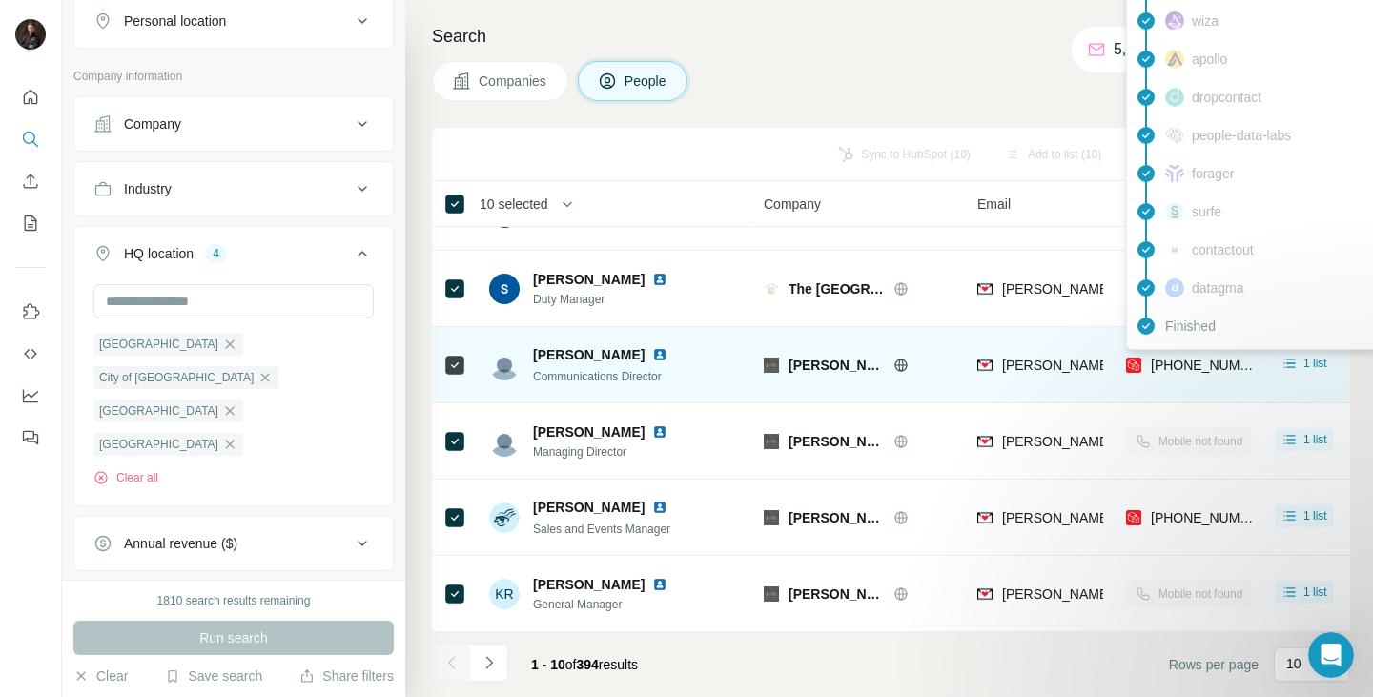
click at [1179, 358] on span "[PHONE_NUMBER]" at bounding box center [1211, 365] width 120 height 15
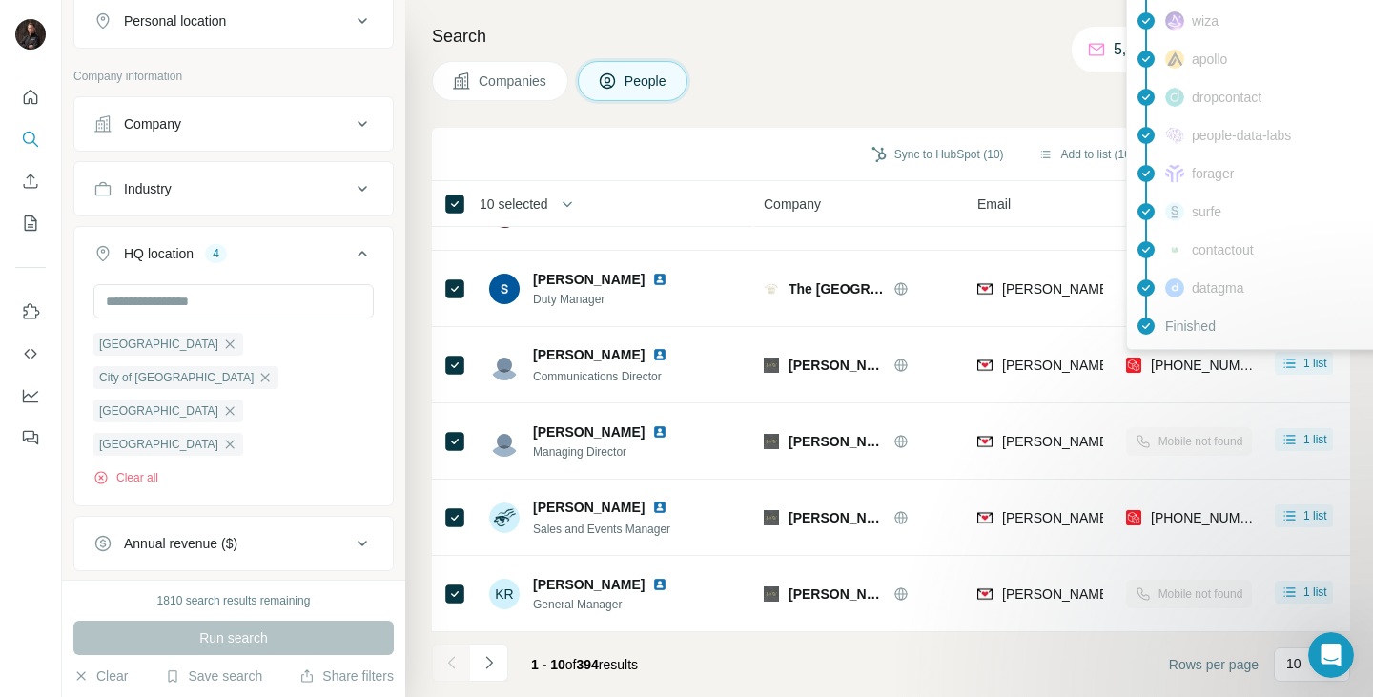
click at [662, 123] on div "Search Companies People Sync to HubSpot (10) Add to list (10) Find emails & mob…" at bounding box center [889, 348] width 968 height 697
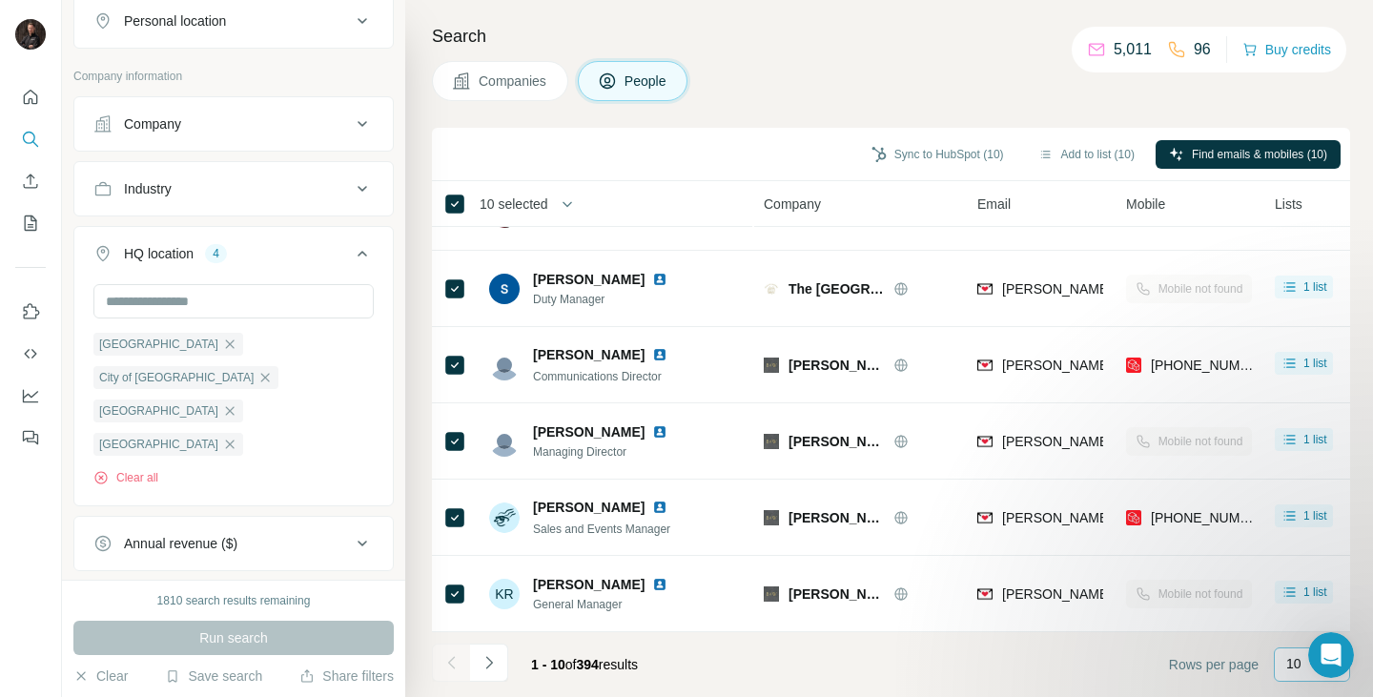
click at [1285, 648] on div "10" at bounding box center [1312, 664] width 76 height 34
click at [1322, 519] on div "60" at bounding box center [1312, 518] width 44 height 19
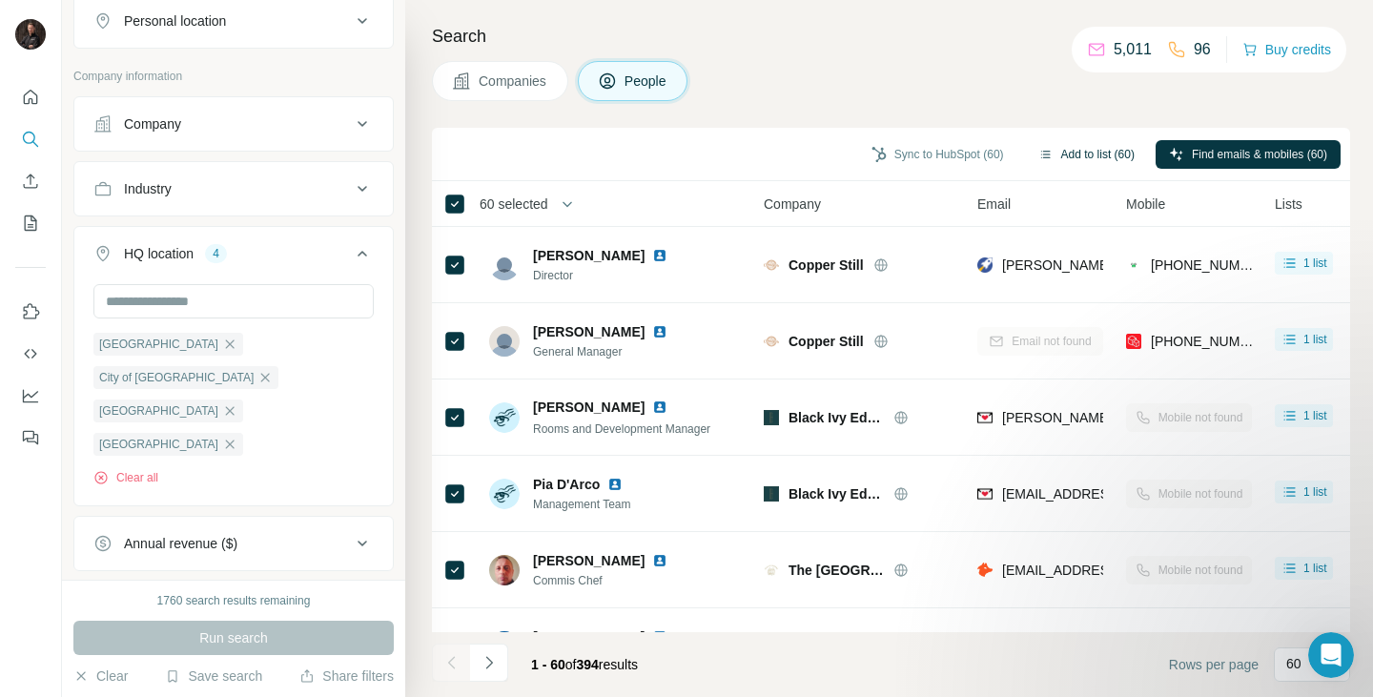
click at [1081, 146] on button "Add to list (60)" at bounding box center [1086, 154] width 123 height 29
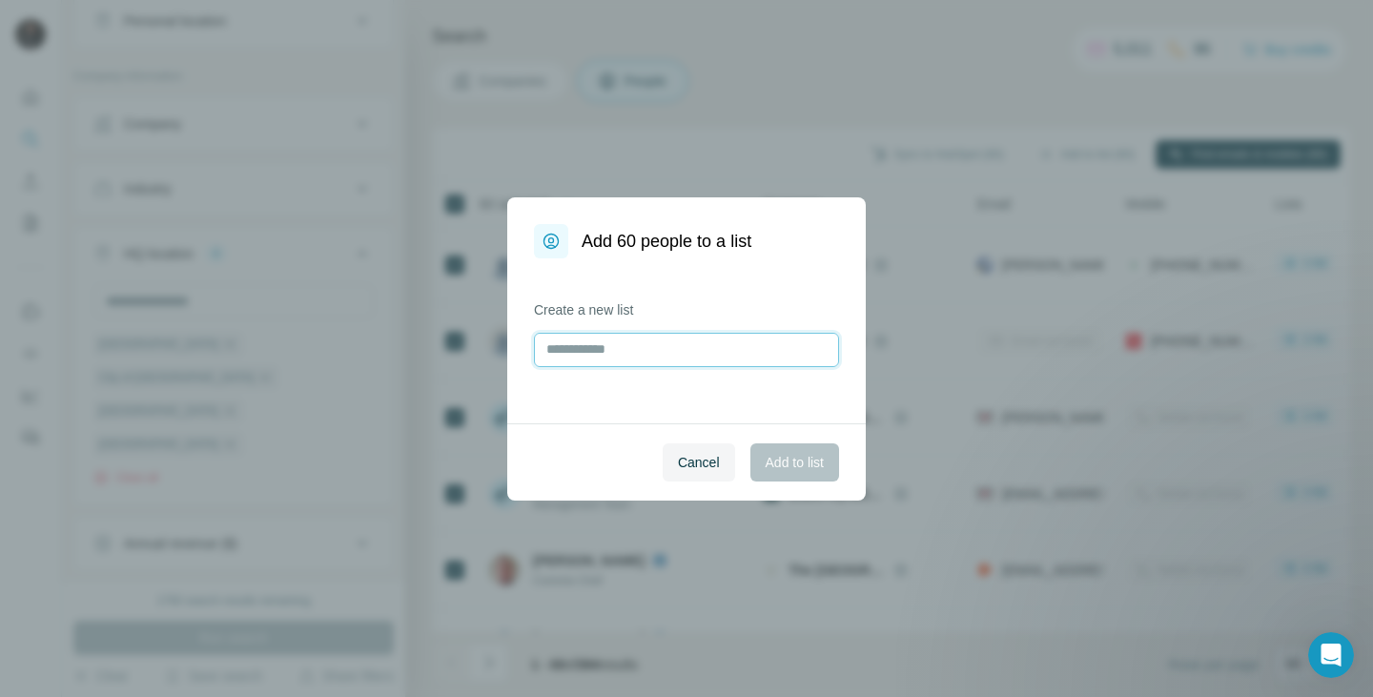
click at [724, 353] on input "text" at bounding box center [686, 350] width 305 height 34
type input "**********"
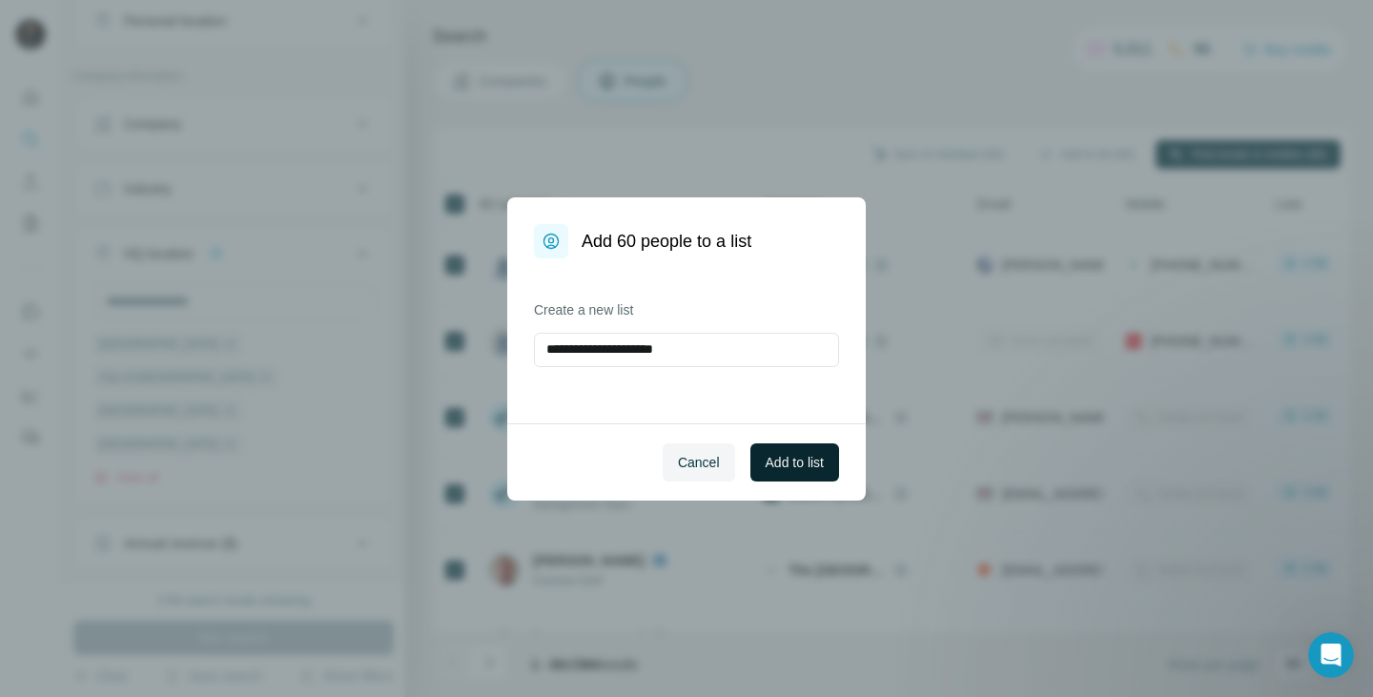
click at [804, 461] on span "Add to list" at bounding box center [795, 462] width 58 height 19
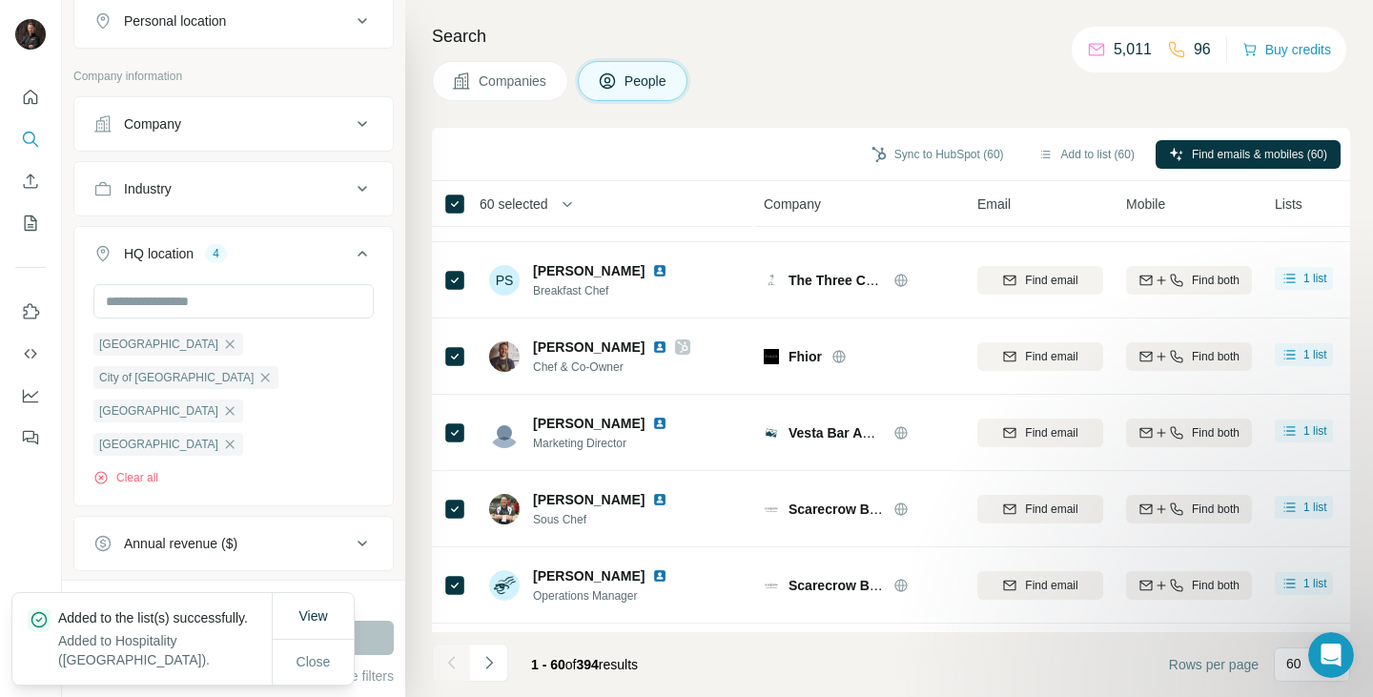
scroll to position [4181, 0]
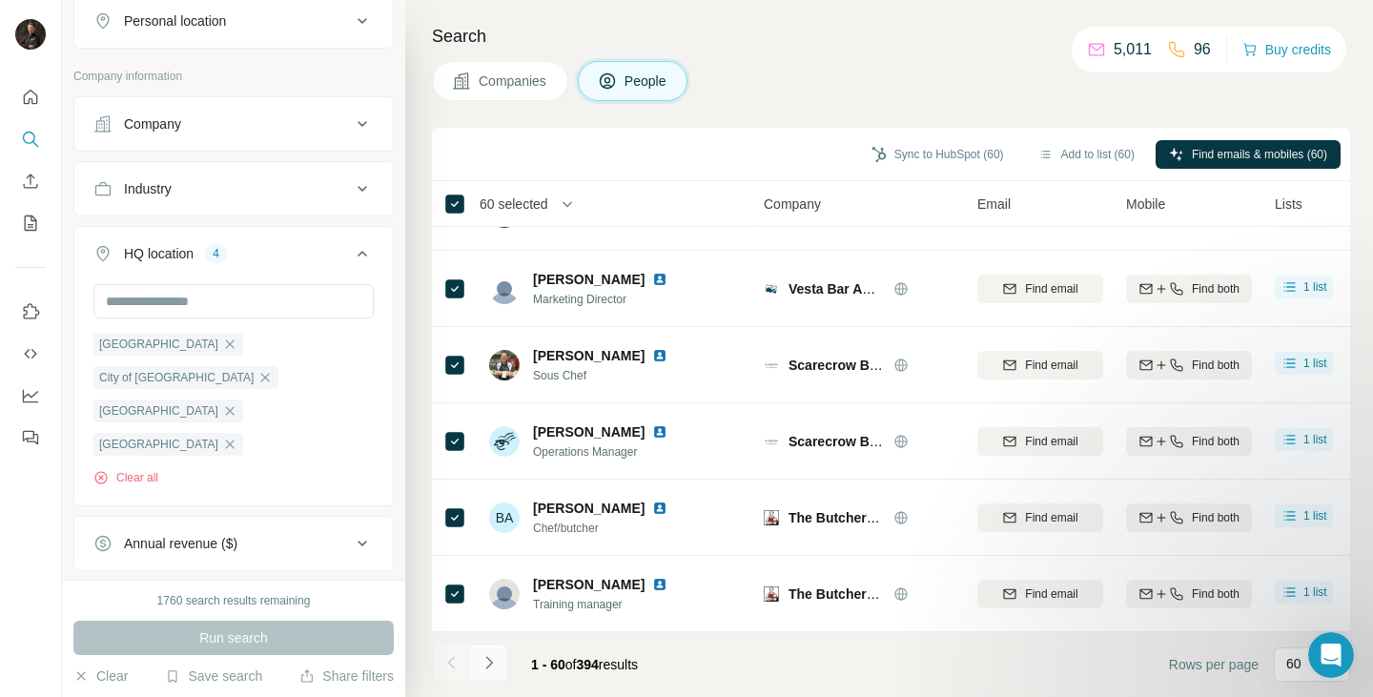
click at [497, 661] on icon "Navigate to next page" at bounding box center [489, 662] width 19 height 19
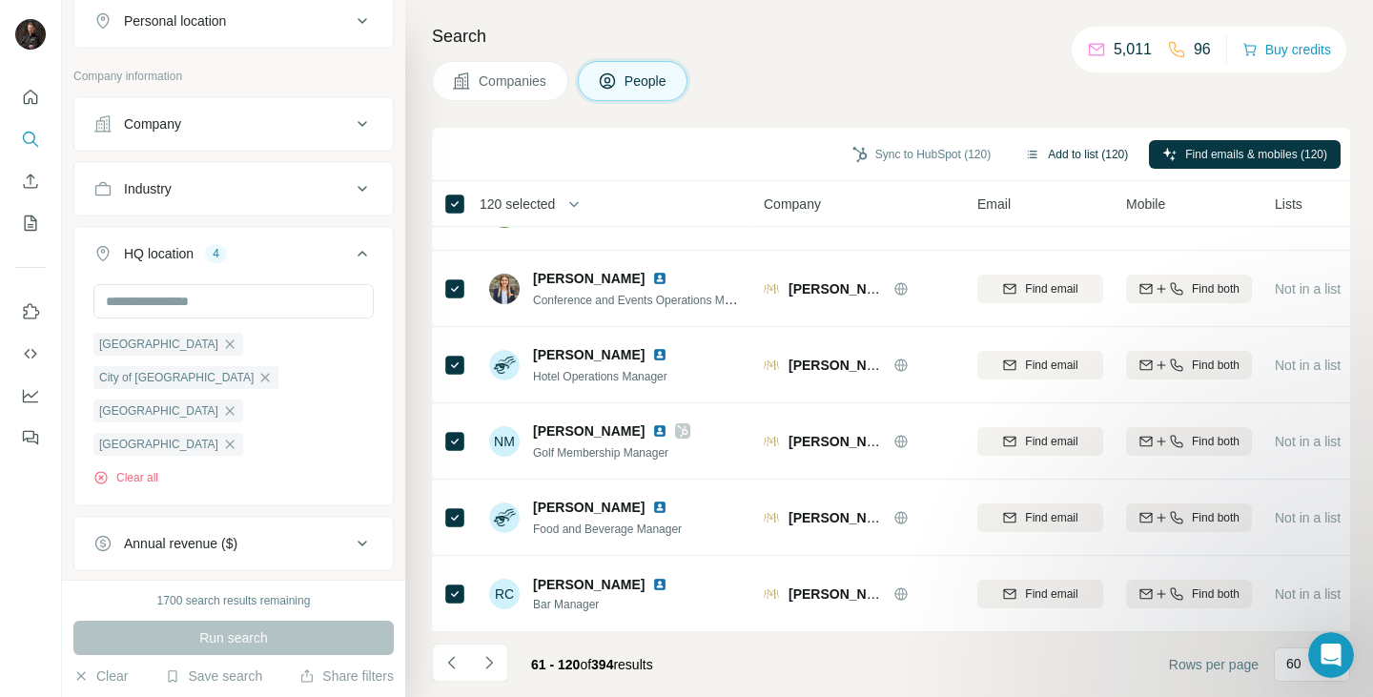
click at [1039, 154] on button "Add to list (120)" at bounding box center [1077, 154] width 130 height 29
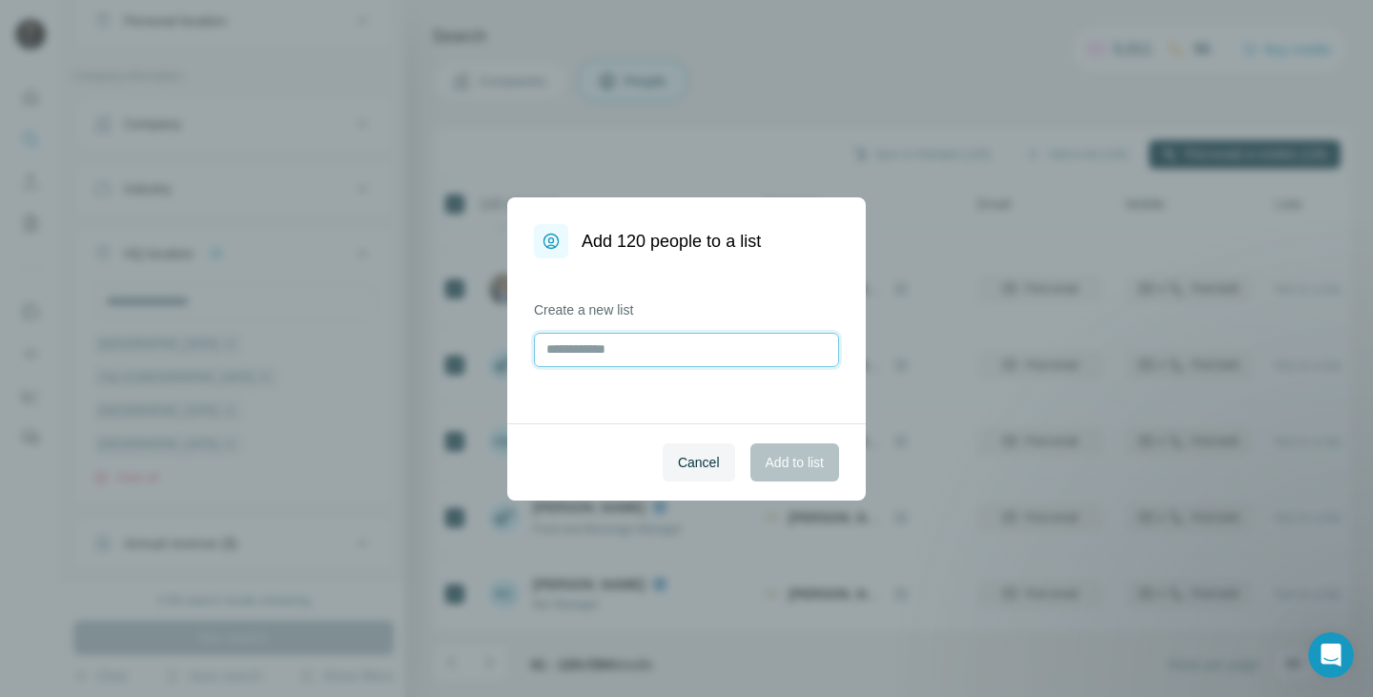
click at [762, 337] on input "text" at bounding box center [686, 350] width 305 height 34
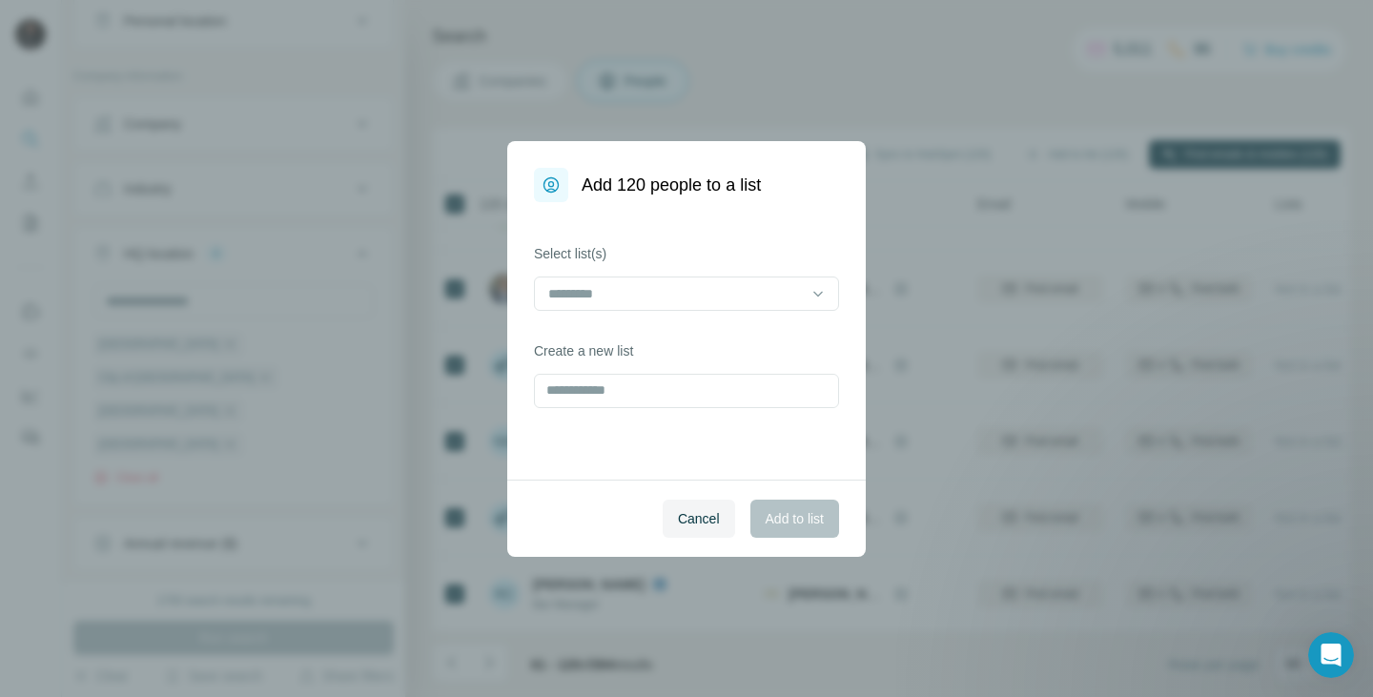
click at [715, 275] on div "Select list(s)" at bounding box center [686, 277] width 305 height 67
click at [703, 297] on input at bounding box center [674, 293] width 257 height 21
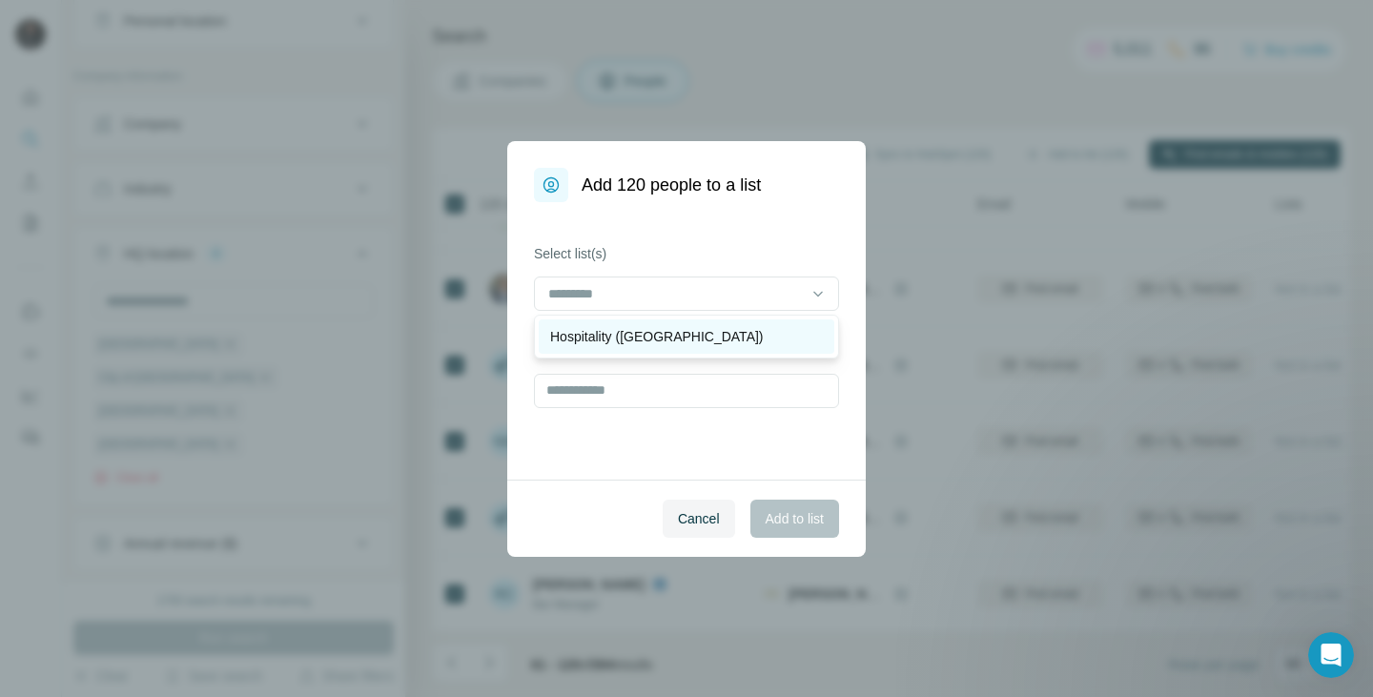
click at [666, 329] on p "Hospitality ([GEOGRAPHIC_DATA])" at bounding box center [657, 336] width 214 height 19
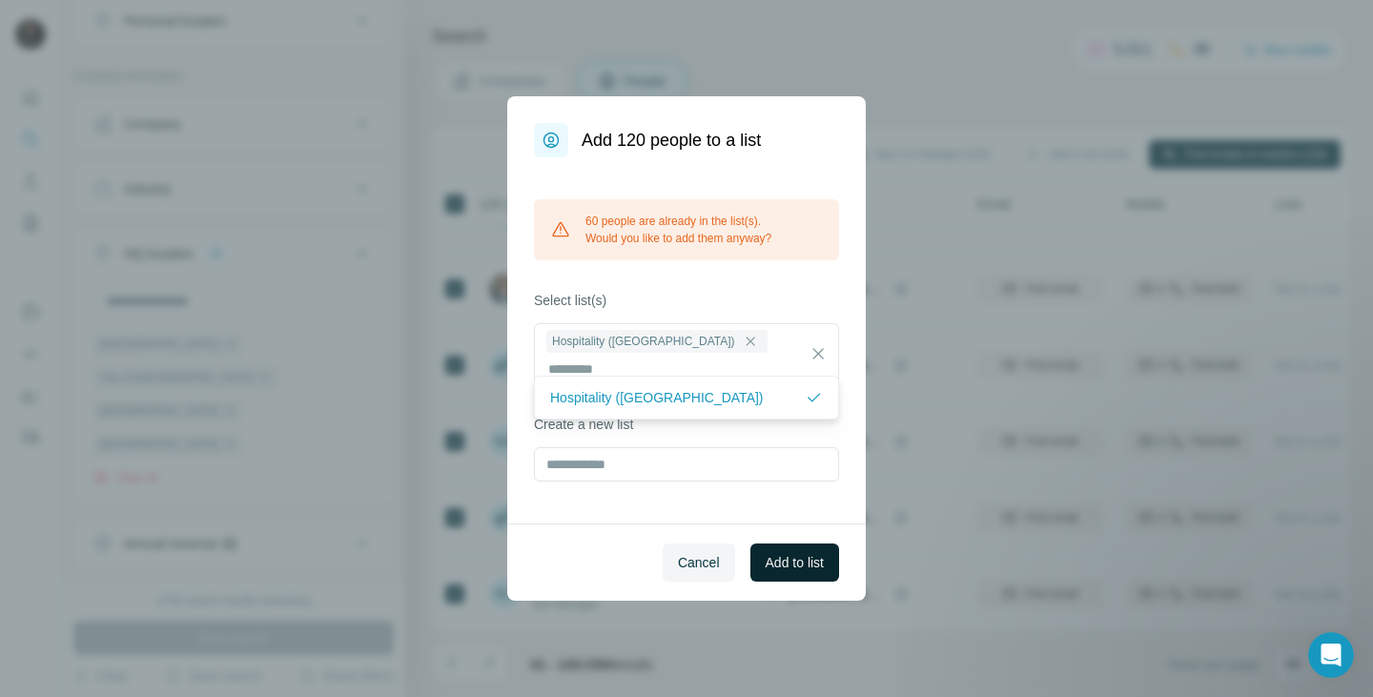
click at [786, 560] on button "Add to list" at bounding box center [794, 562] width 89 height 38
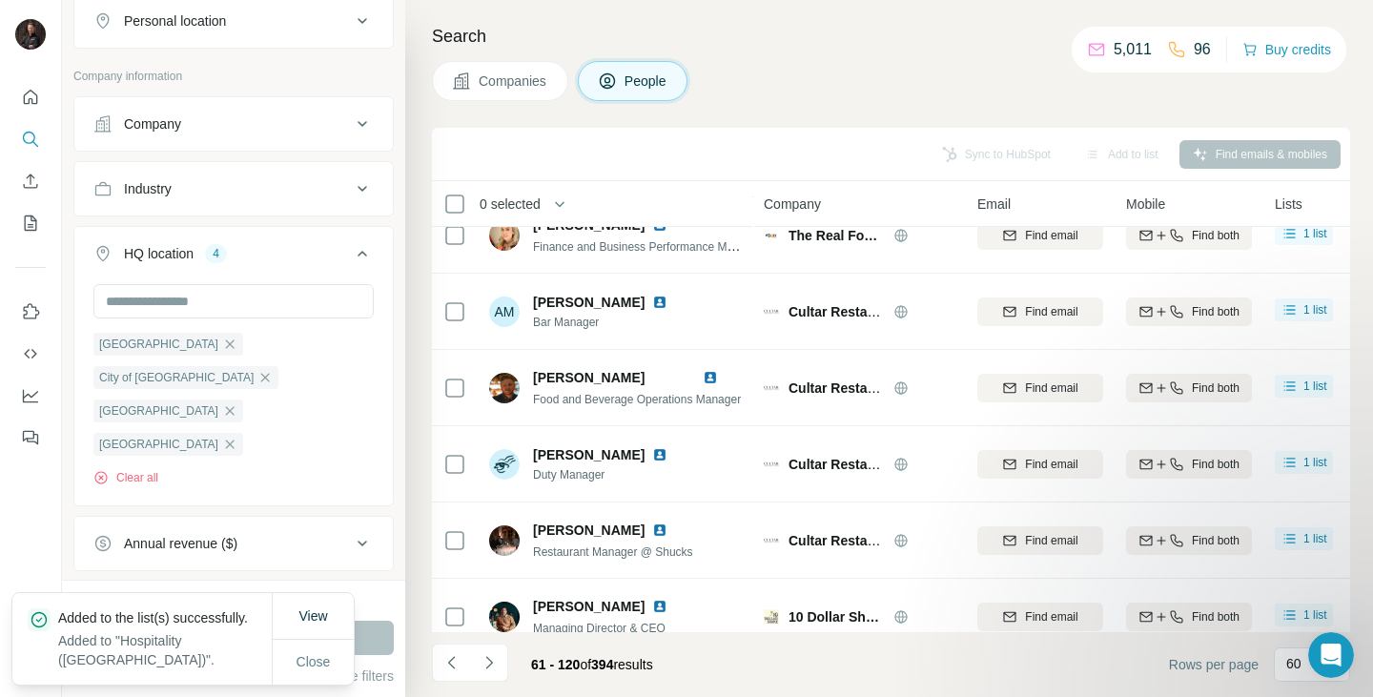
scroll to position [0, 0]
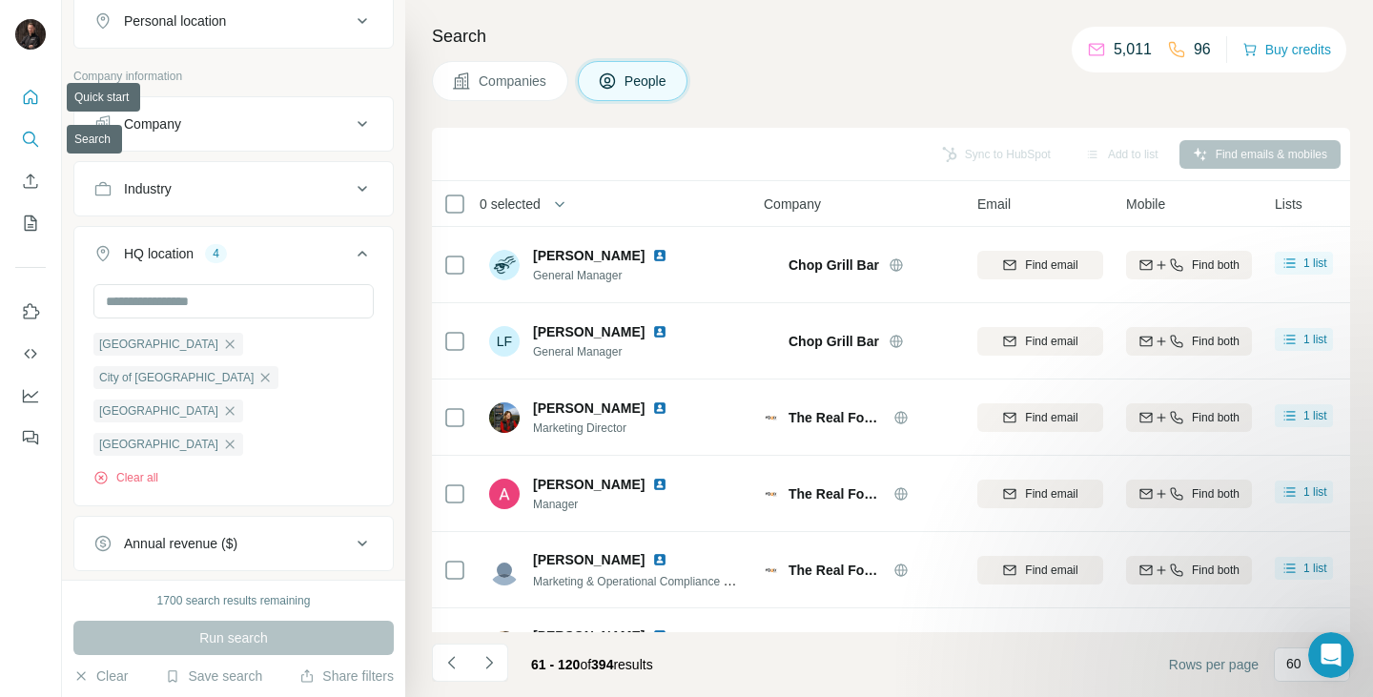
click at [24, 88] on icon "Quick start" at bounding box center [30, 97] width 19 height 19
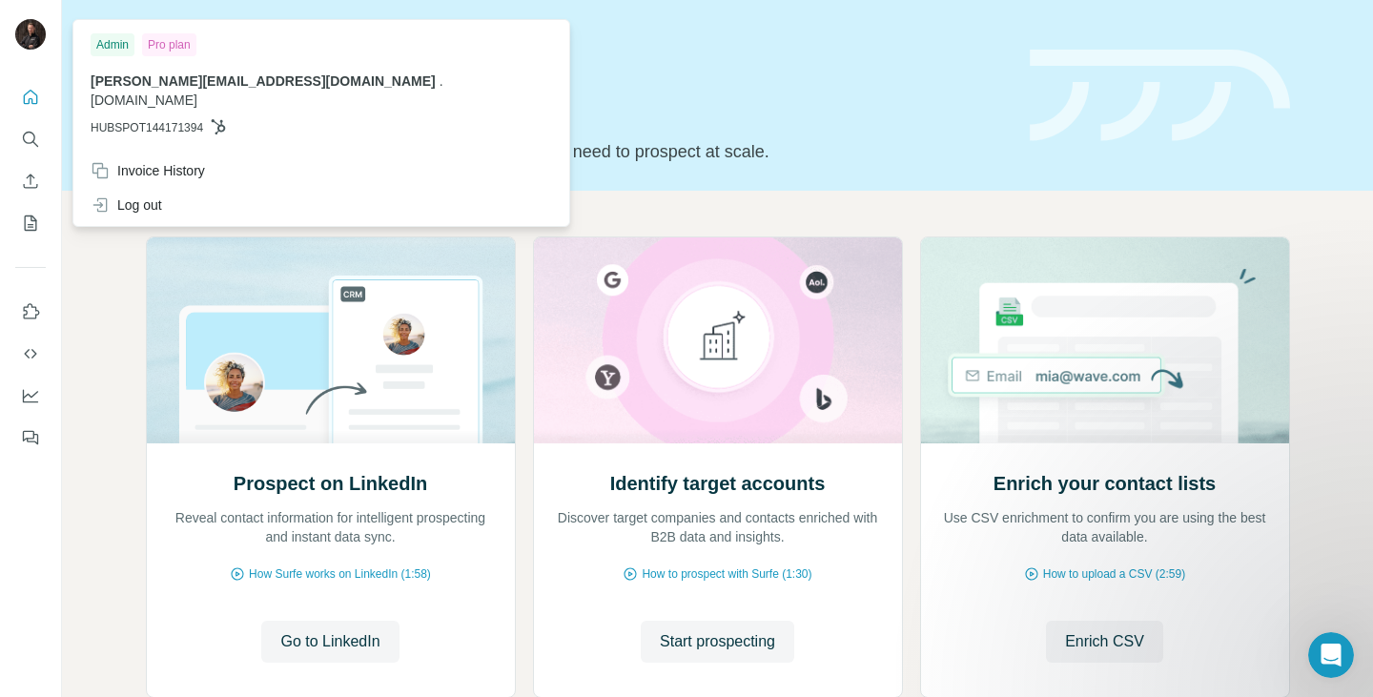
click at [30, 41] on img at bounding box center [30, 34] width 31 height 31
click at [37, 96] on icon "Quick start" at bounding box center [31, 97] width 14 height 14
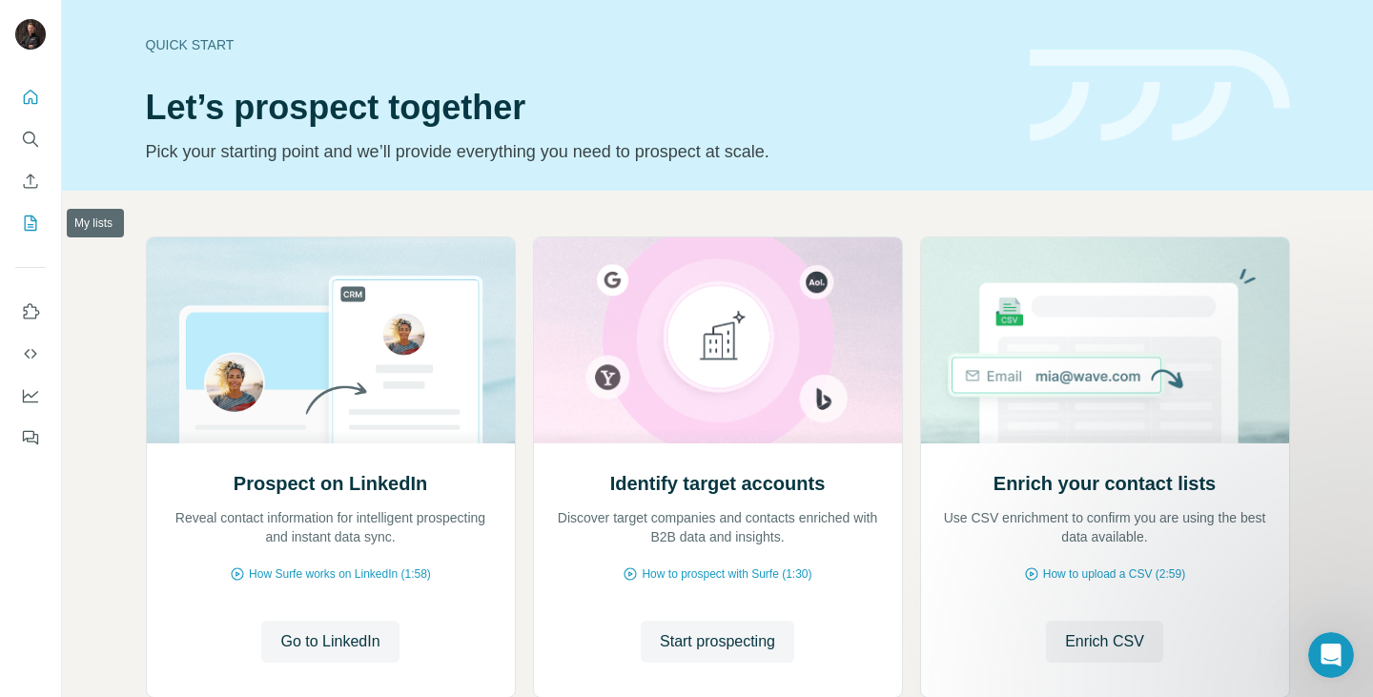
click at [31, 215] on icon "My lists" at bounding box center [30, 223] width 19 height 19
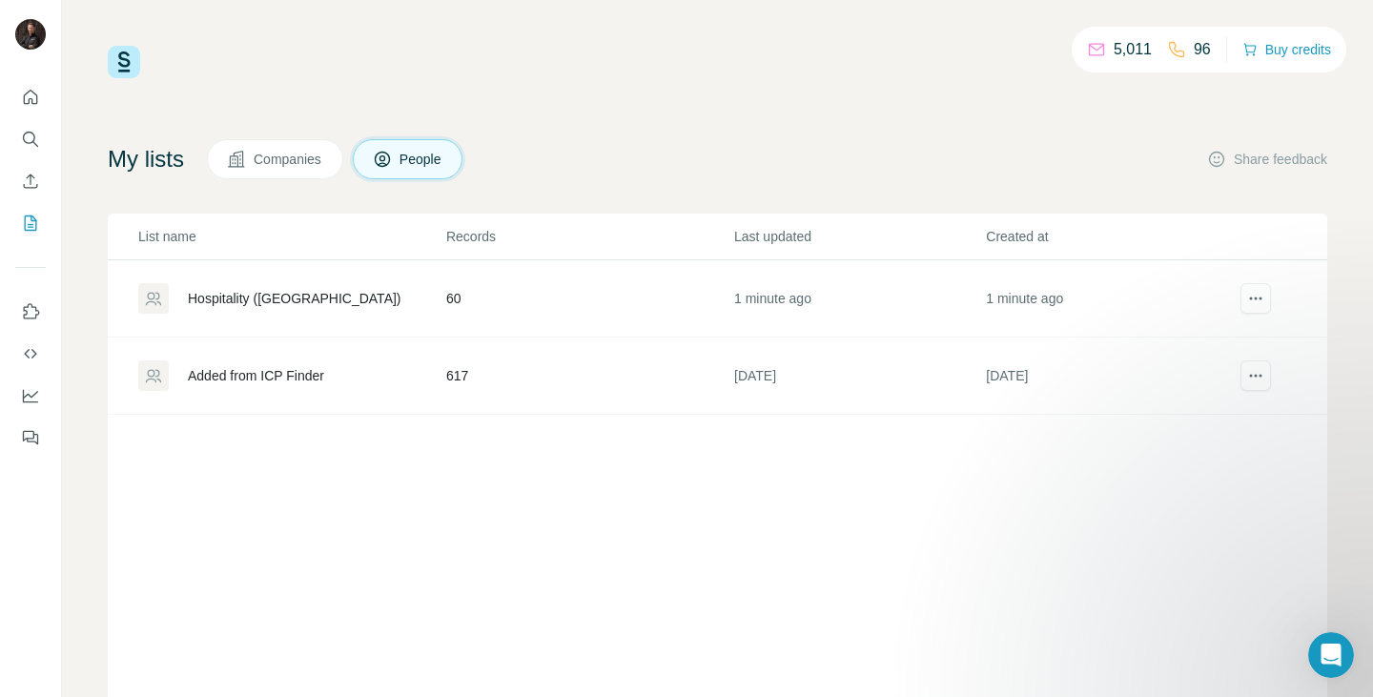
click at [289, 304] on div "Hospitality ([GEOGRAPHIC_DATA])" at bounding box center [295, 298] width 214 height 19
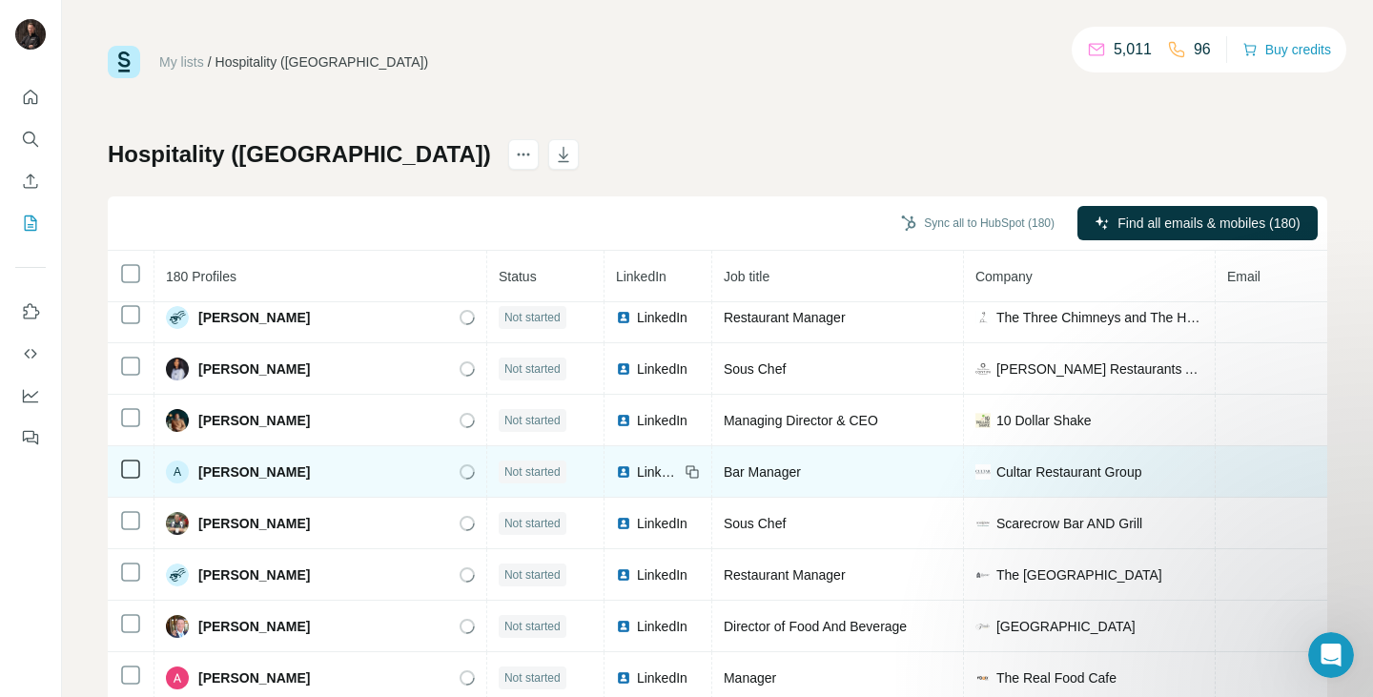
scroll to position [10, 1]
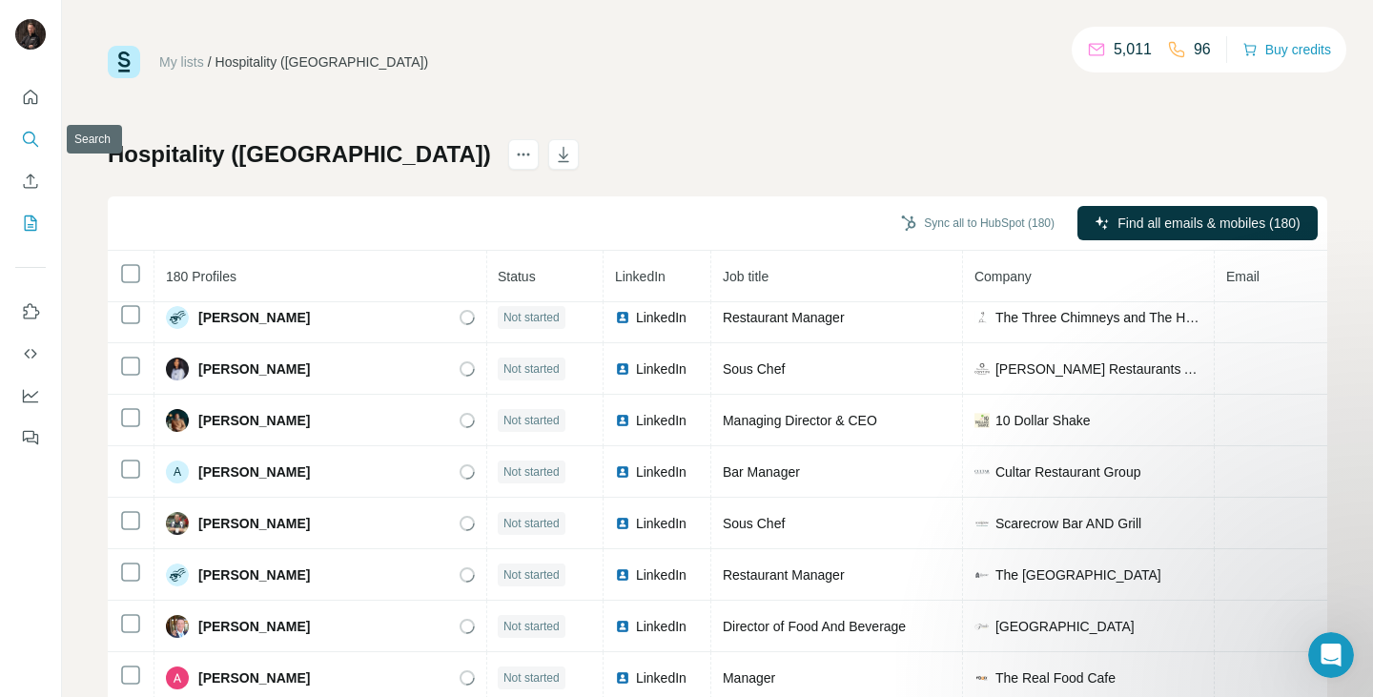
click at [36, 141] on icon "Search" at bounding box center [30, 139] width 19 height 19
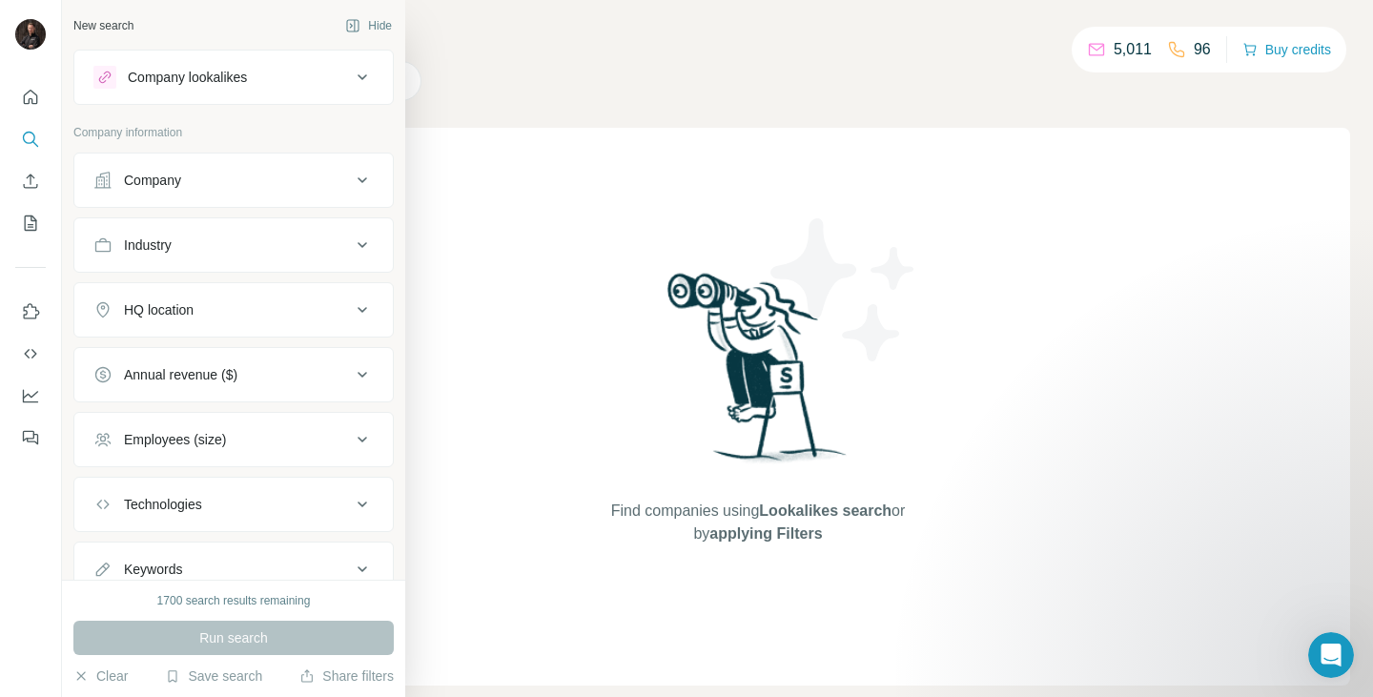
click at [214, 85] on div "Company lookalikes" at bounding box center [187, 77] width 119 height 19
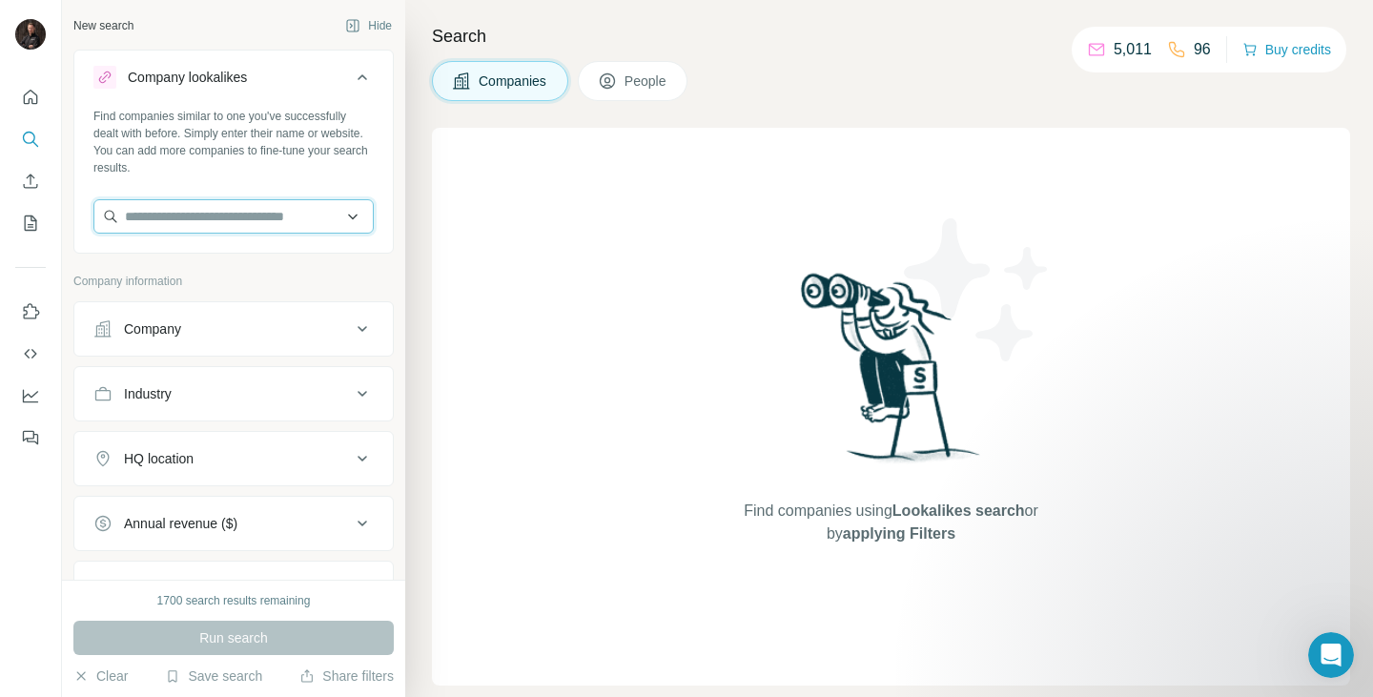
click at [214, 213] on input "text" at bounding box center [233, 216] width 280 height 34
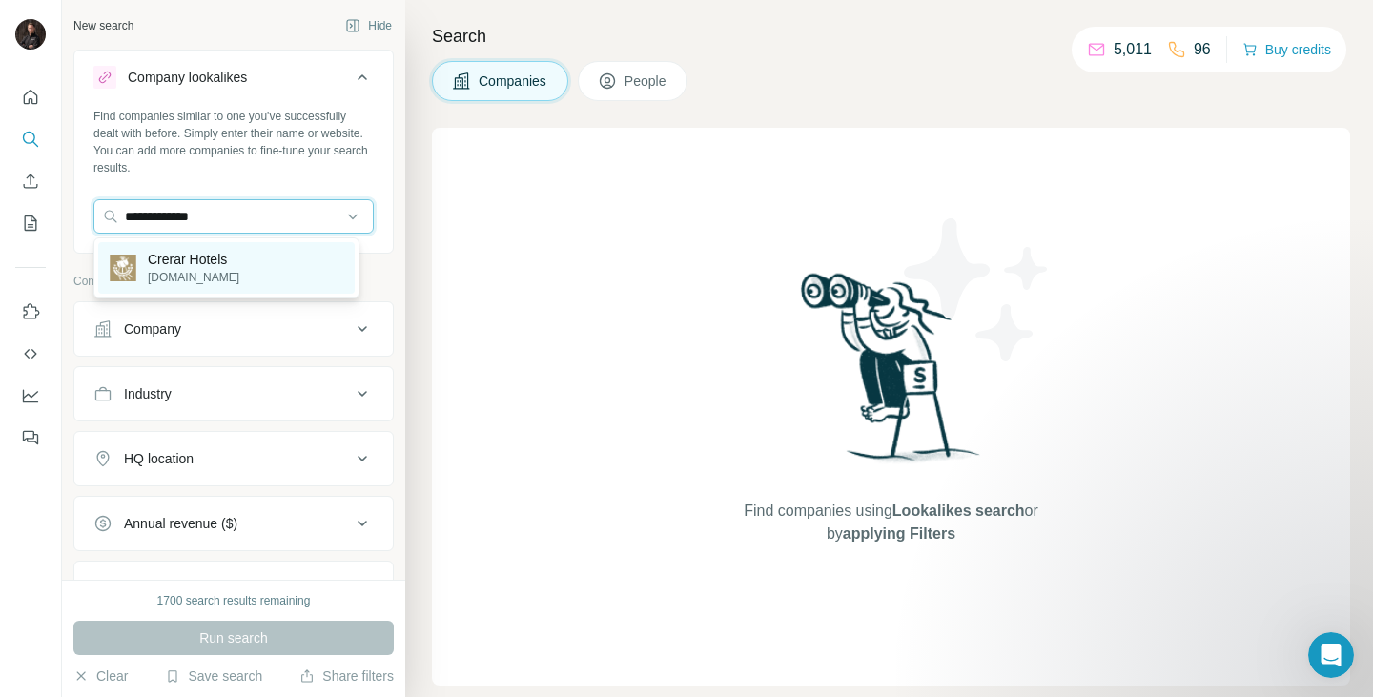
type input "**********"
click at [226, 255] on p "Crerar Hotels" at bounding box center [194, 259] width 92 height 19
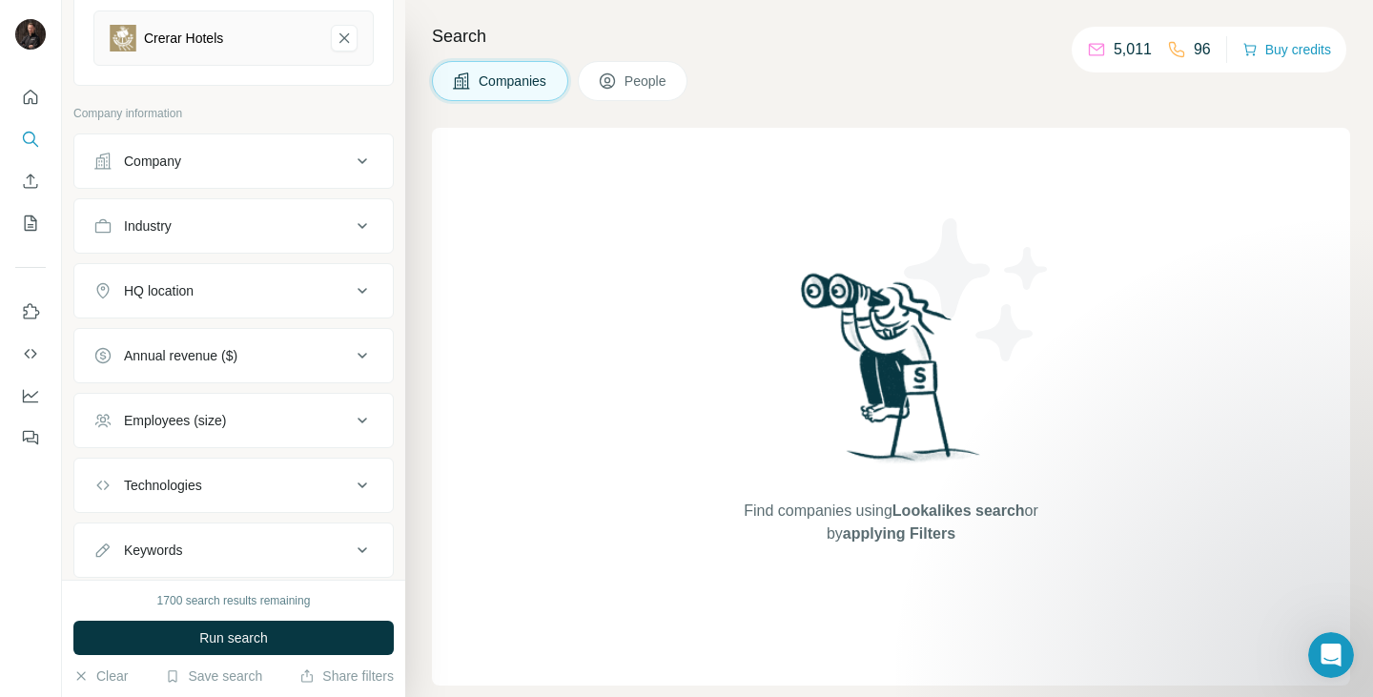
scroll to position [294, 0]
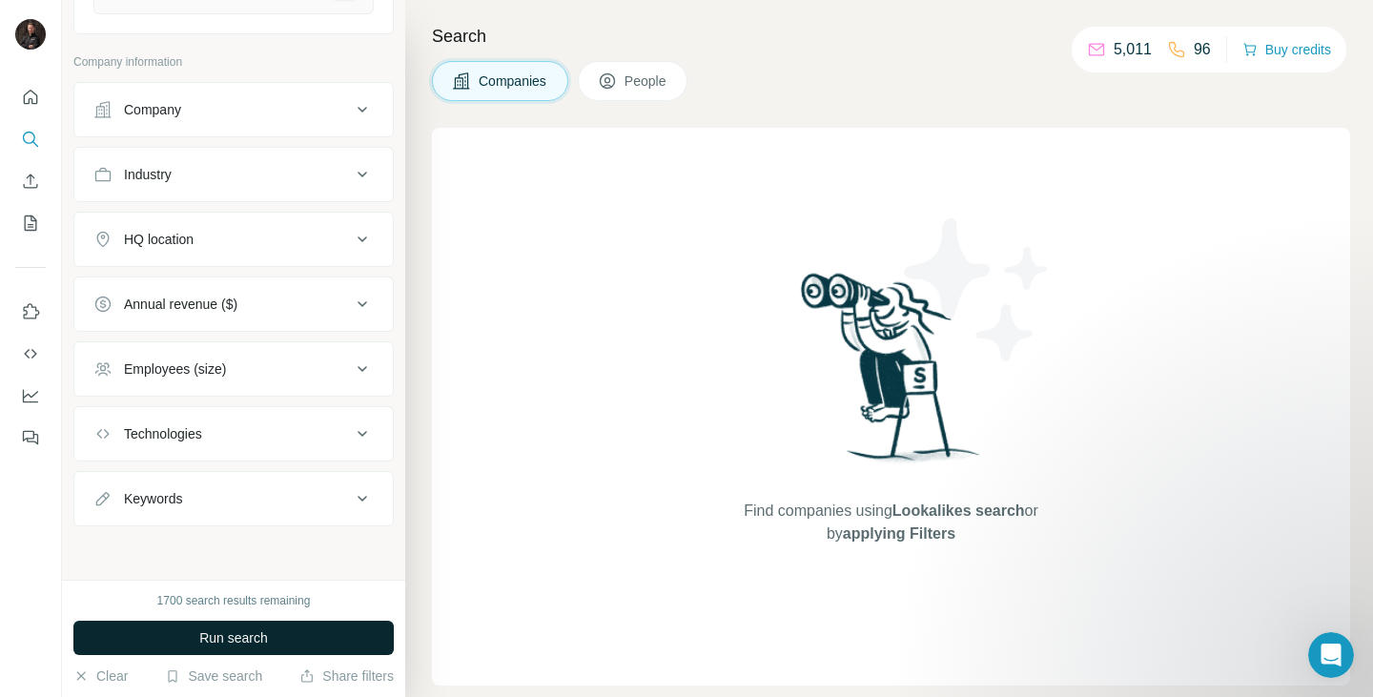
click at [277, 644] on button "Run search" at bounding box center [233, 638] width 320 height 34
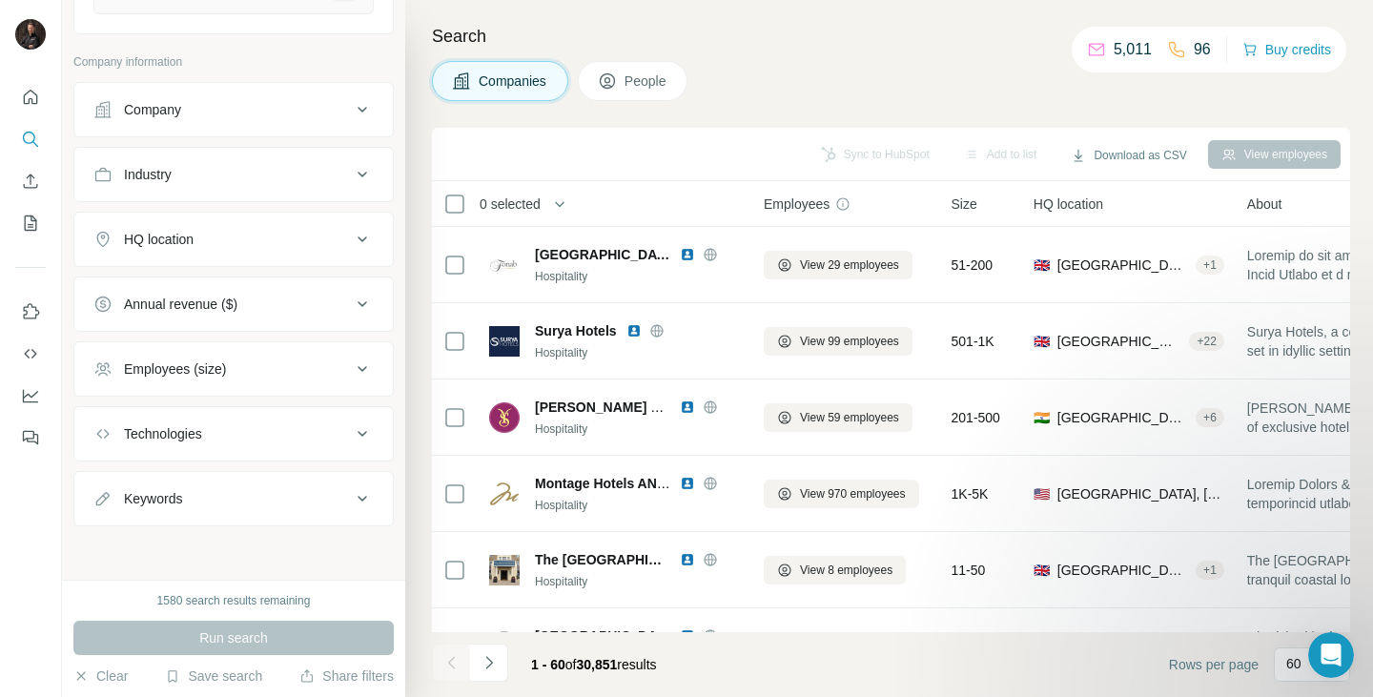
click at [630, 78] on span "People" at bounding box center [647, 81] width 44 height 19
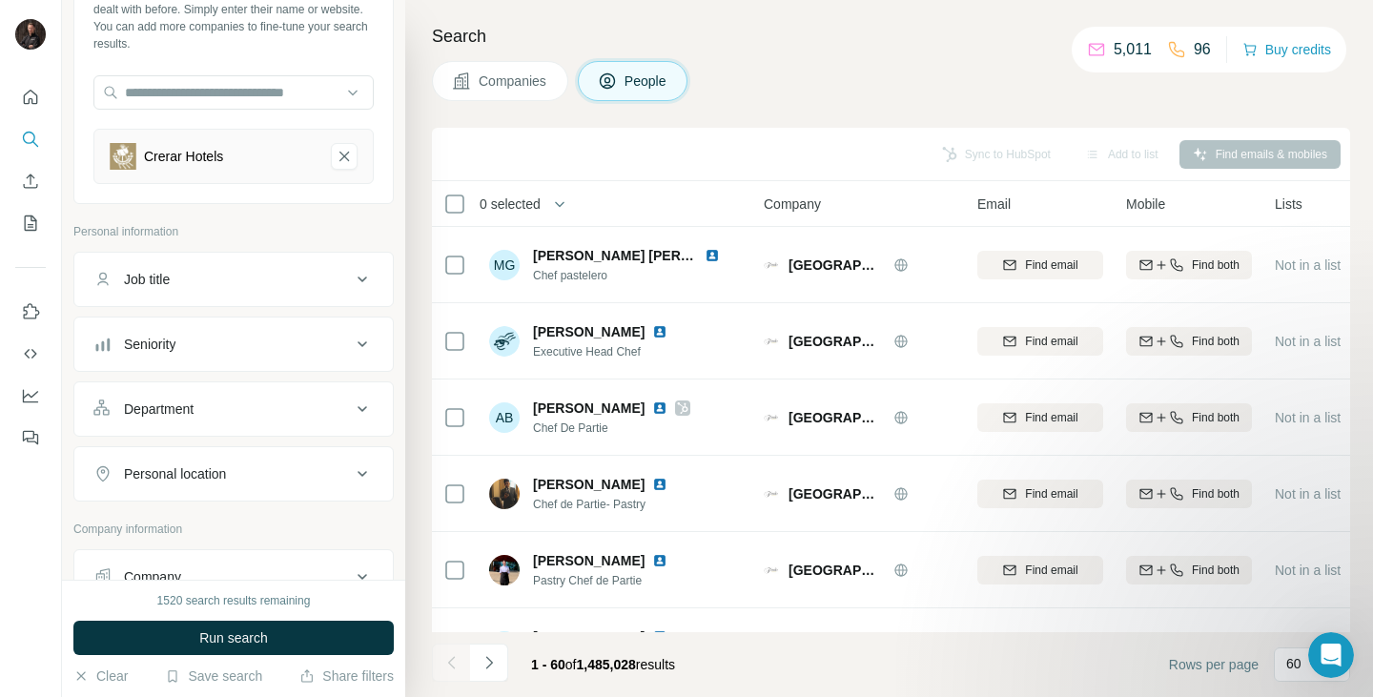
scroll to position [118, 0]
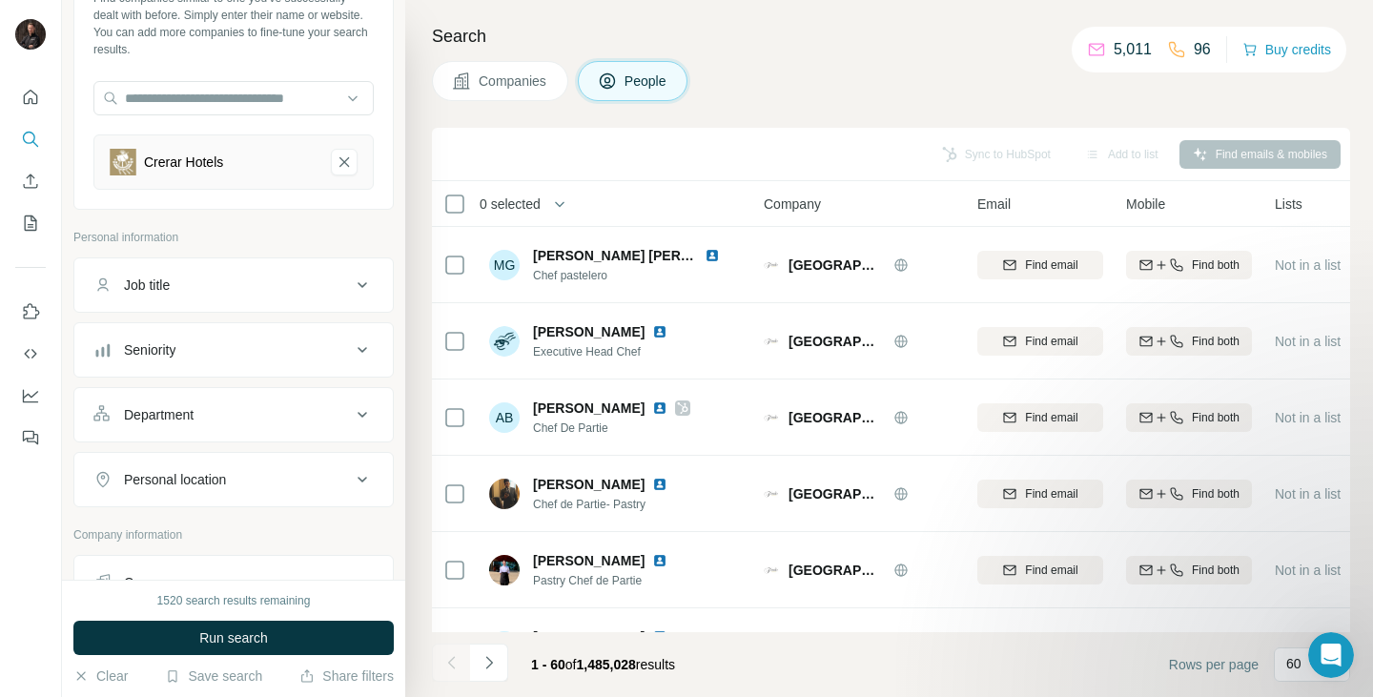
click at [277, 348] on div "Seniority" at bounding box center [221, 349] width 257 height 19
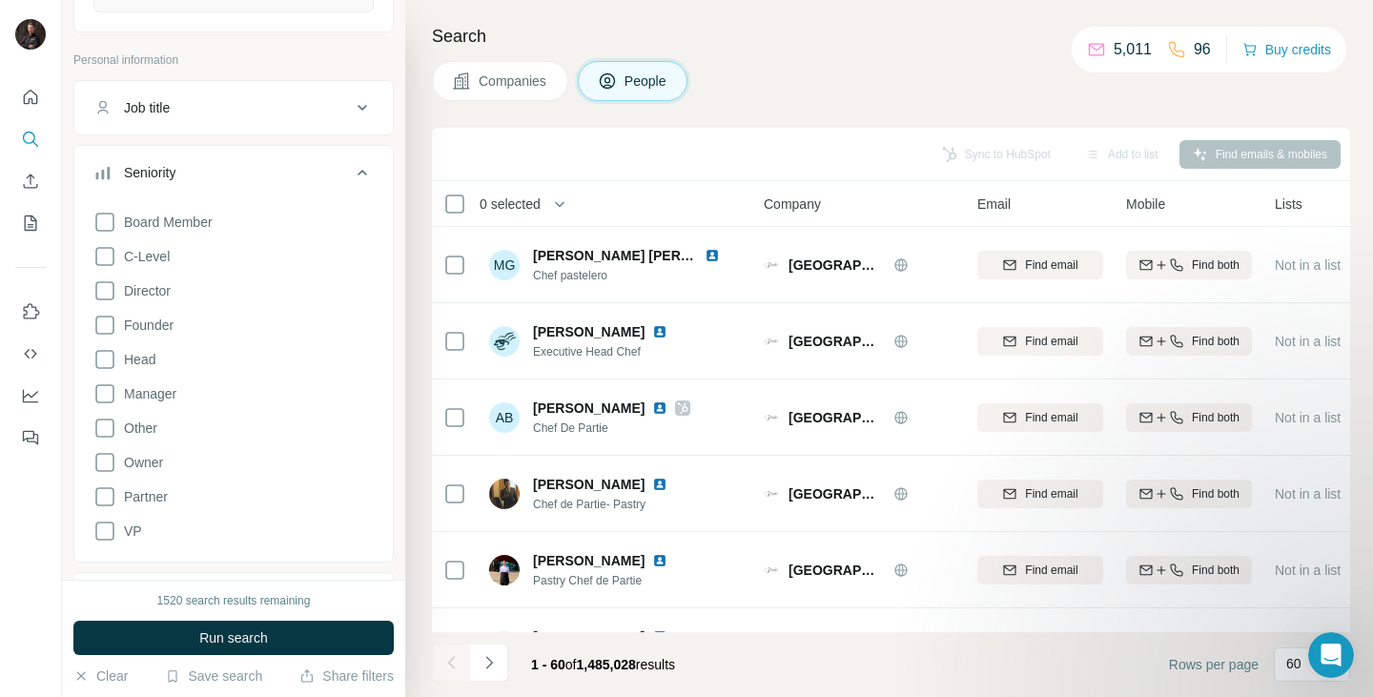
scroll to position [297, 0]
click at [104, 290] on icon at bounding box center [104, 289] width 23 height 23
click at [107, 313] on icon at bounding box center [104, 324] width 23 height 23
click at [119, 397] on span "Manager" at bounding box center [146, 392] width 60 height 19
click at [110, 466] on icon at bounding box center [104, 461] width 23 height 23
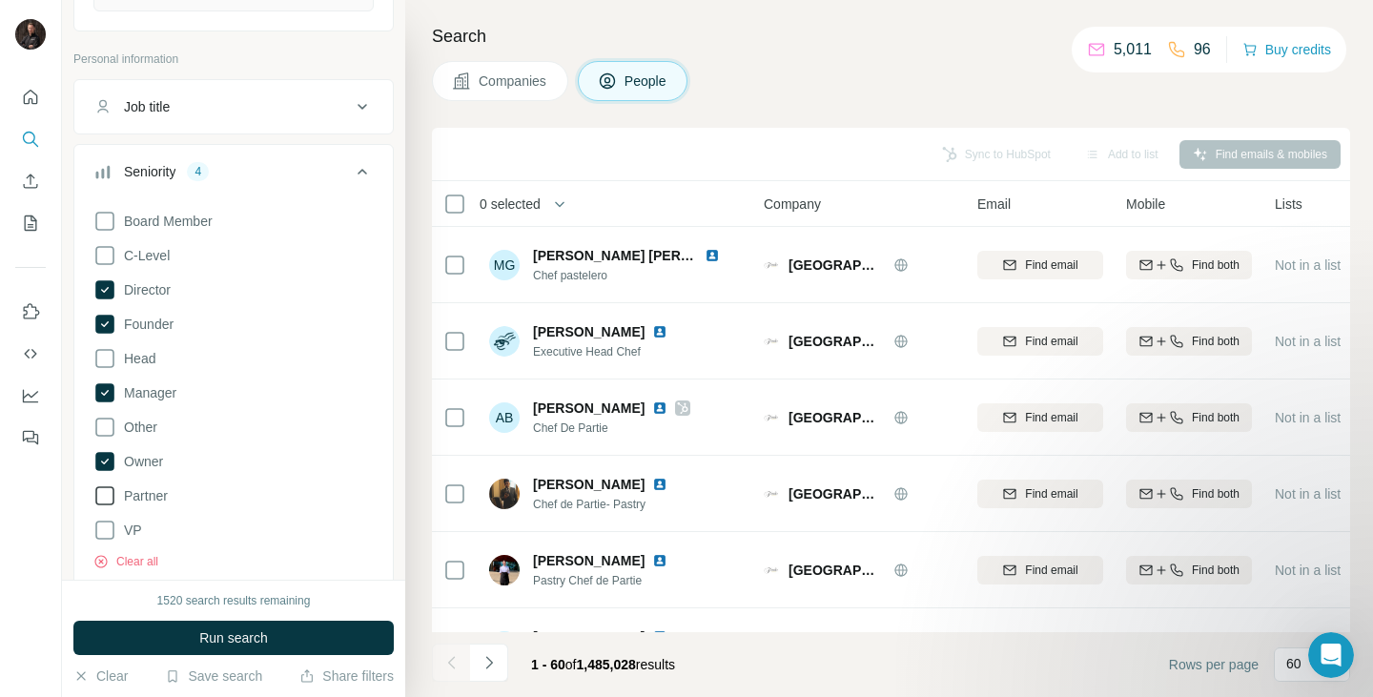
click at [113, 498] on icon at bounding box center [104, 495] width 23 height 23
click at [243, 645] on span "Run search" at bounding box center [233, 637] width 69 height 19
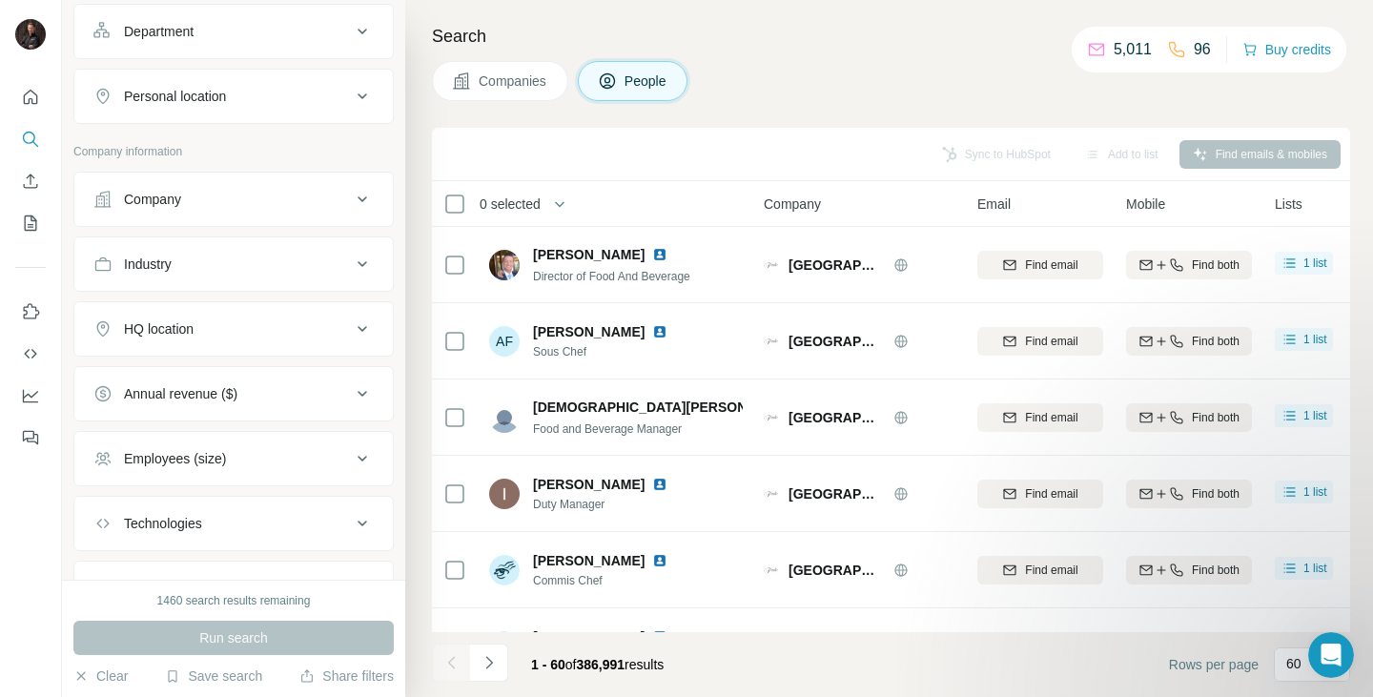
scroll to position [884, 0]
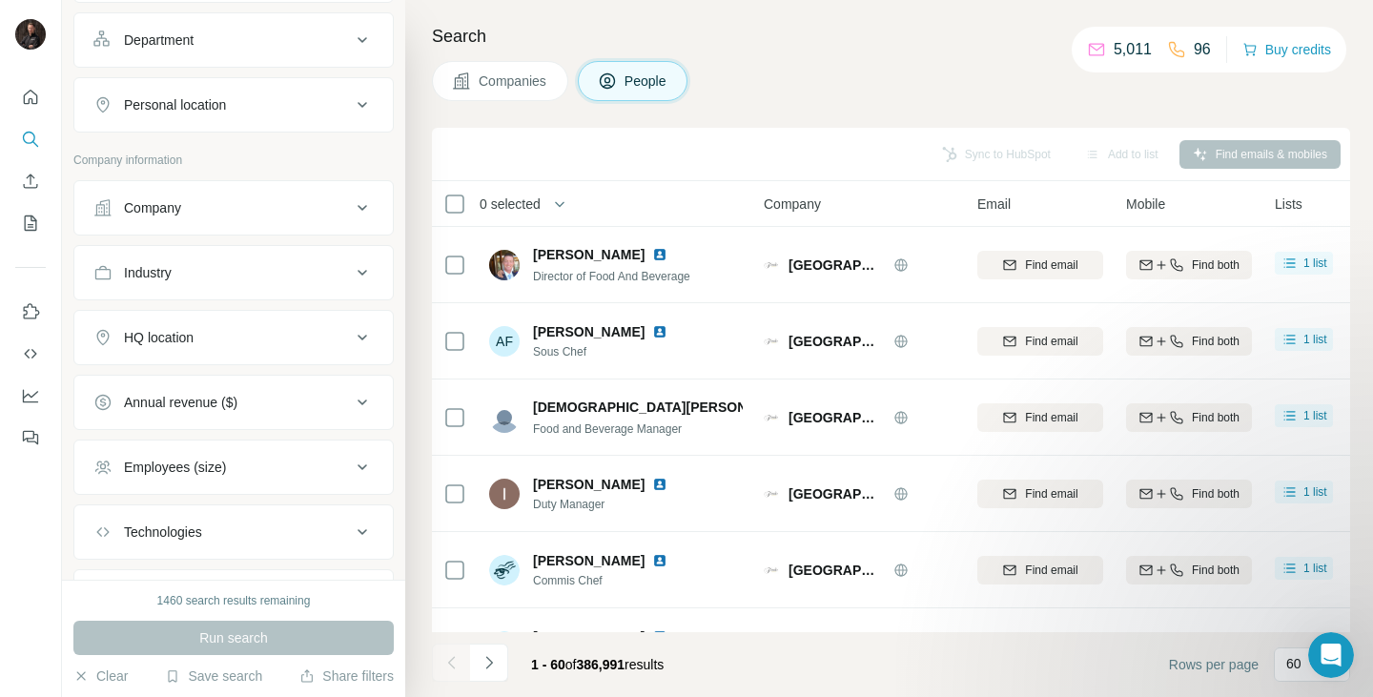
click at [201, 339] on div "HQ location" at bounding box center [221, 337] width 257 height 19
click at [197, 390] on input "text" at bounding box center [233, 385] width 280 height 34
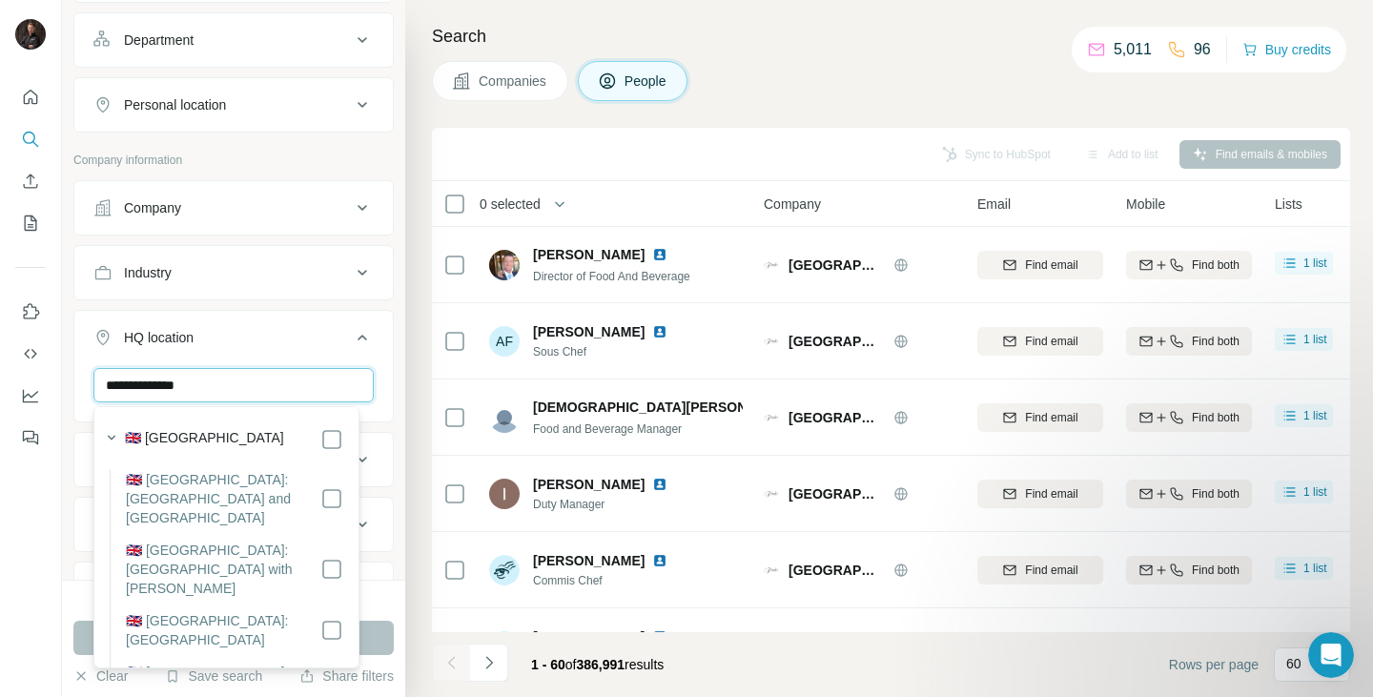
type input "**********"
click at [283, 439] on div "🇬🇧 [GEOGRAPHIC_DATA]" at bounding box center [234, 439] width 218 height 23
click at [377, 636] on button "Run search" at bounding box center [233, 638] width 320 height 34
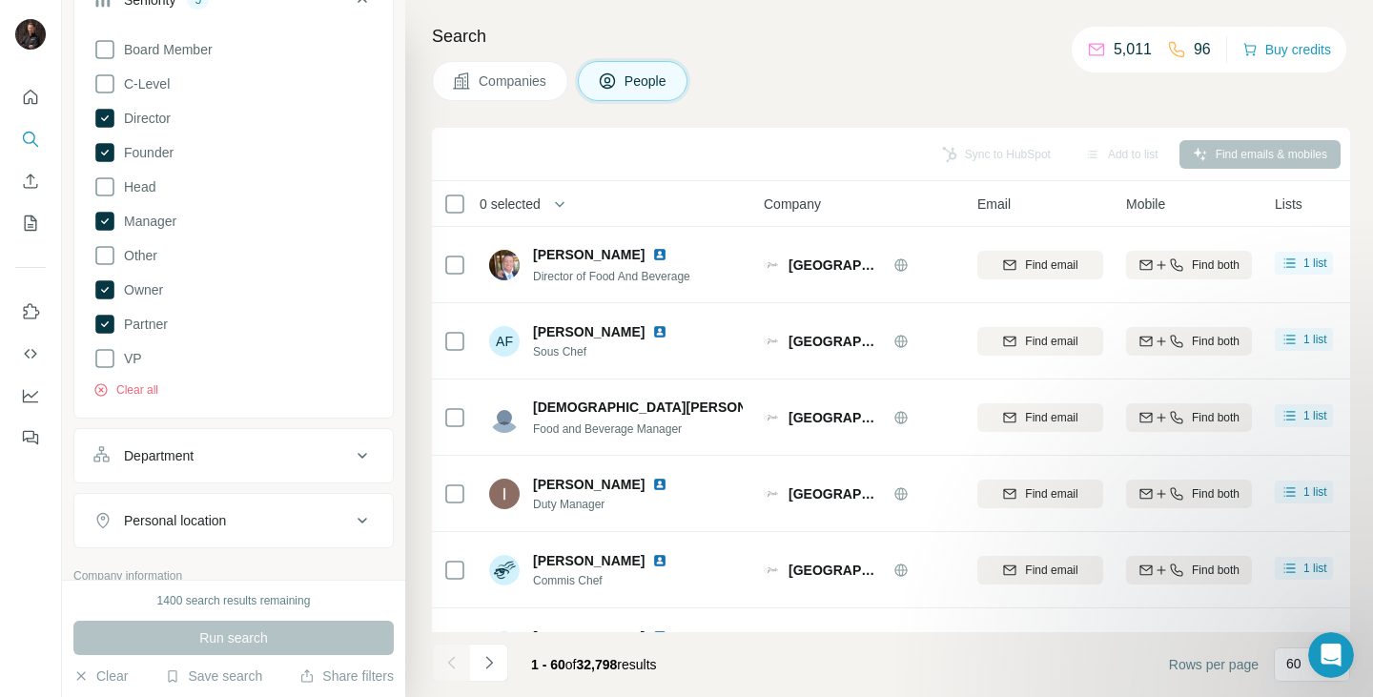
scroll to position [467, 0]
click at [101, 219] on icon at bounding box center [104, 222] width 19 height 19
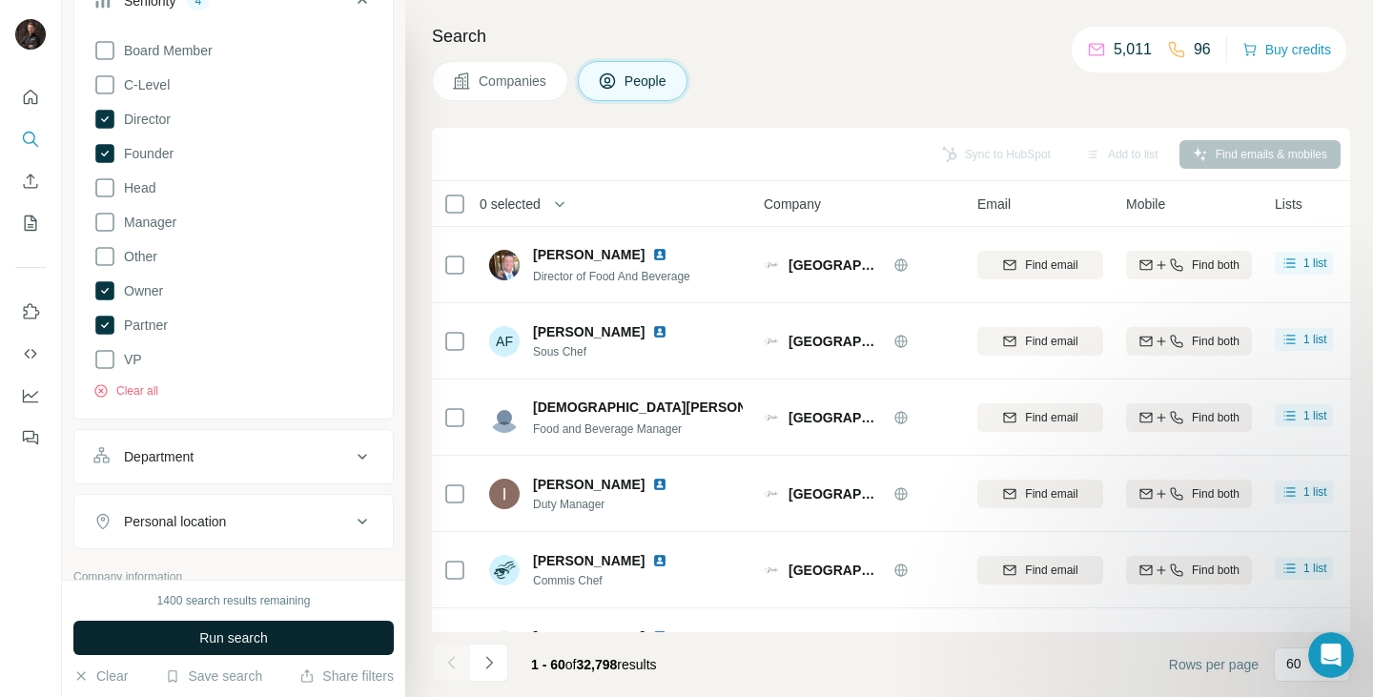
click at [241, 633] on span "Run search" at bounding box center [233, 637] width 69 height 19
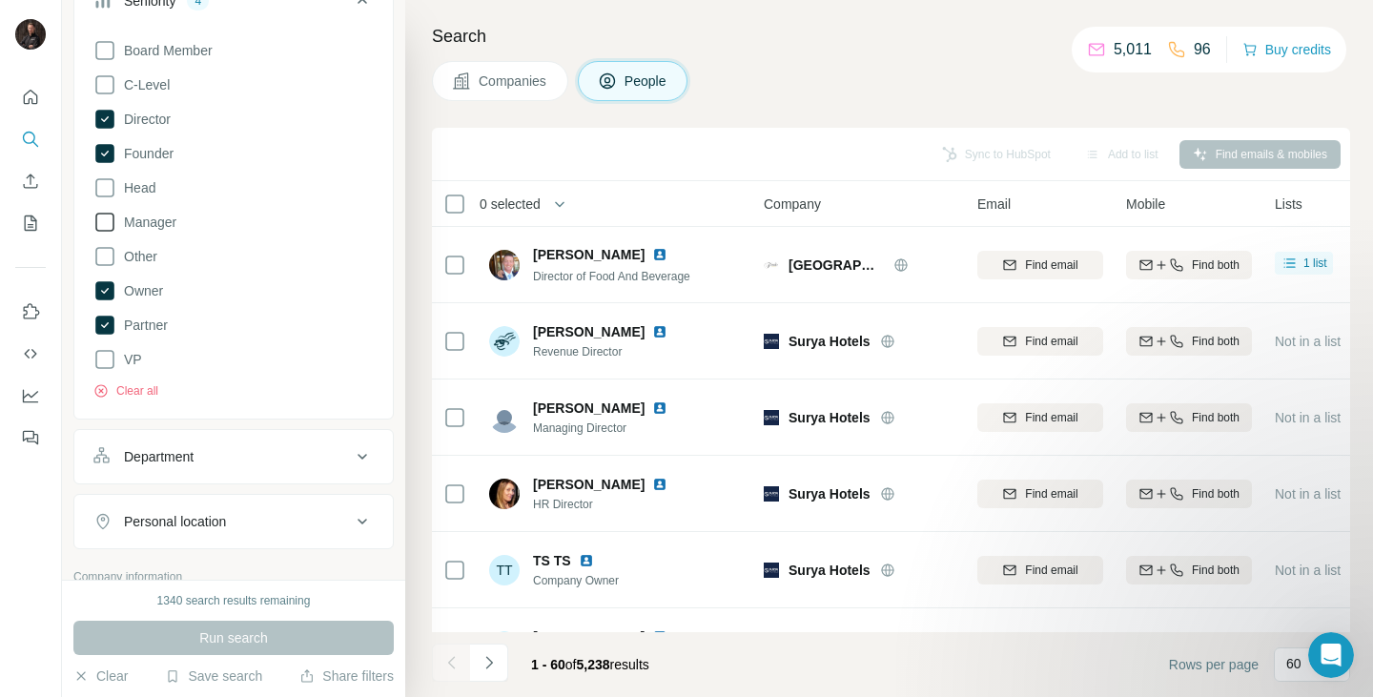
click at [112, 222] on icon at bounding box center [104, 222] width 23 height 23
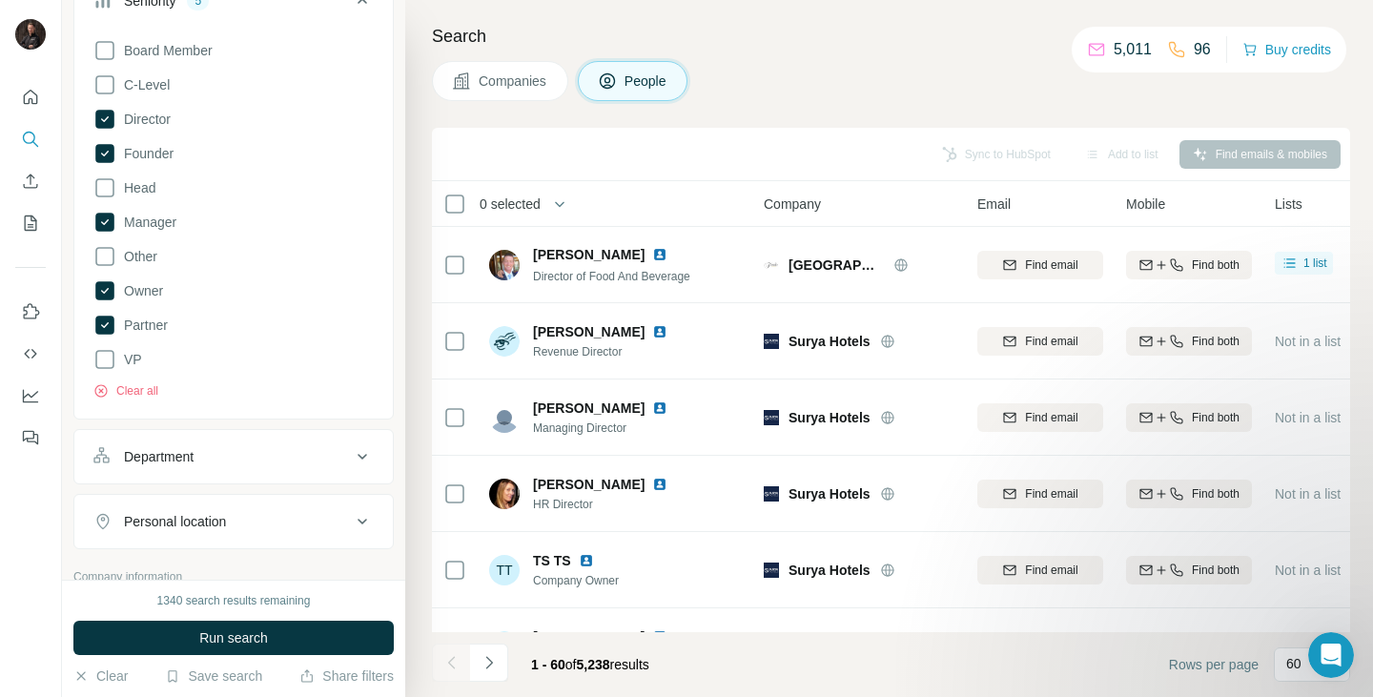
click at [321, 459] on div "Department" at bounding box center [221, 456] width 257 height 19
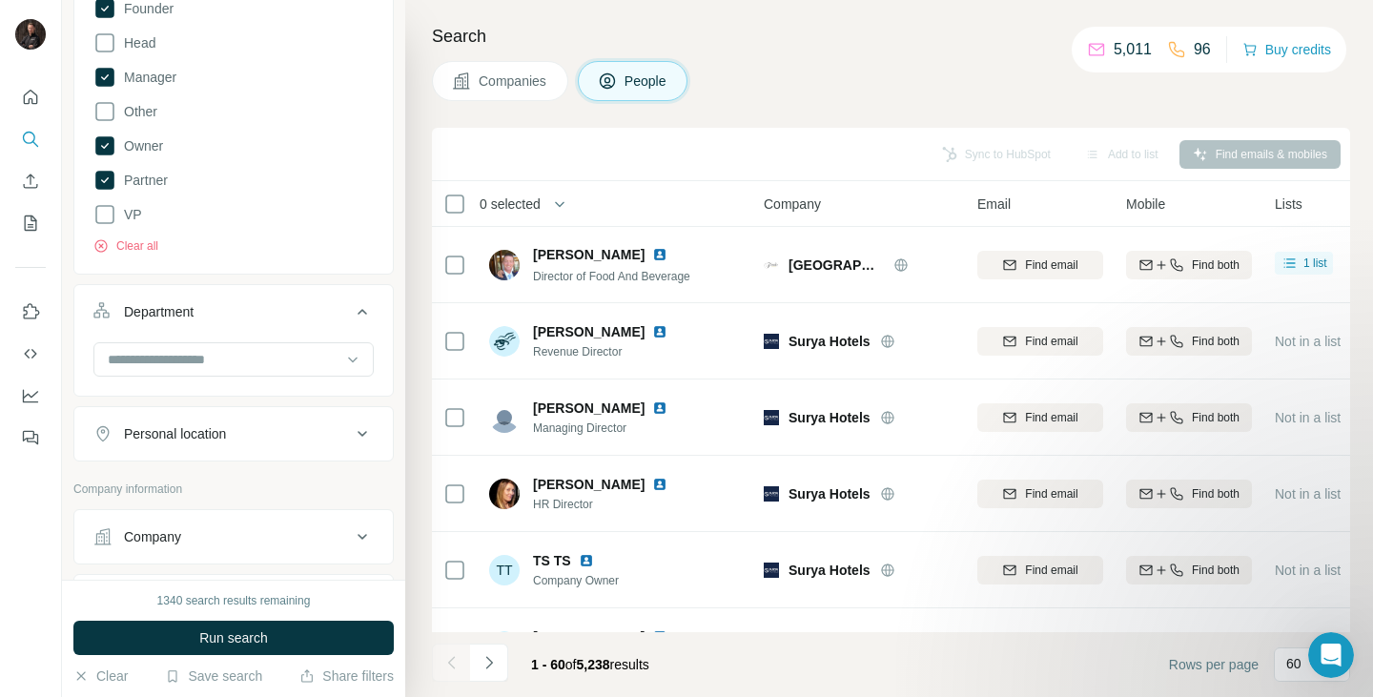
scroll to position [613, 0]
click at [204, 362] on input at bounding box center [224, 358] width 236 height 21
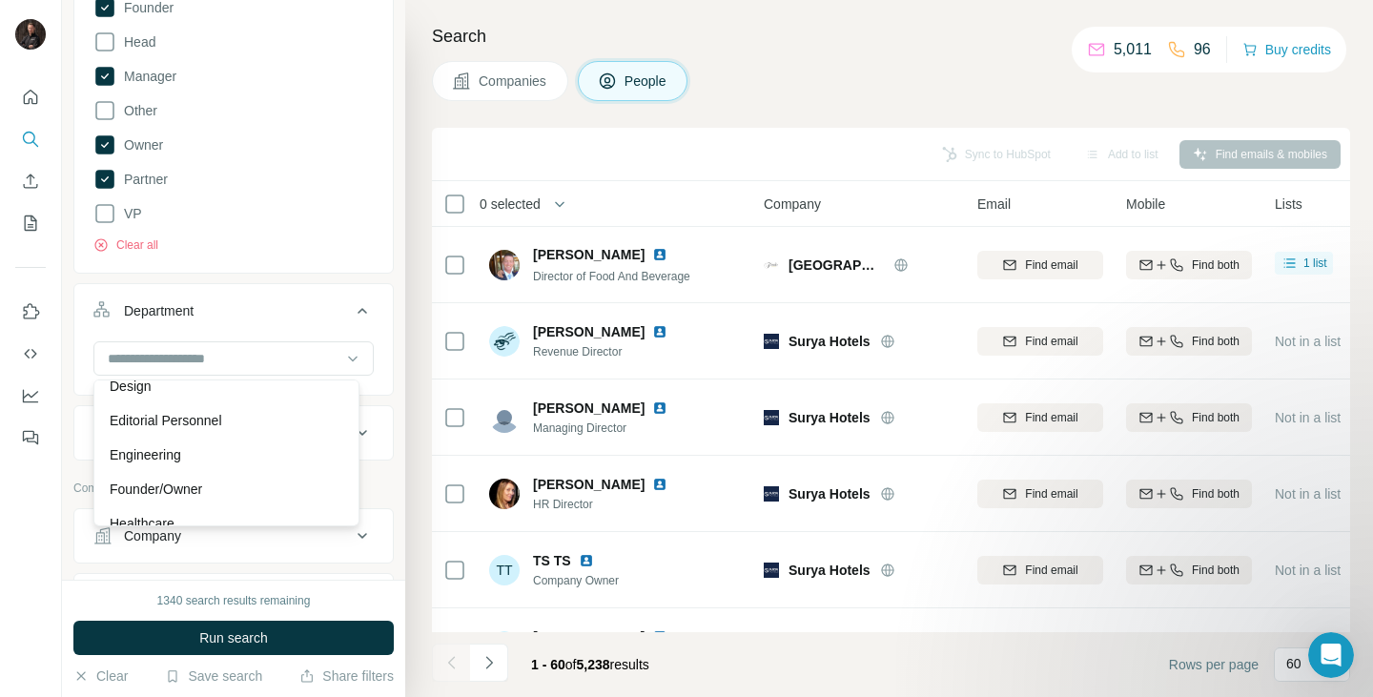
scroll to position [164, 0]
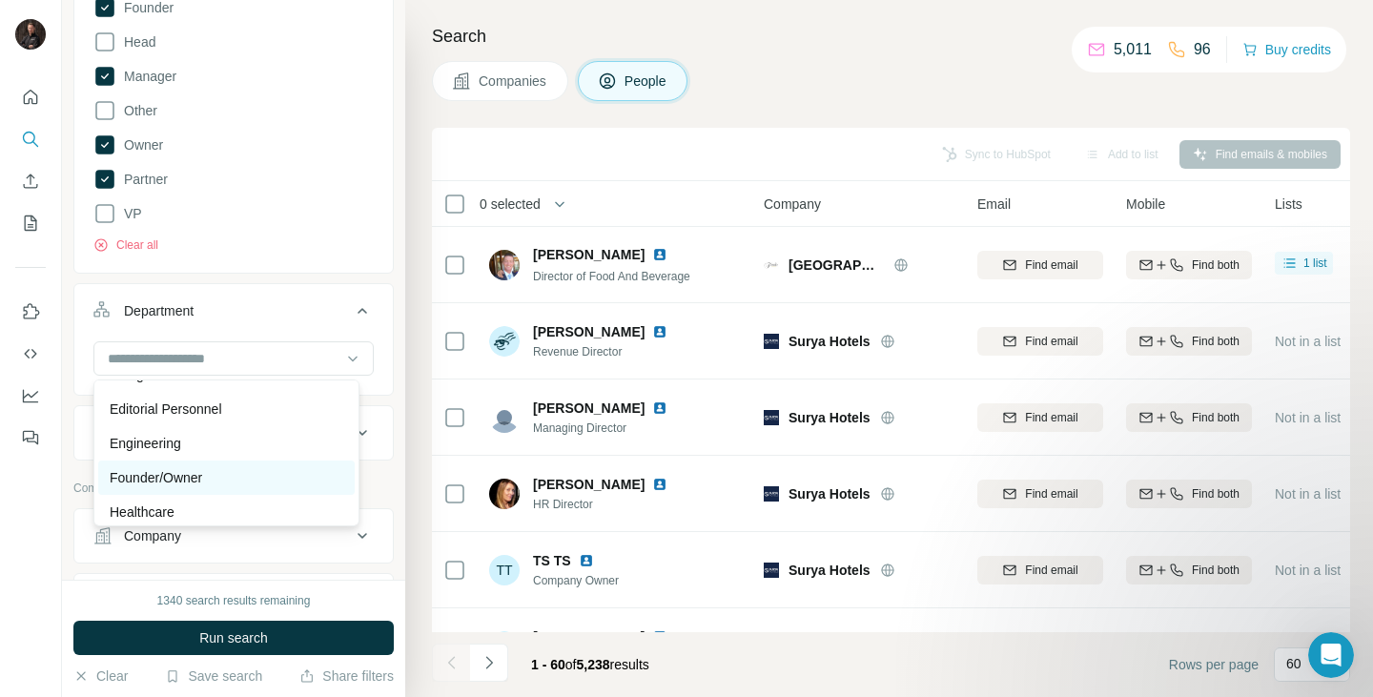
click at [212, 478] on div "Founder/Owner" at bounding box center [227, 477] width 234 height 19
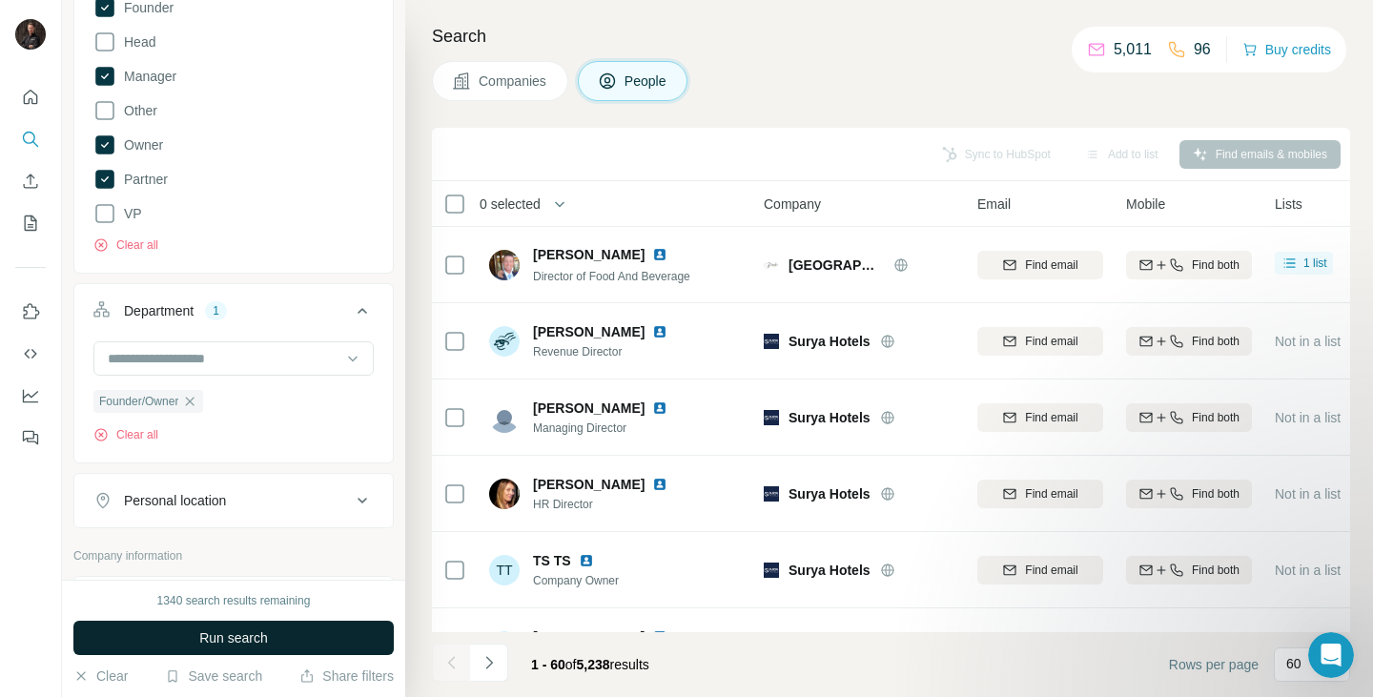
click at [280, 642] on button "Run search" at bounding box center [233, 638] width 320 height 34
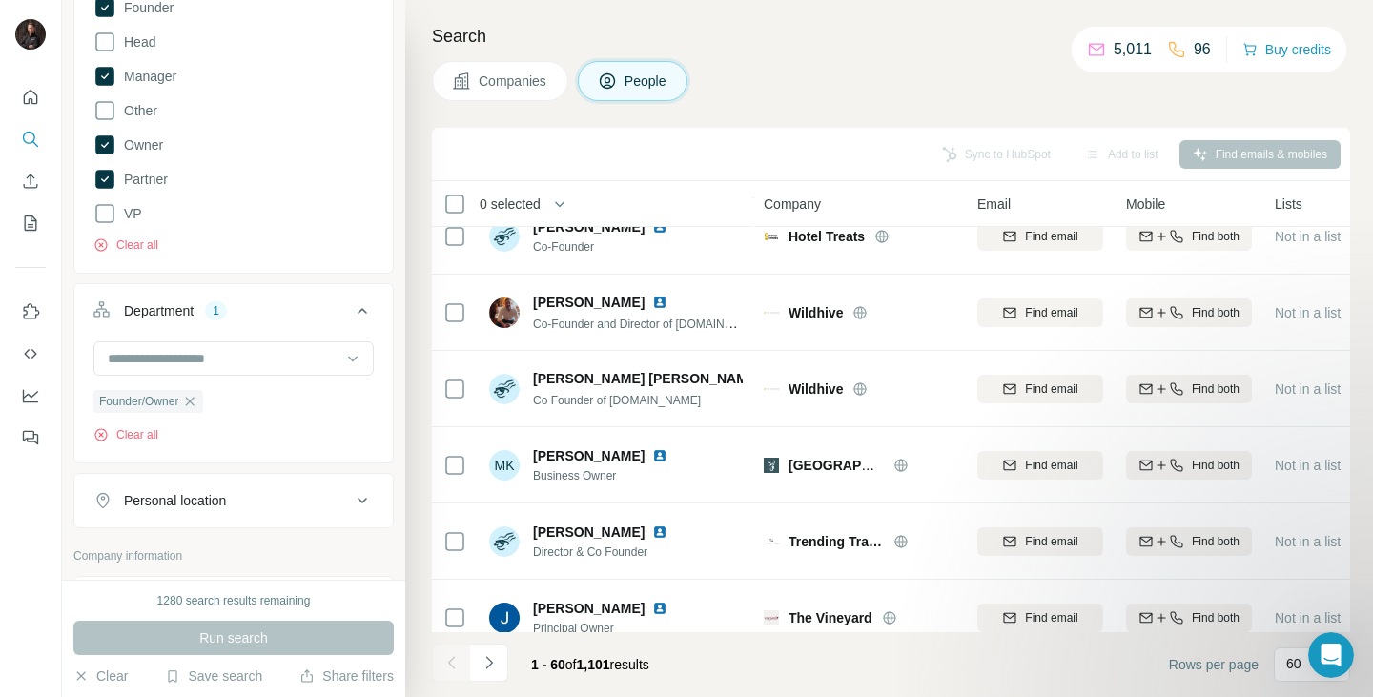
scroll to position [4181, 0]
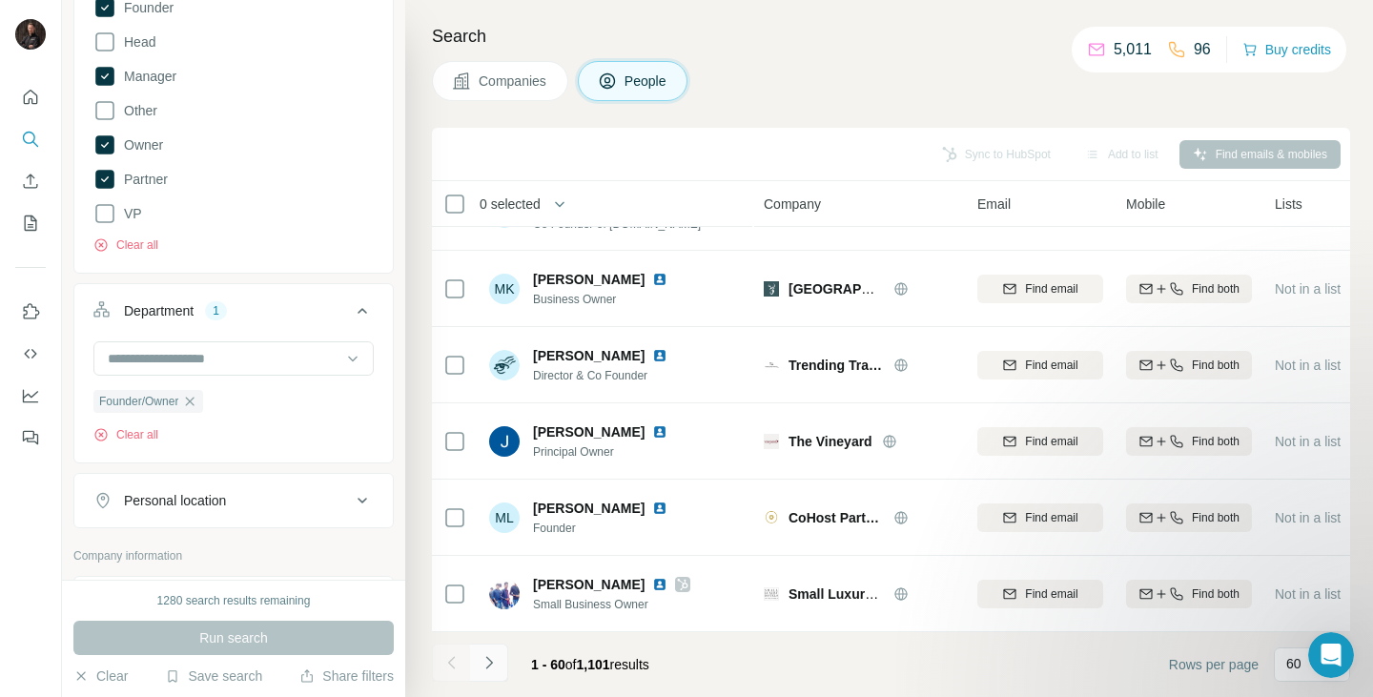
click at [490, 662] on icon "Navigate to next page" at bounding box center [489, 662] width 19 height 19
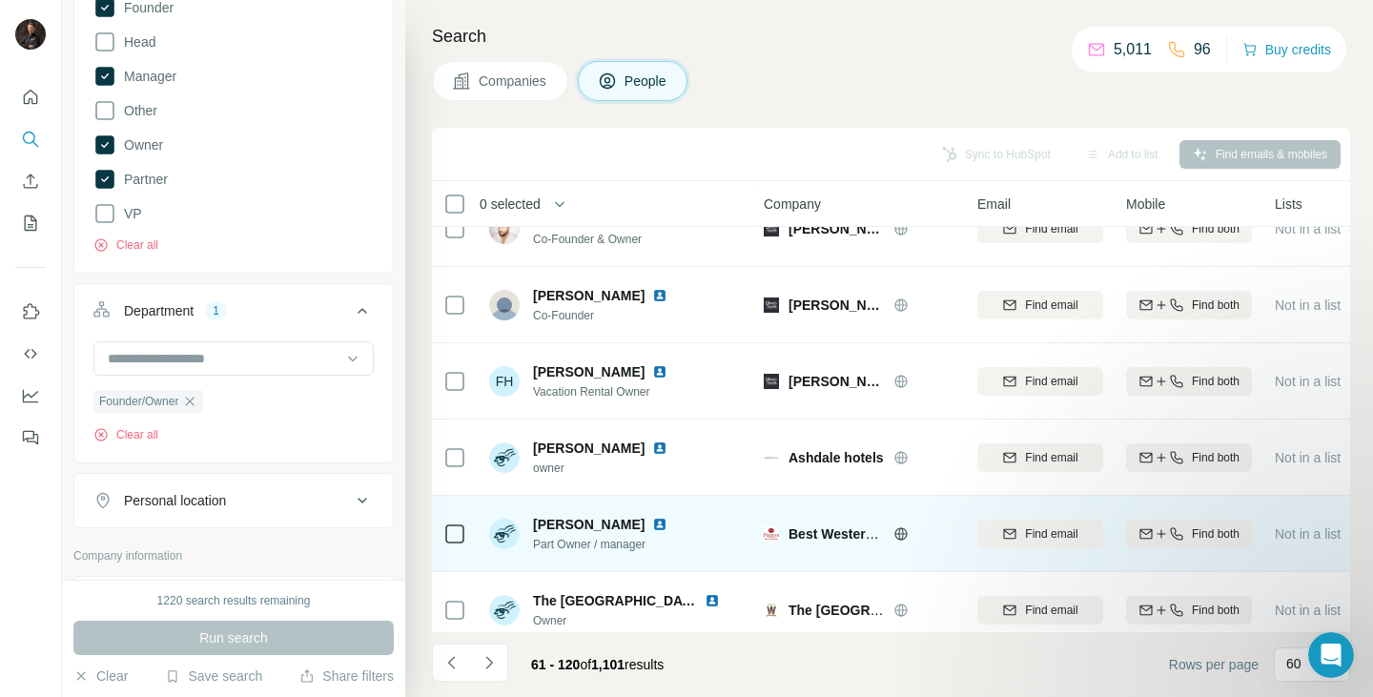
scroll to position [2885, 0]
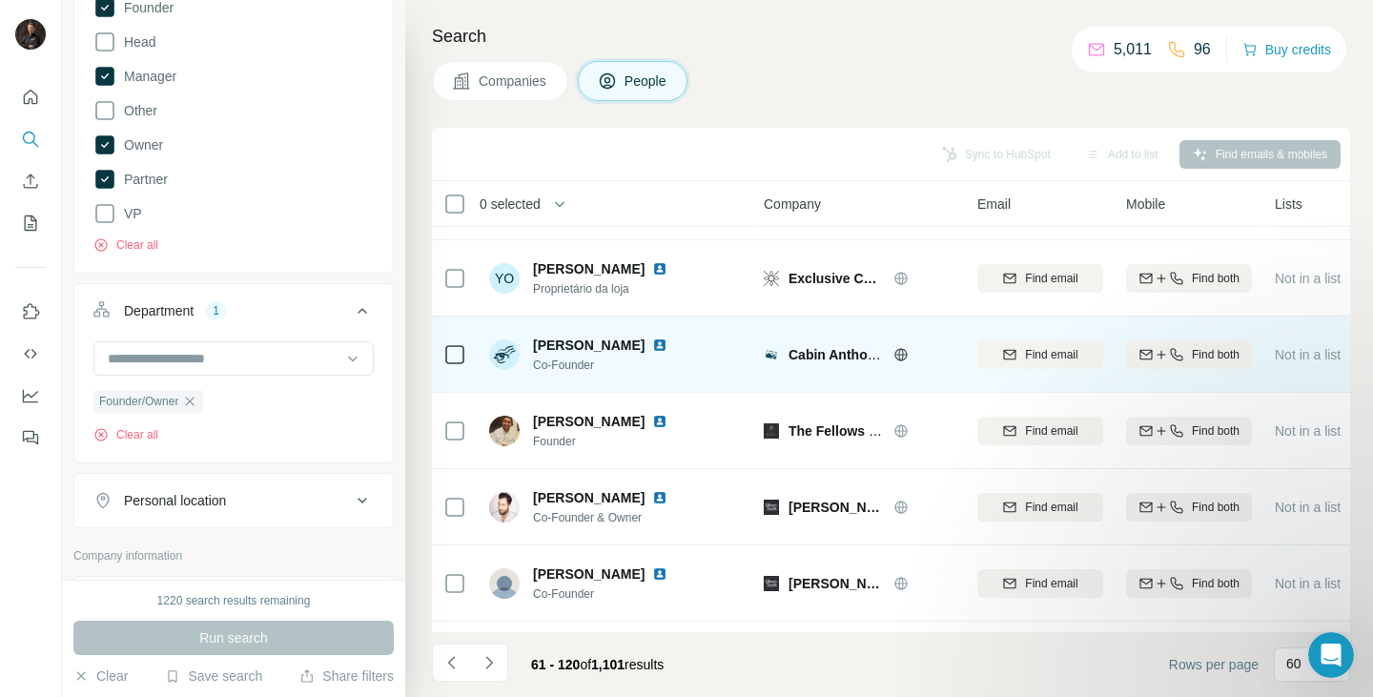
click at [892, 348] on div "Cabin Anthology Hotels" at bounding box center [872, 354] width 166 height 19
click at [867, 348] on span "Cabin Anthology Hotels" at bounding box center [864, 354] width 151 height 15
click at [895, 354] on icon at bounding box center [900, 354] width 12 height 1
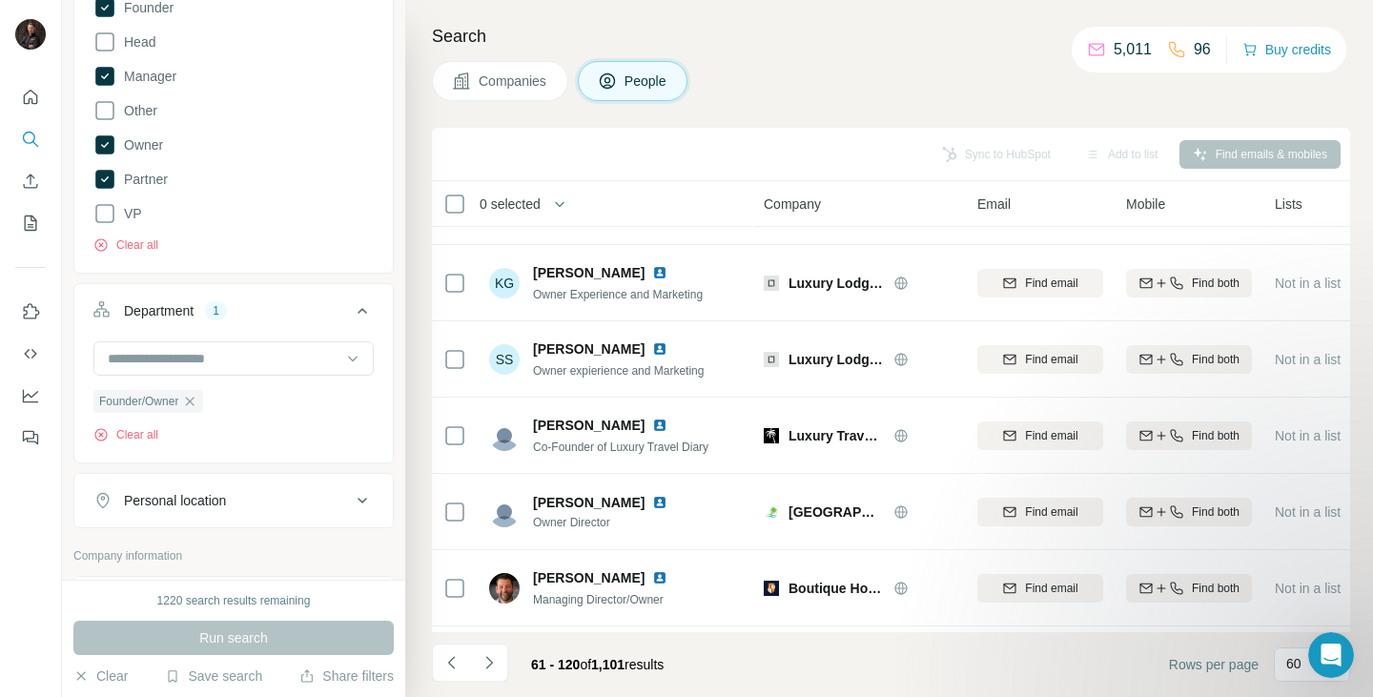
scroll to position [1181, 0]
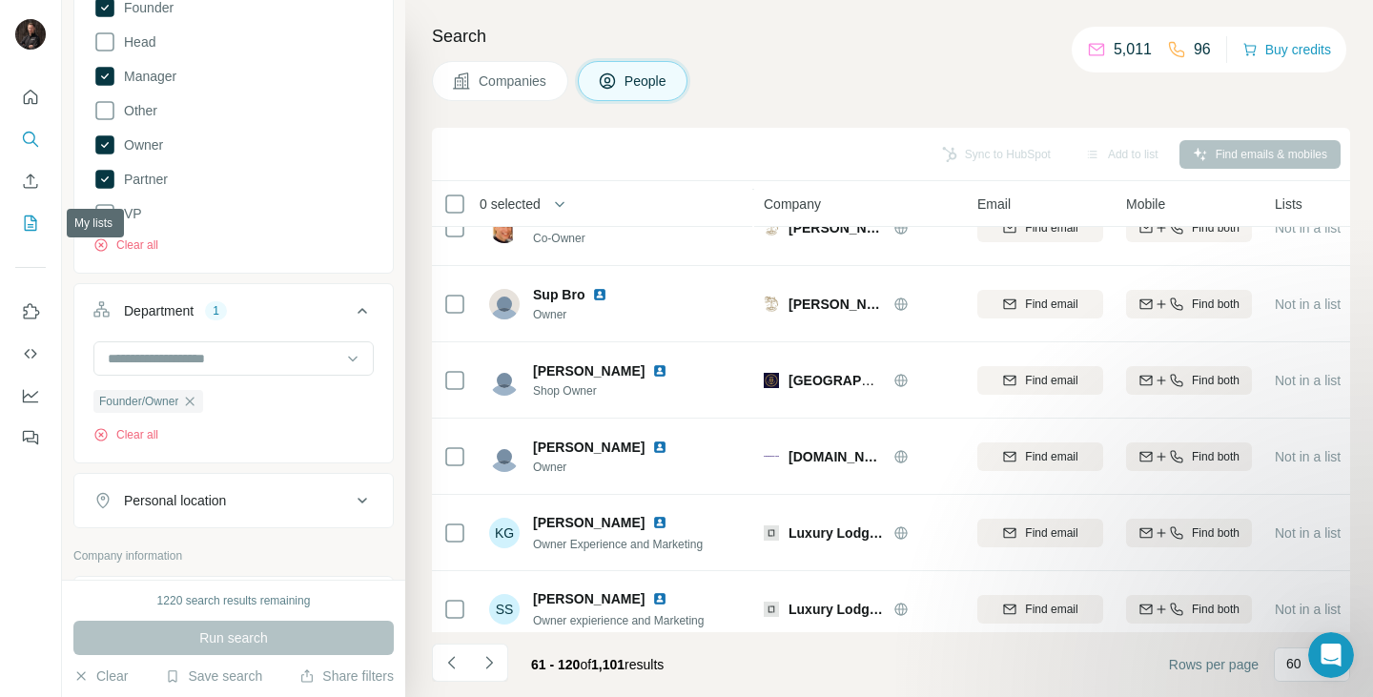
click at [37, 217] on icon "My lists" at bounding box center [30, 223] width 19 height 19
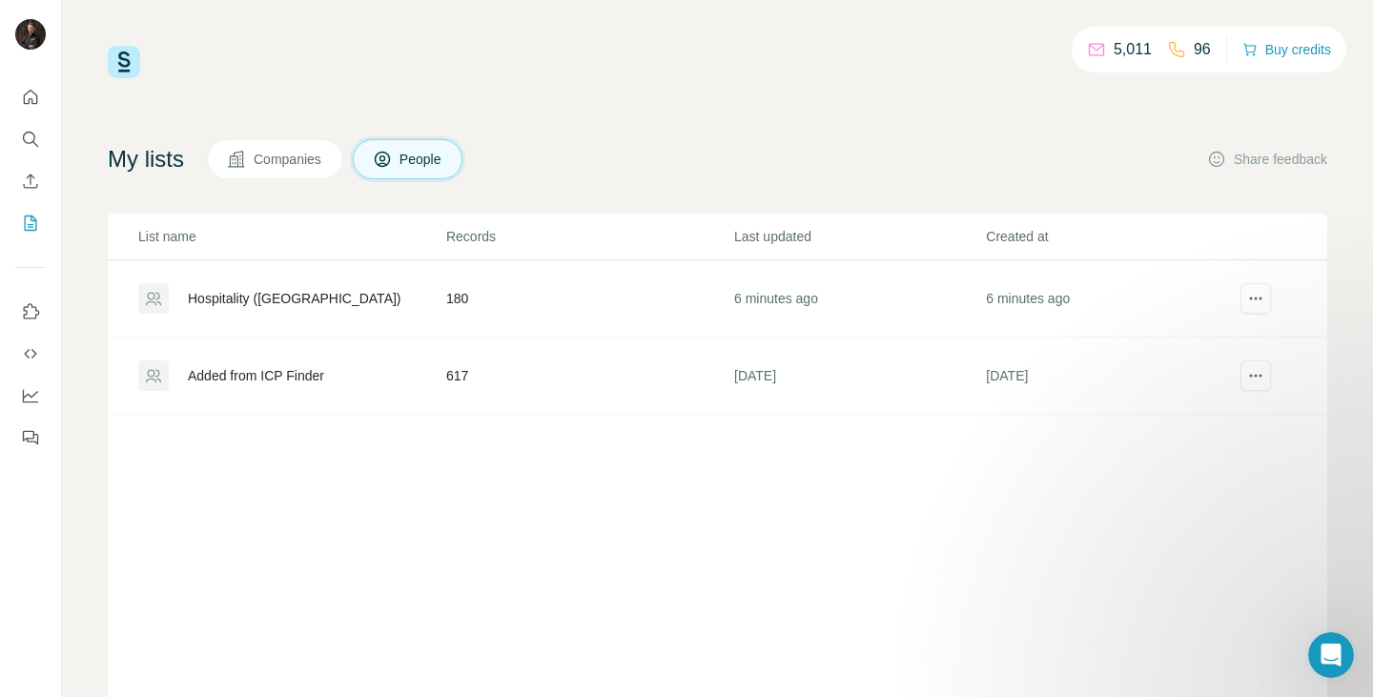
click at [230, 298] on div "Hospitality ([GEOGRAPHIC_DATA])" at bounding box center [295, 298] width 214 height 19
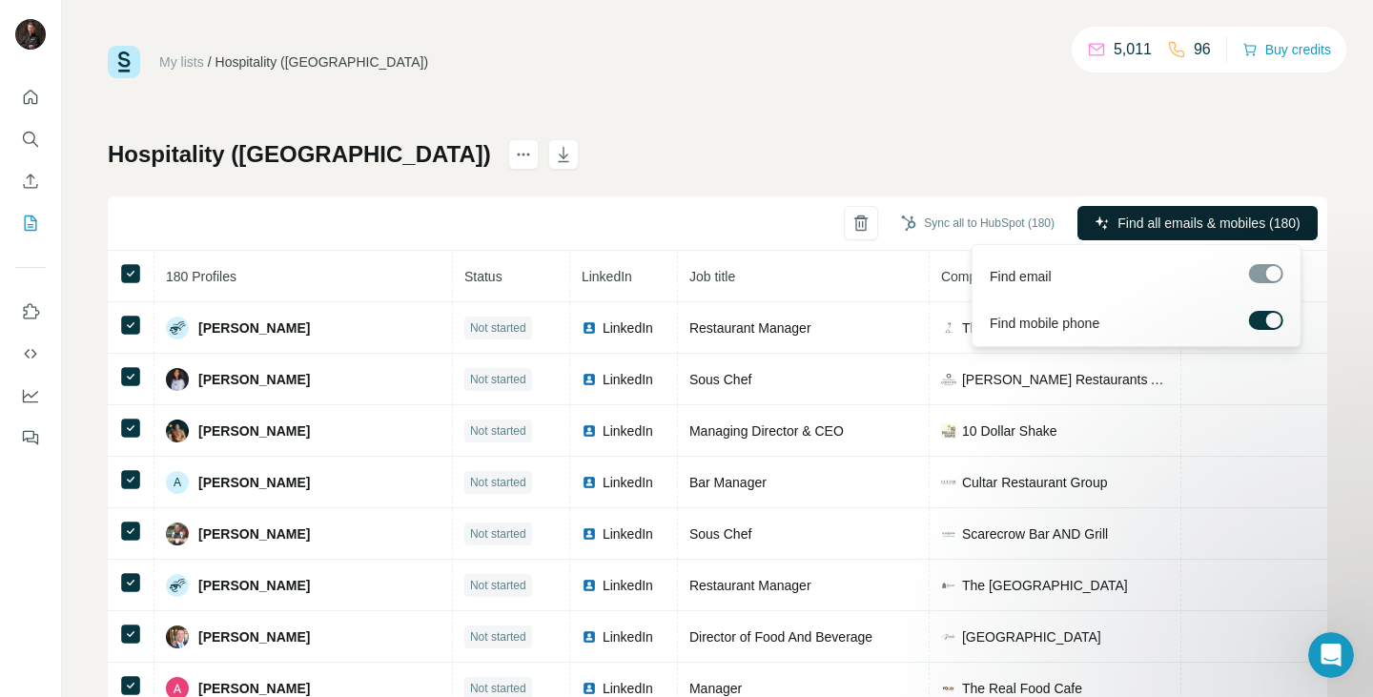
click at [1146, 229] on span "Find all emails & mobiles (180)" at bounding box center [1208, 223] width 182 height 19
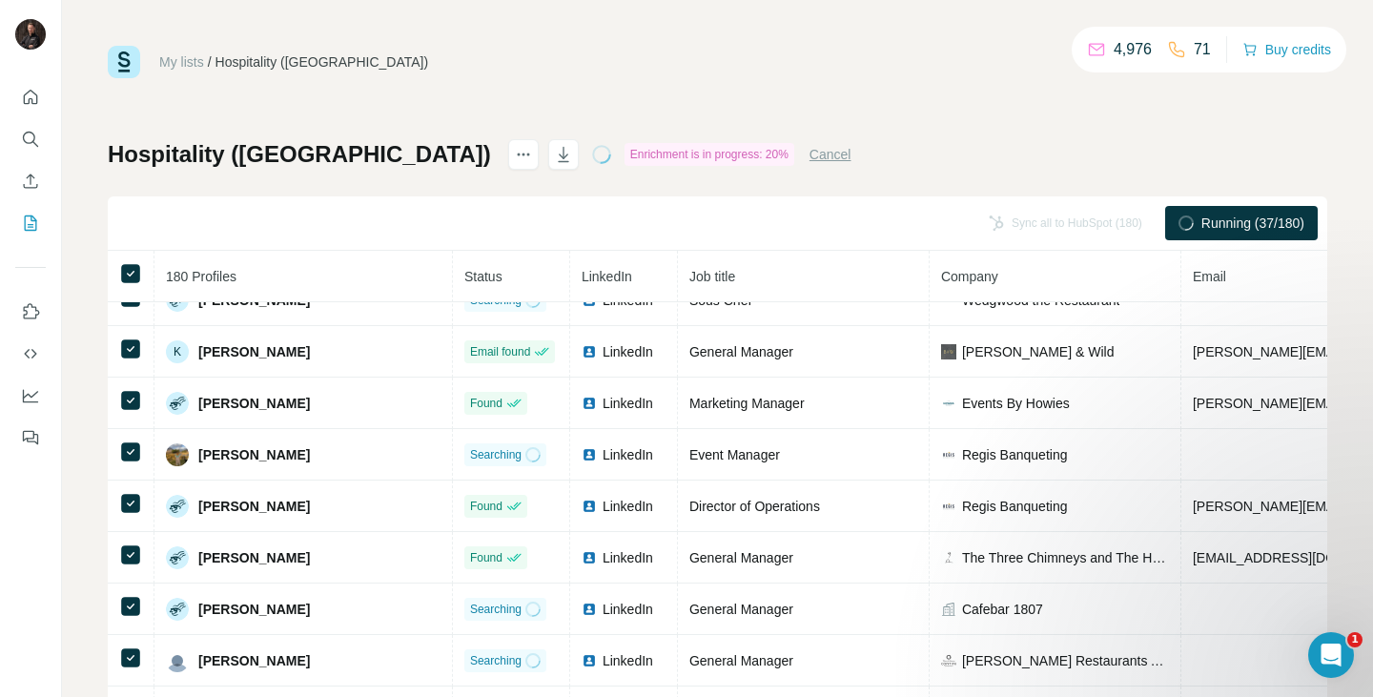
scroll to position [3831, 0]
